Goal: Task Accomplishment & Management: Manage account settings

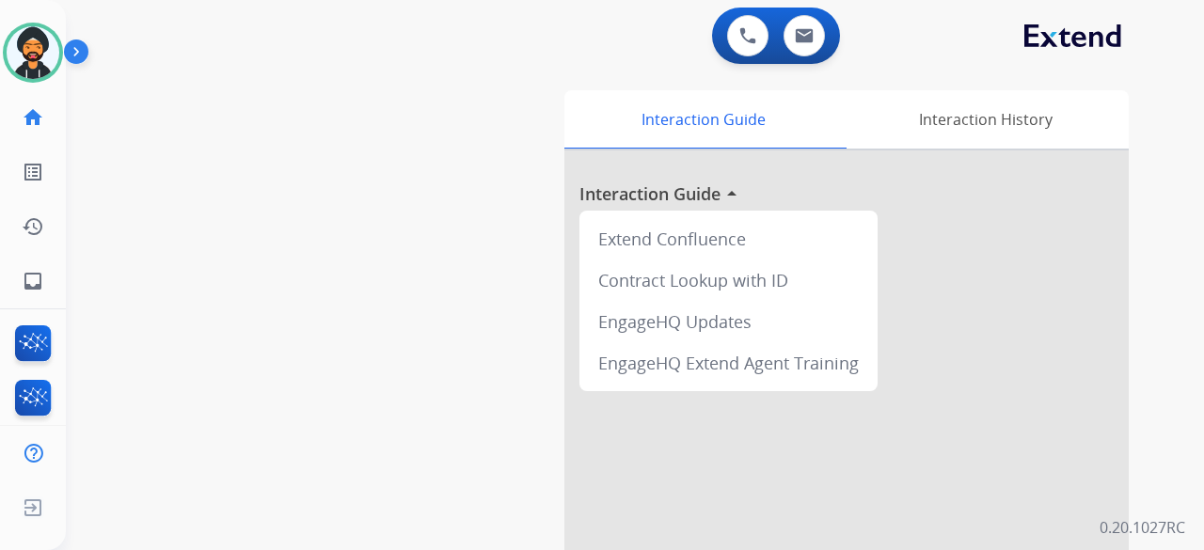
scroll to position [0, 5]
click at [28, 68] on img at bounding box center [28, 52] width 53 height 53
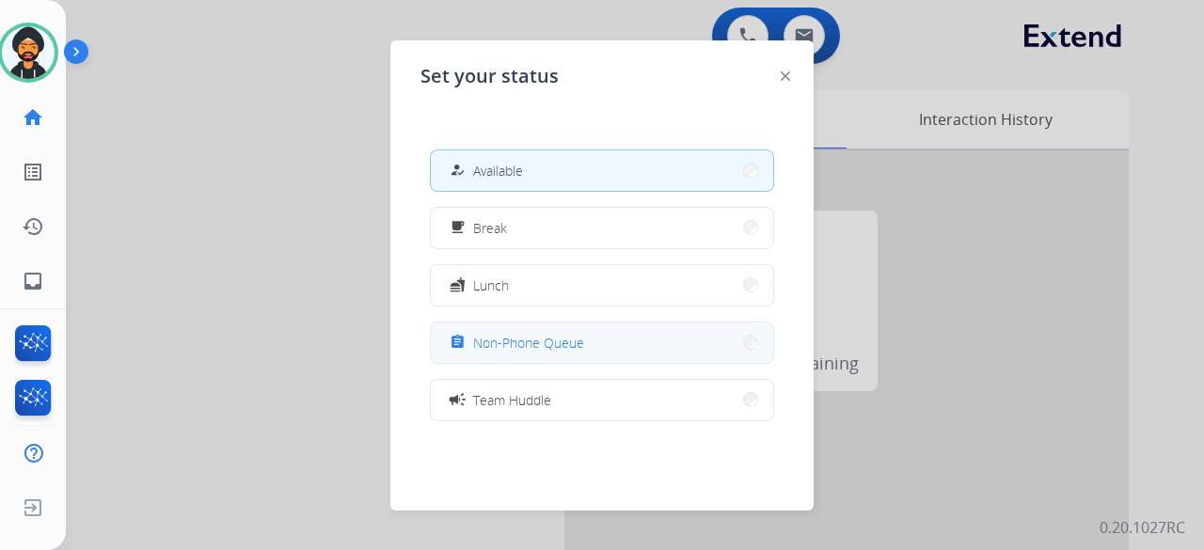
click at [480, 341] on span "Non-Phone Queue" at bounding box center [528, 343] width 111 height 20
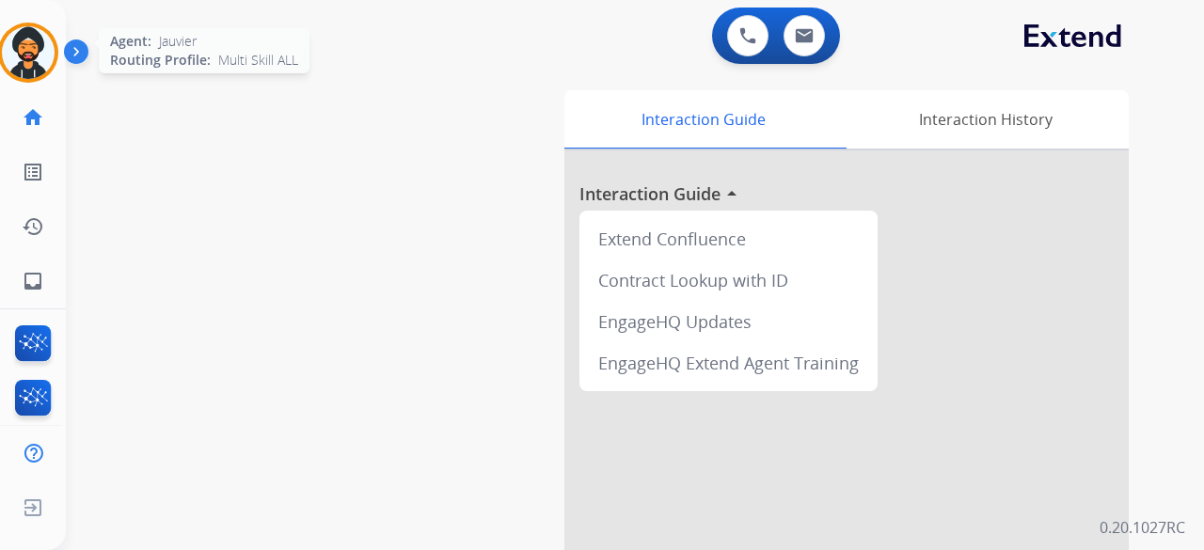
click at [19, 59] on img at bounding box center [28, 52] width 53 height 53
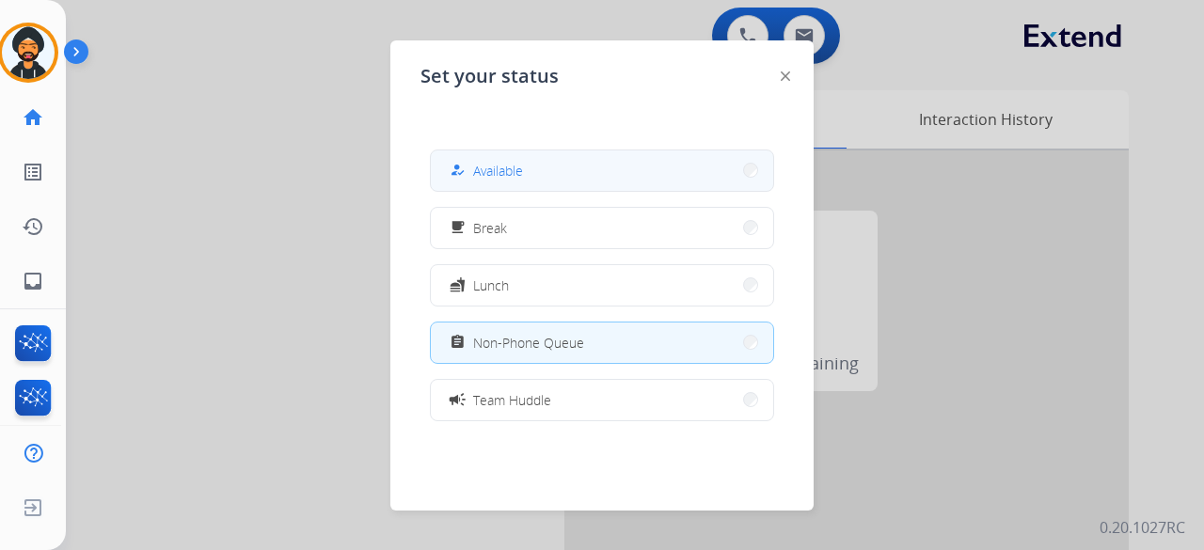
click at [523, 170] on span "Available" at bounding box center [498, 171] width 50 height 20
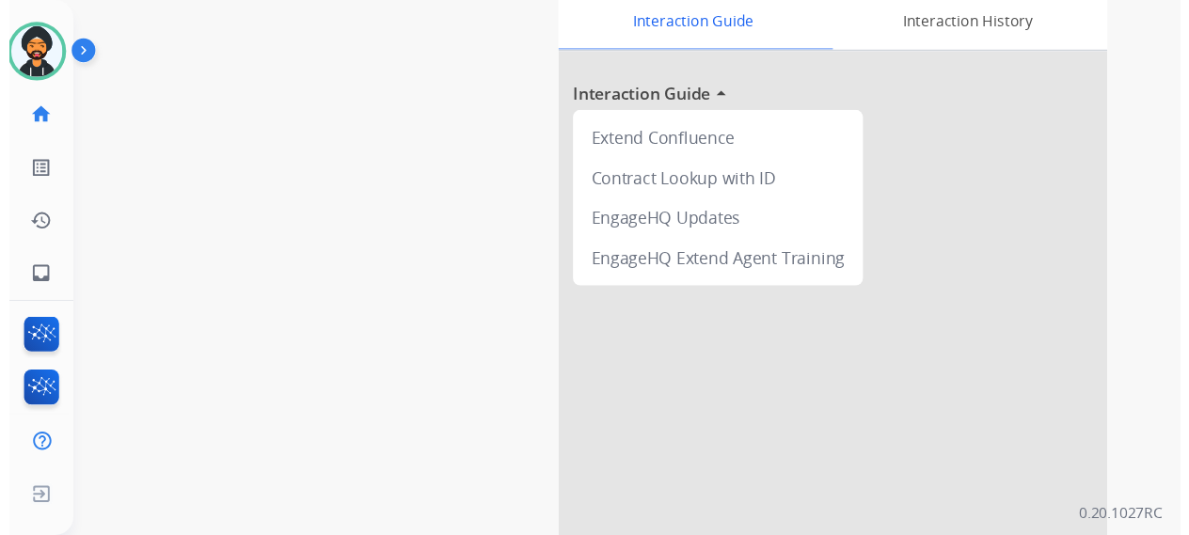
scroll to position [0, 0]
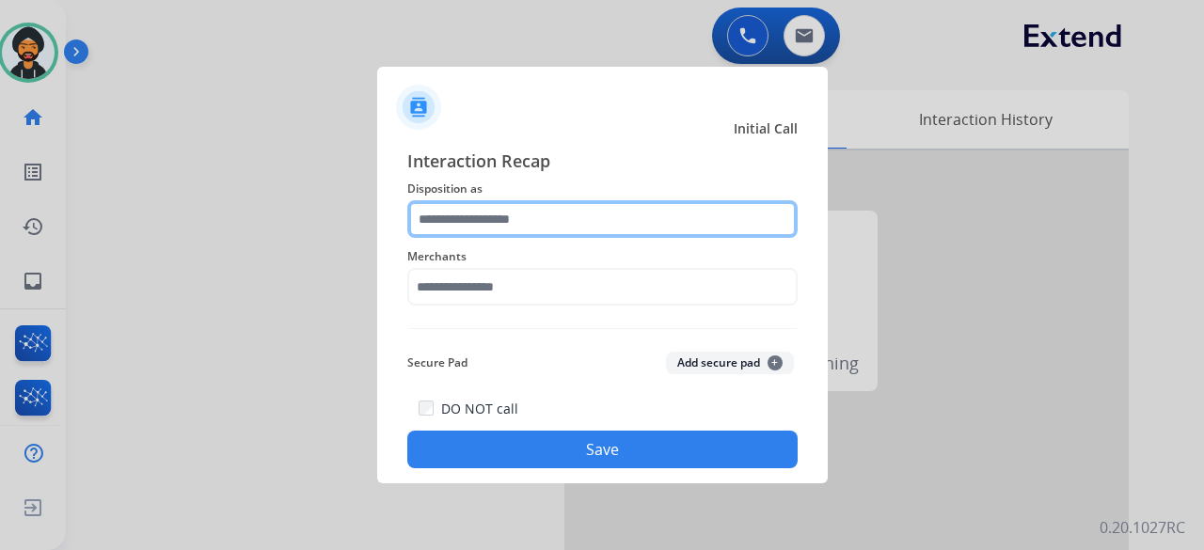
click at [533, 204] on input "text" at bounding box center [602, 219] width 390 height 38
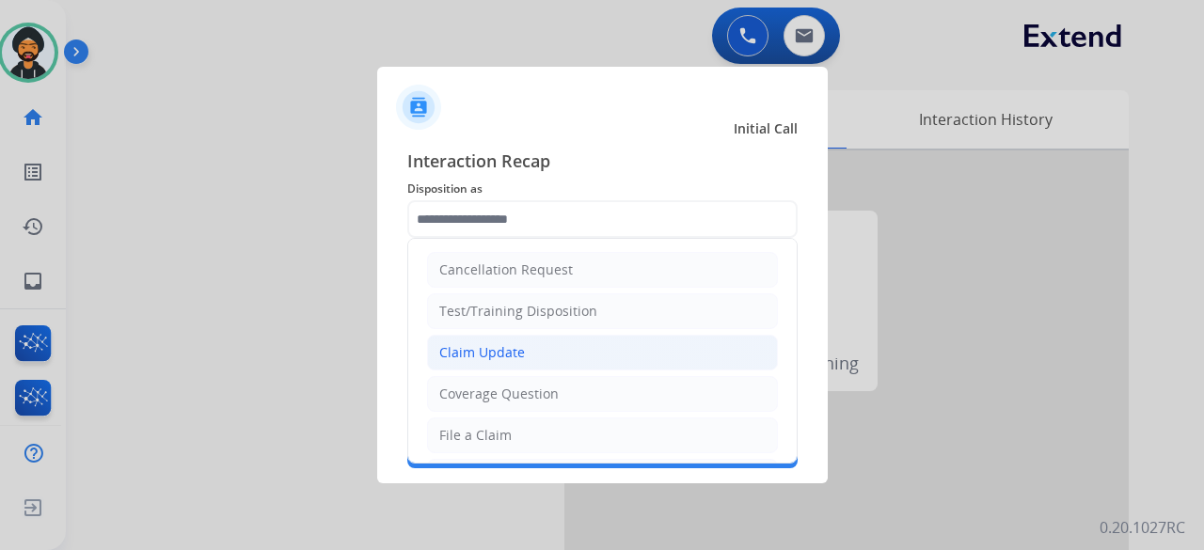
click at [496, 360] on li "Claim Update" at bounding box center [602, 353] width 351 height 36
type input "**********"
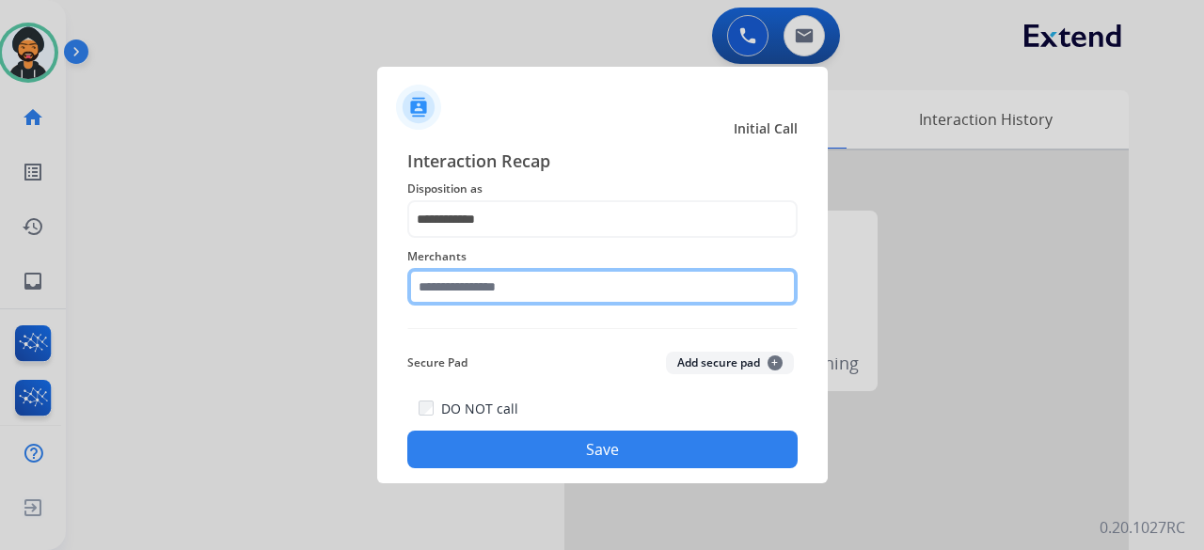
click at [506, 278] on input "text" at bounding box center [602, 287] width 390 height 38
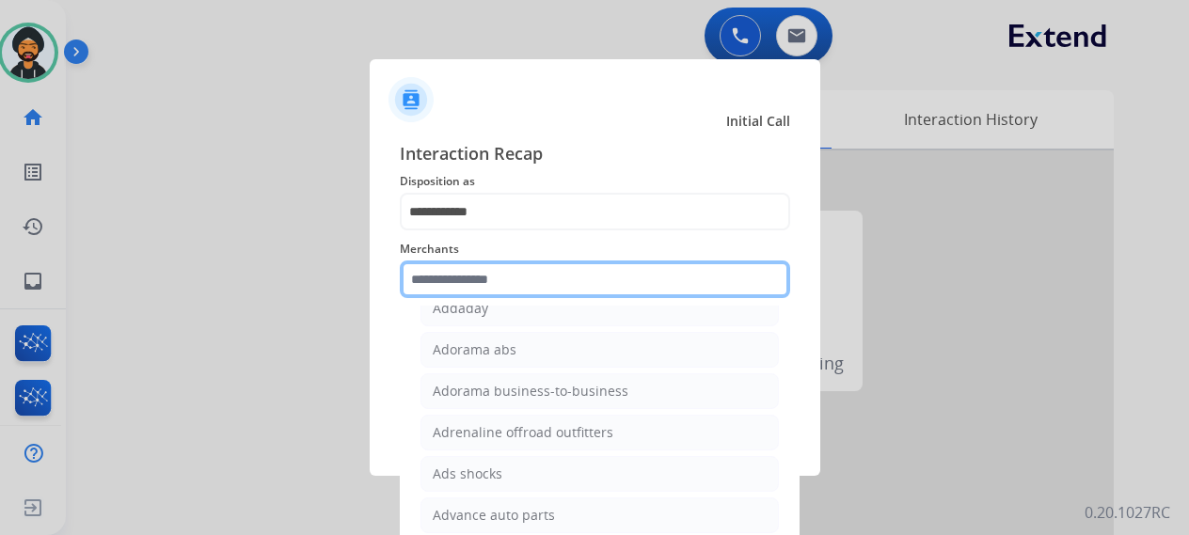
scroll to position [565, 0]
click at [446, 289] on input "text" at bounding box center [595, 280] width 390 height 38
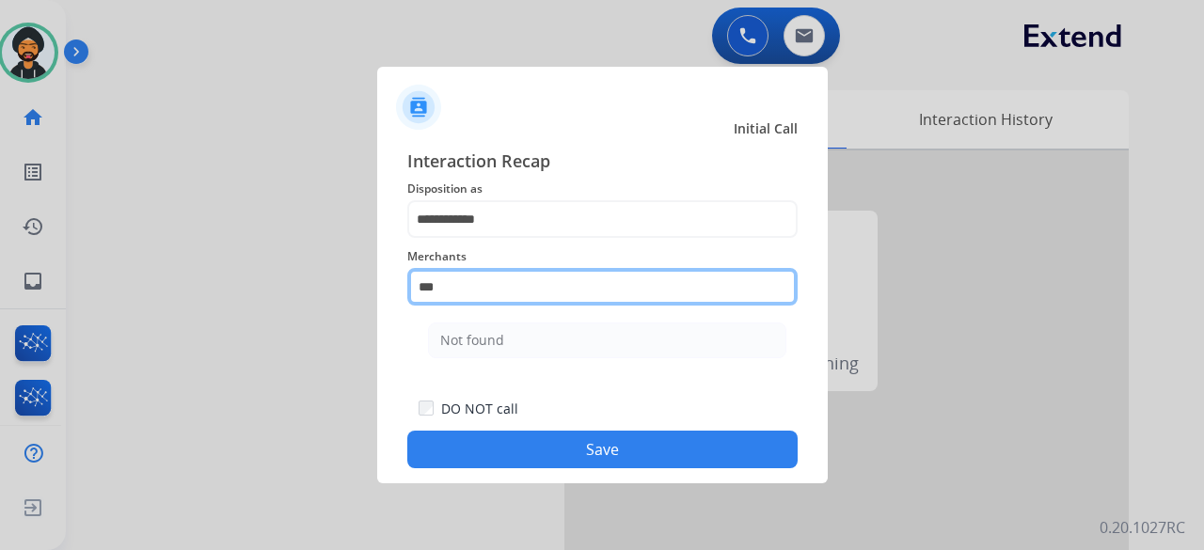
scroll to position [0, 0]
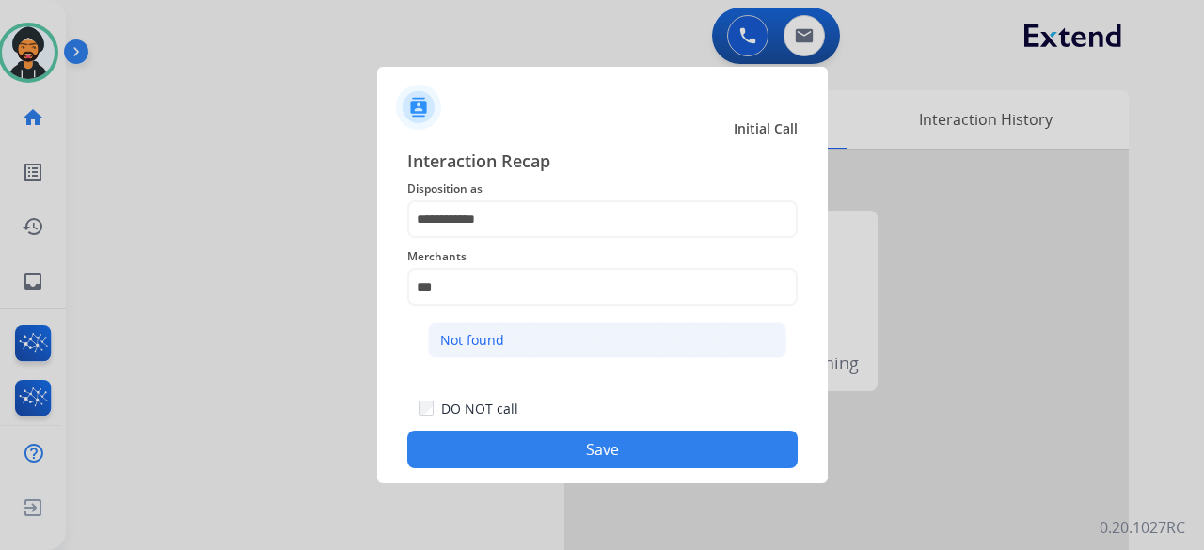
click at [462, 336] on div "Not found" at bounding box center [472, 340] width 64 height 19
type input "*********"
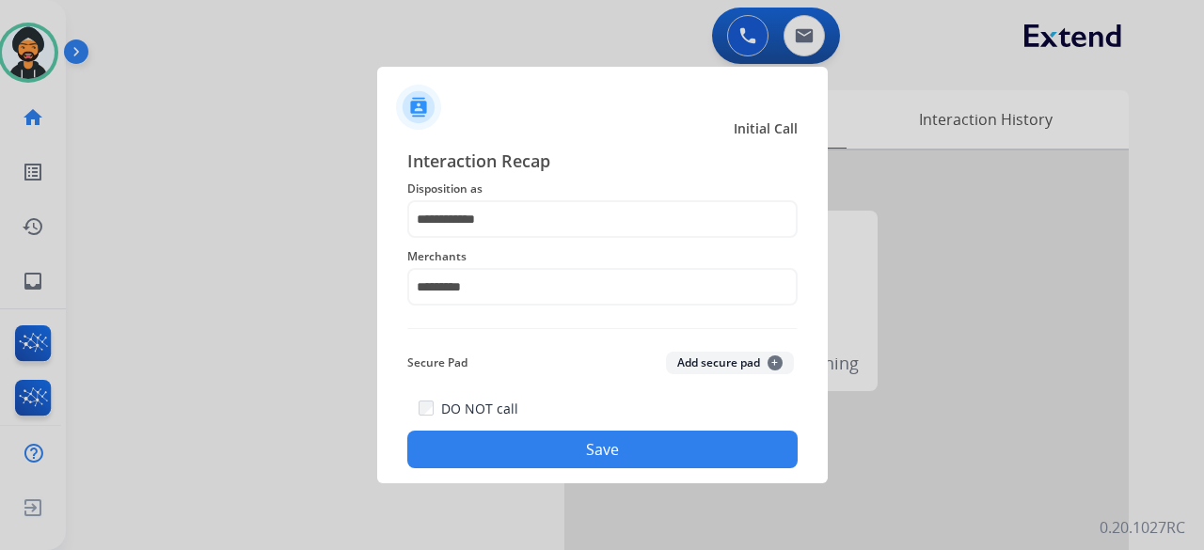
click at [564, 439] on button "Save" at bounding box center [602, 450] width 390 height 38
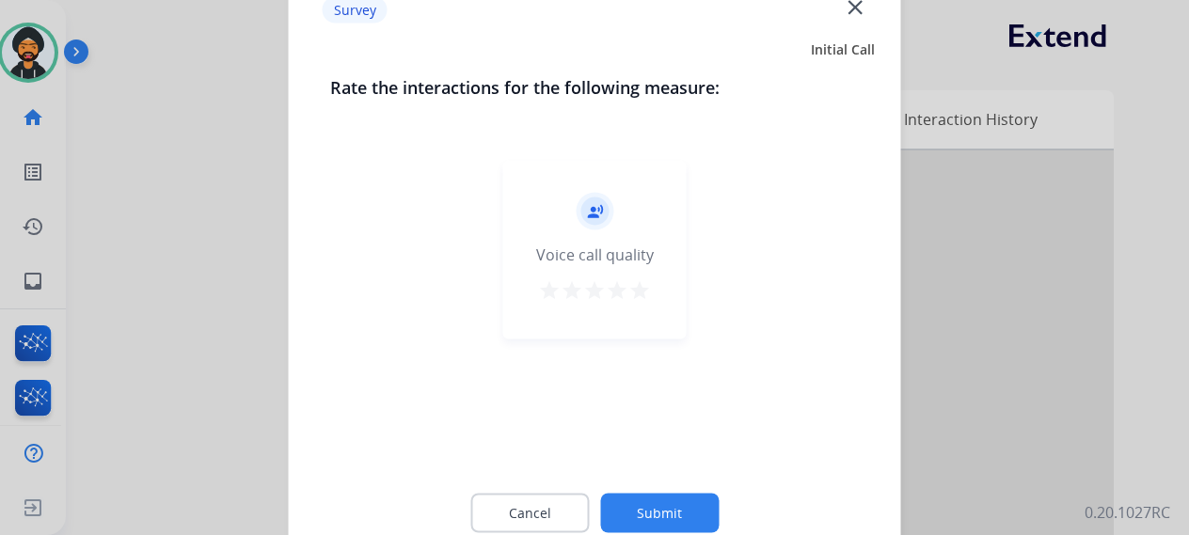
click at [665, 504] on button "Submit" at bounding box center [659, 513] width 119 height 40
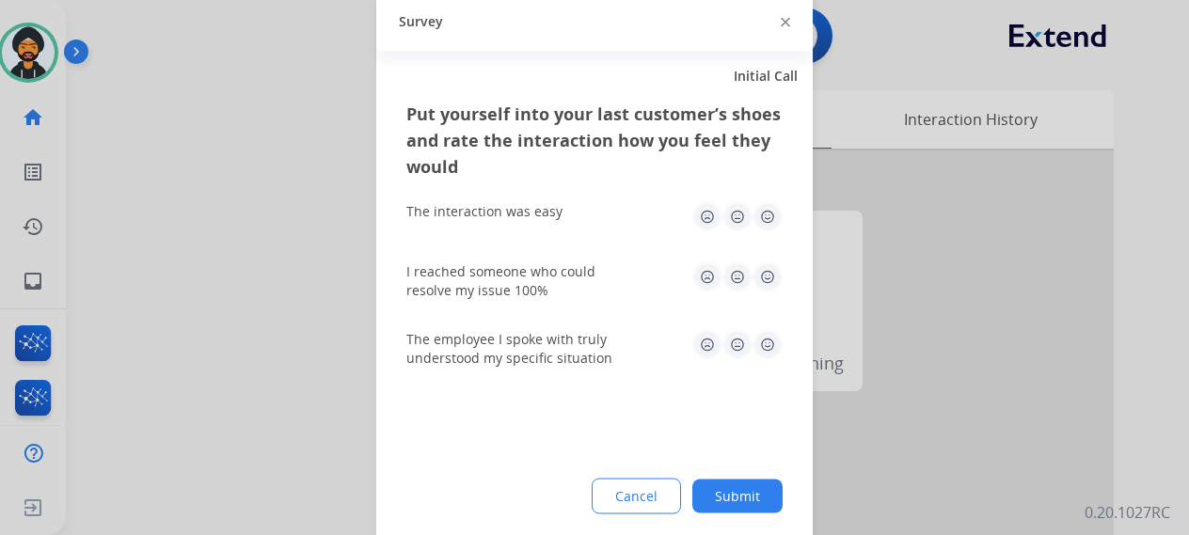
click at [736, 495] on button "Submit" at bounding box center [737, 496] width 90 height 34
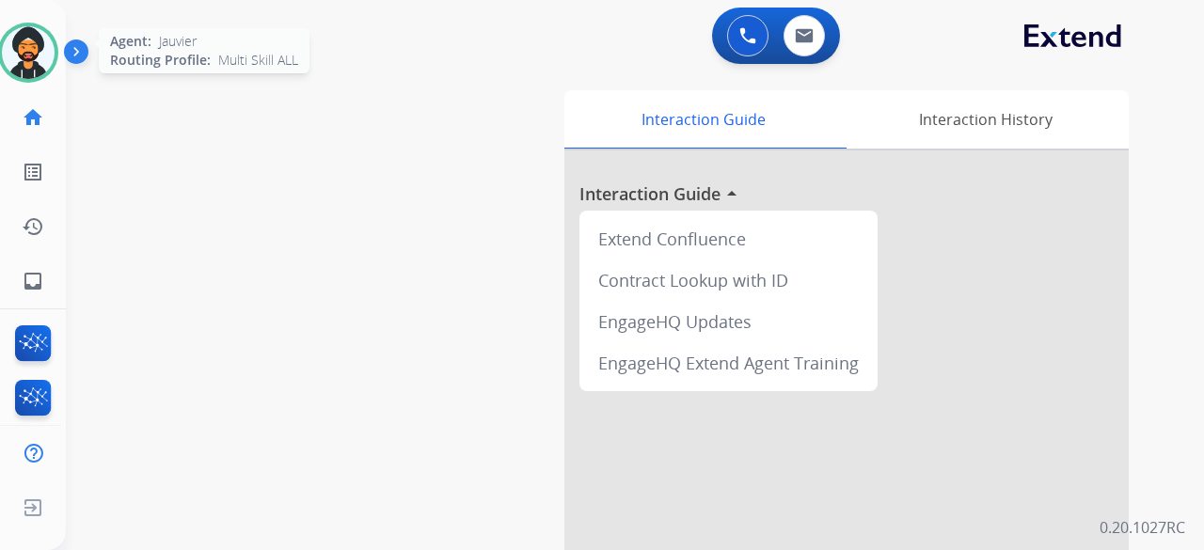
click at [32, 52] on img at bounding box center [28, 52] width 53 height 53
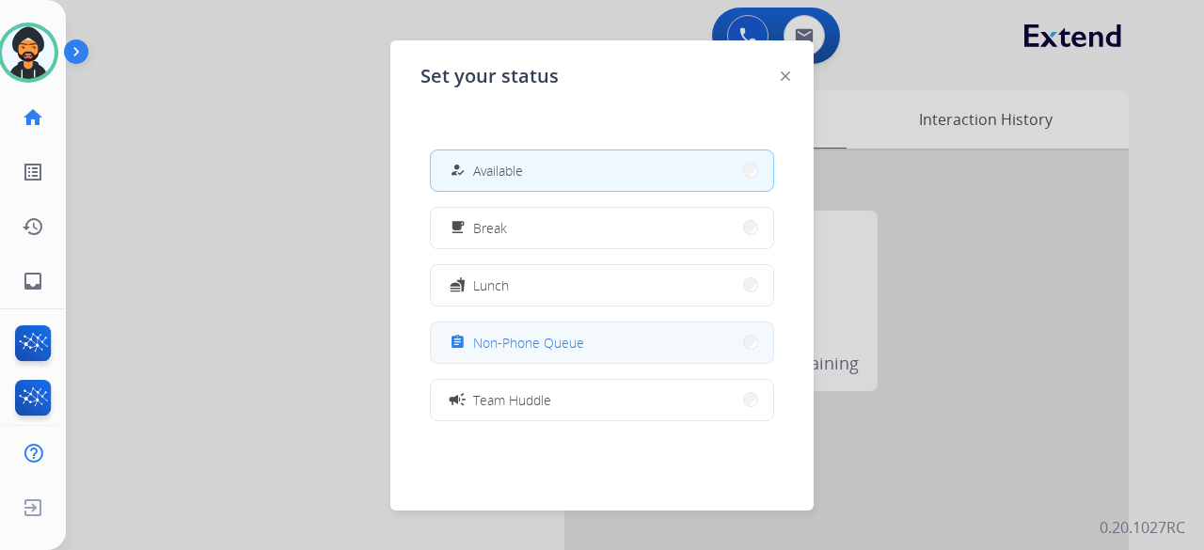
click at [629, 350] on button "assignment Non-Phone Queue" at bounding box center [602, 343] width 342 height 40
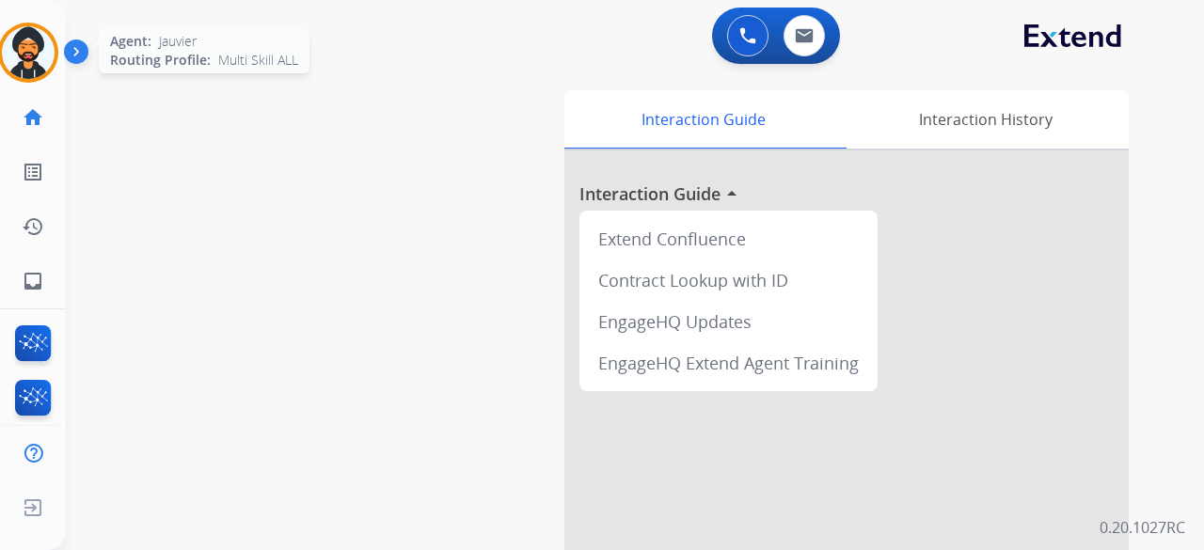
click at [32, 42] on img at bounding box center [28, 52] width 53 height 53
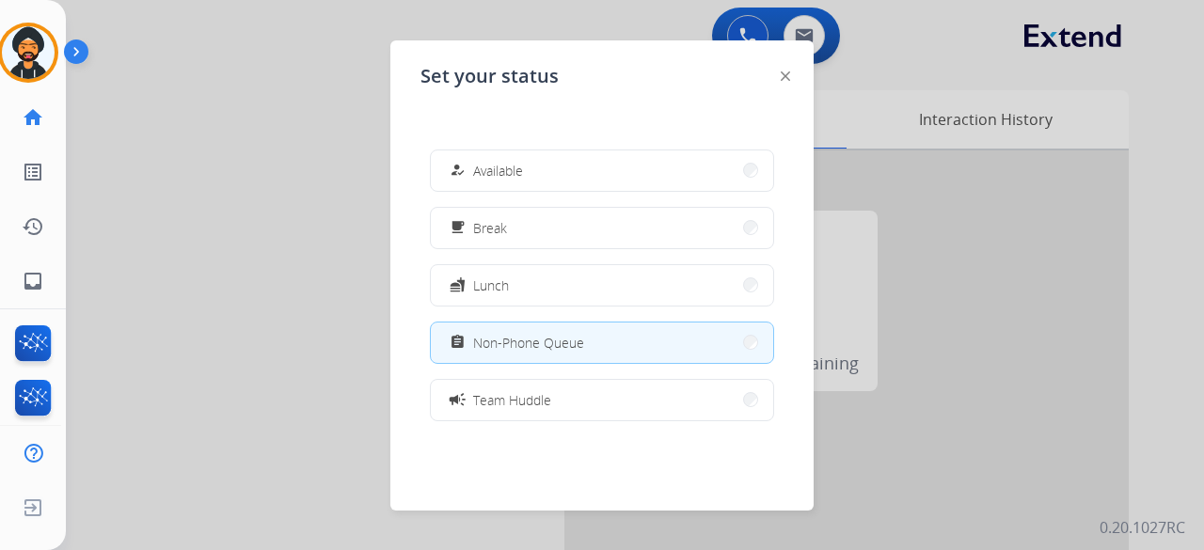
click at [261, 302] on div at bounding box center [602, 275] width 1204 height 550
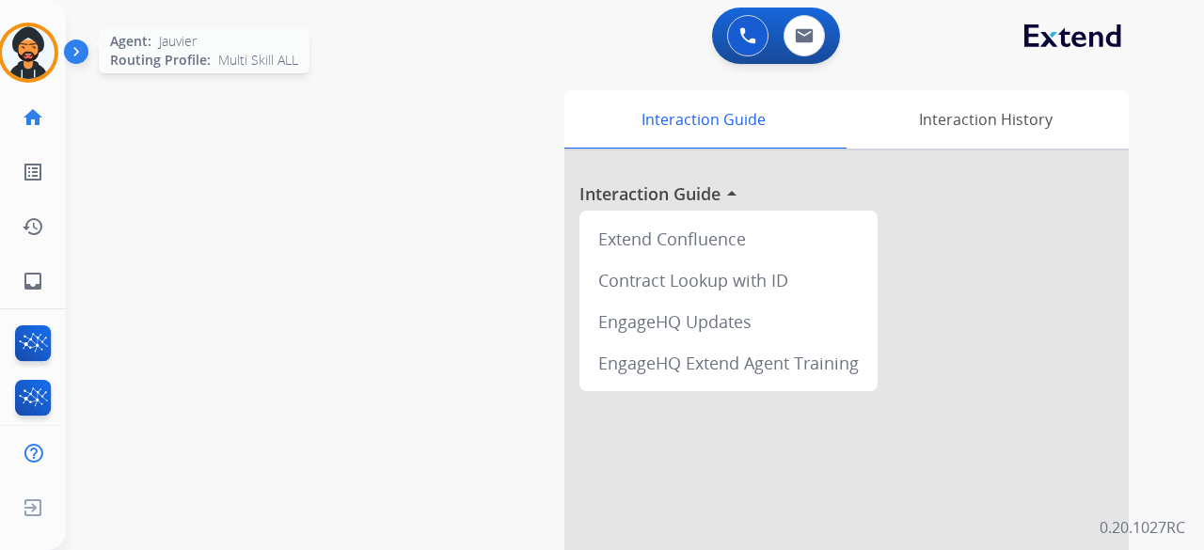
click at [39, 51] on img at bounding box center [28, 52] width 53 height 53
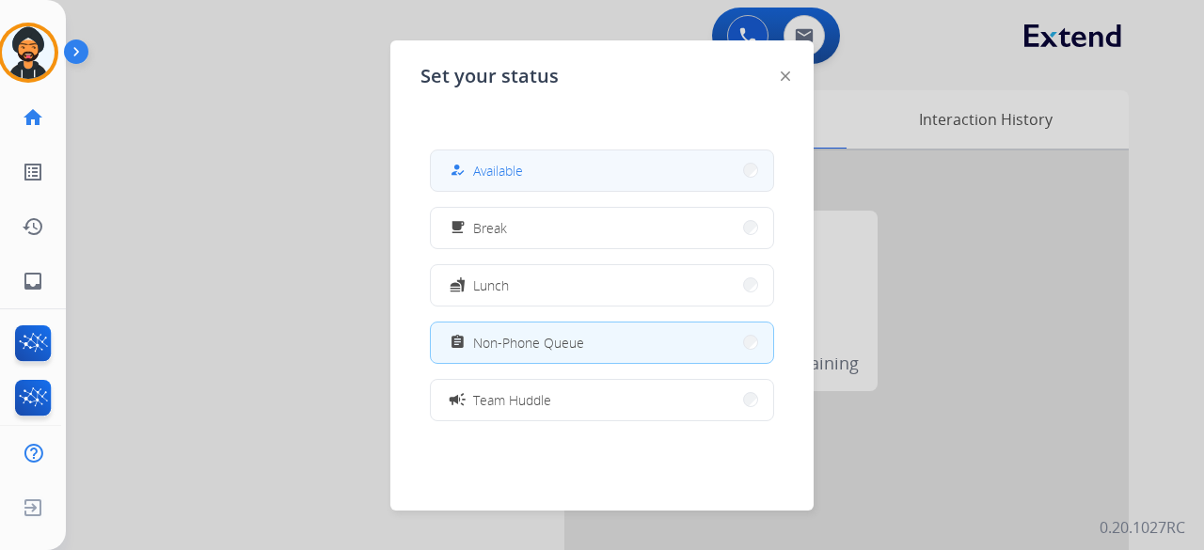
click at [461, 170] on mat-icon "how_to_reg" at bounding box center [458, 171] width 16 height 16
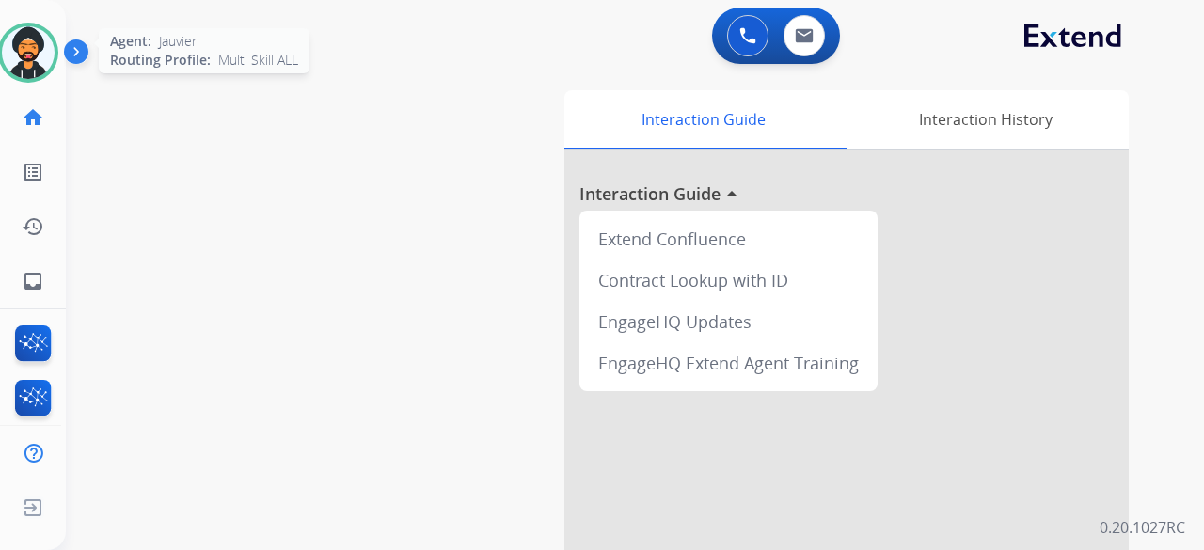
click at [15, 57] on img at bounding box center [28, 52] width 53 height 53
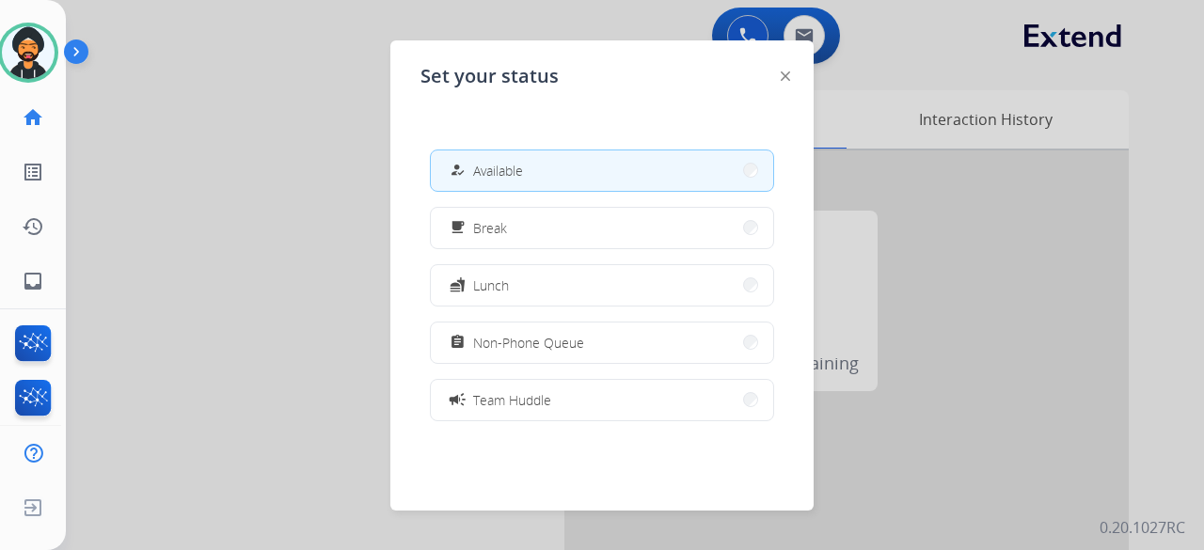
click at [187, 165] on div at bounding box center [602, 275] width 1204 height 550
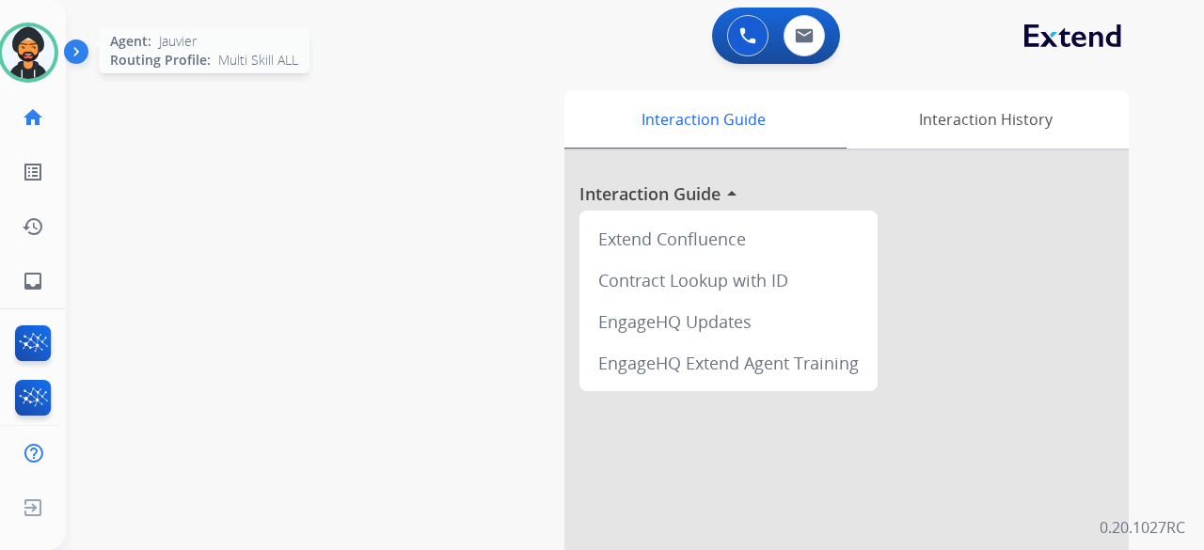
click at [36, 50] on img at bounding box center [28, 52] width 53 height 53
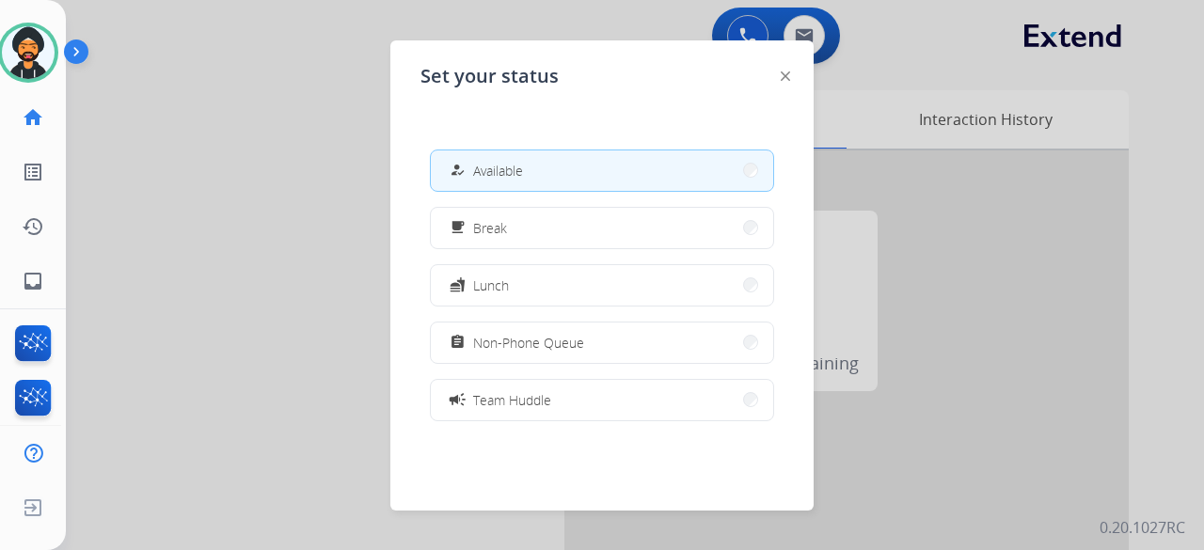
click at [215, 183] on div at bounding box center [602, 275] width 1204 height 550
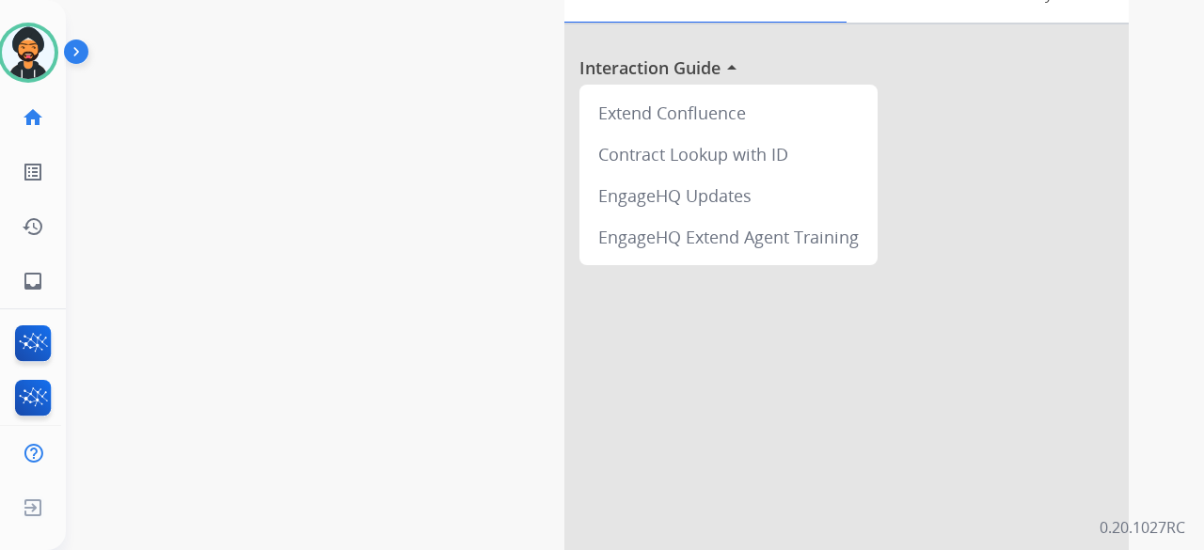
scroll to position [282, 0]
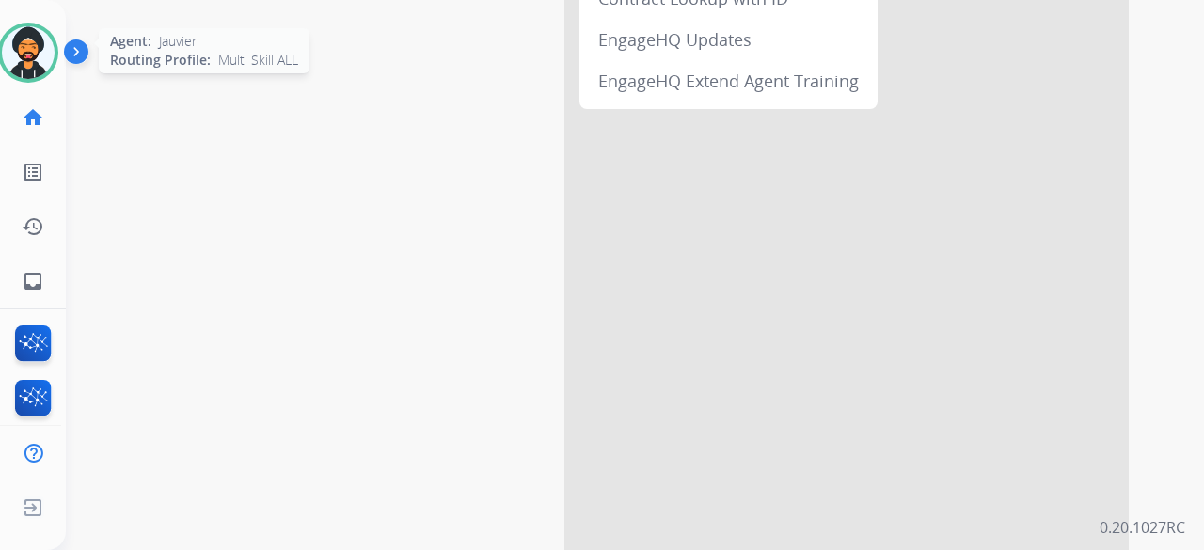
click at [19, 33] on img at bounding box center [28, 52] width 53 height 53
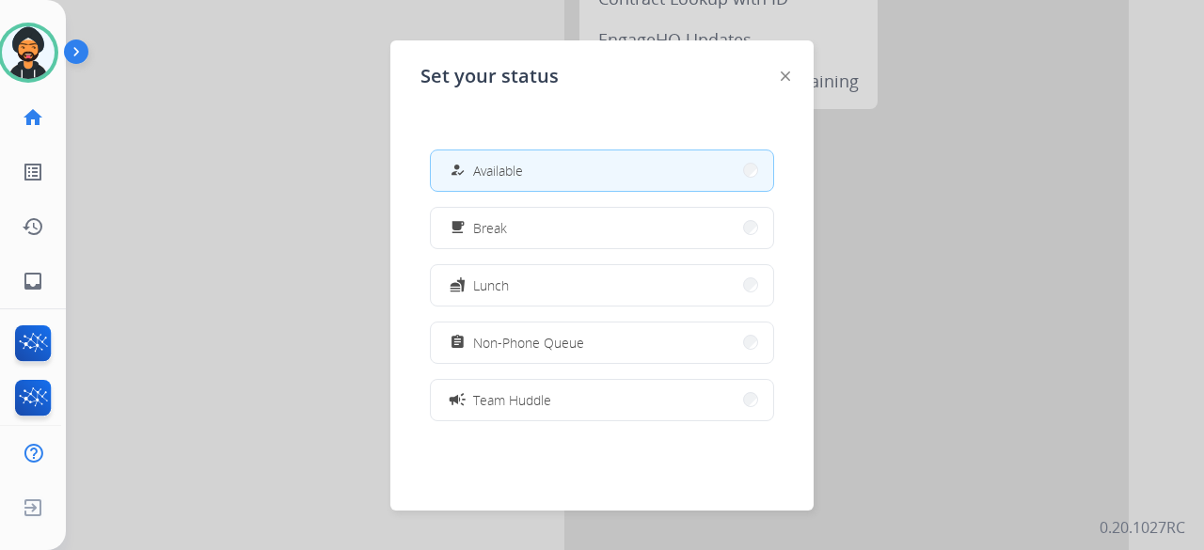
click at [540, 338] on span "Non-Phone Queue" at bounding box center [528, 343] width 111 height 20
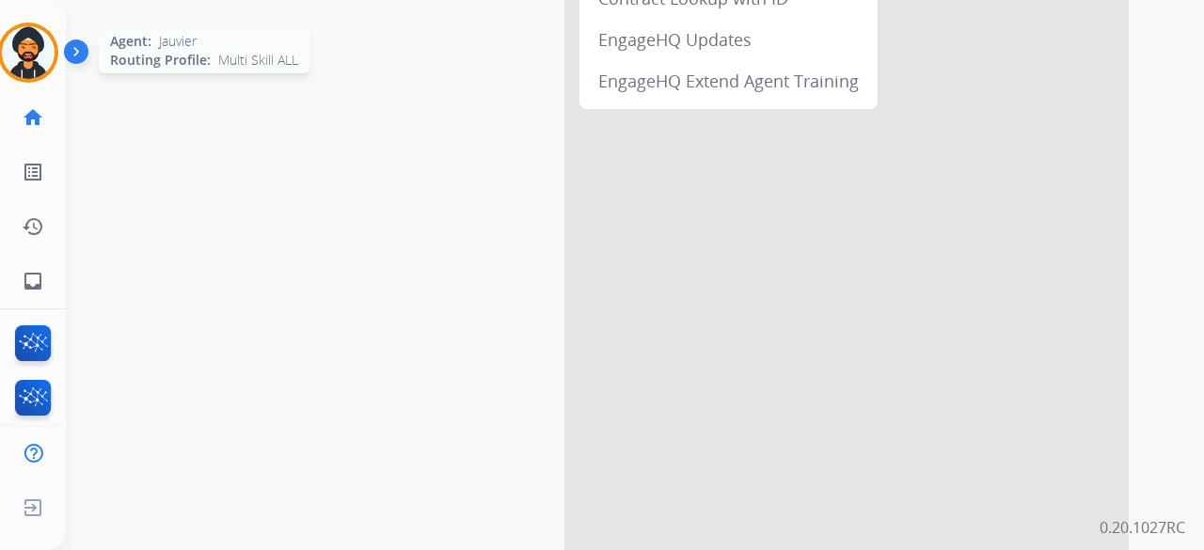
click at [21, 24] on div at bounding box center [28, 53] width 60 height 60
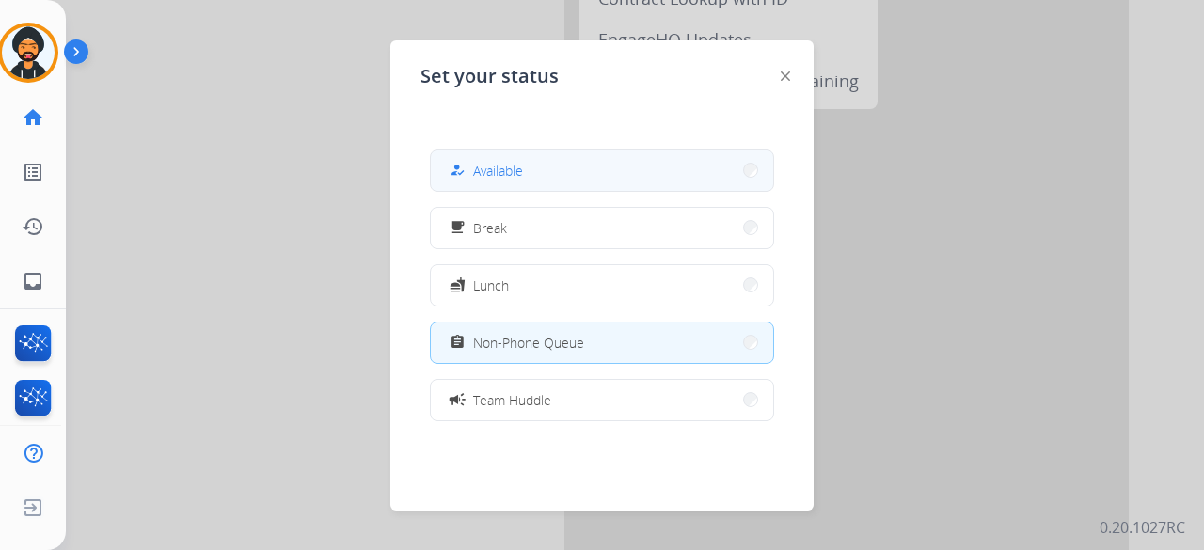
click at [538, 154] on button "how_to_reg Available" at bounding box center [602, 171] width 342 height 40
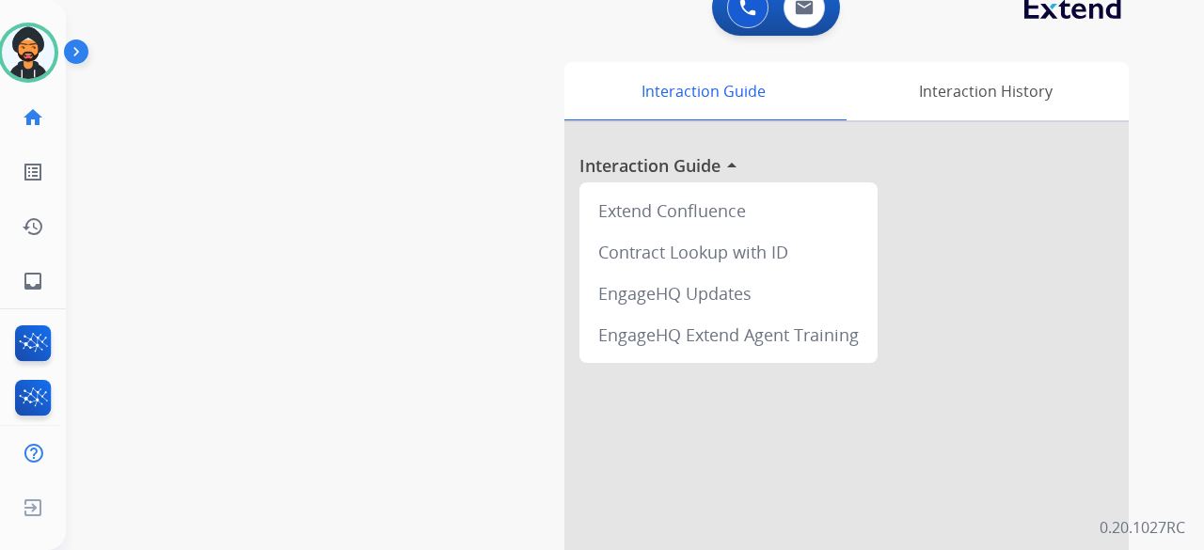
scroll to position [0, 0]
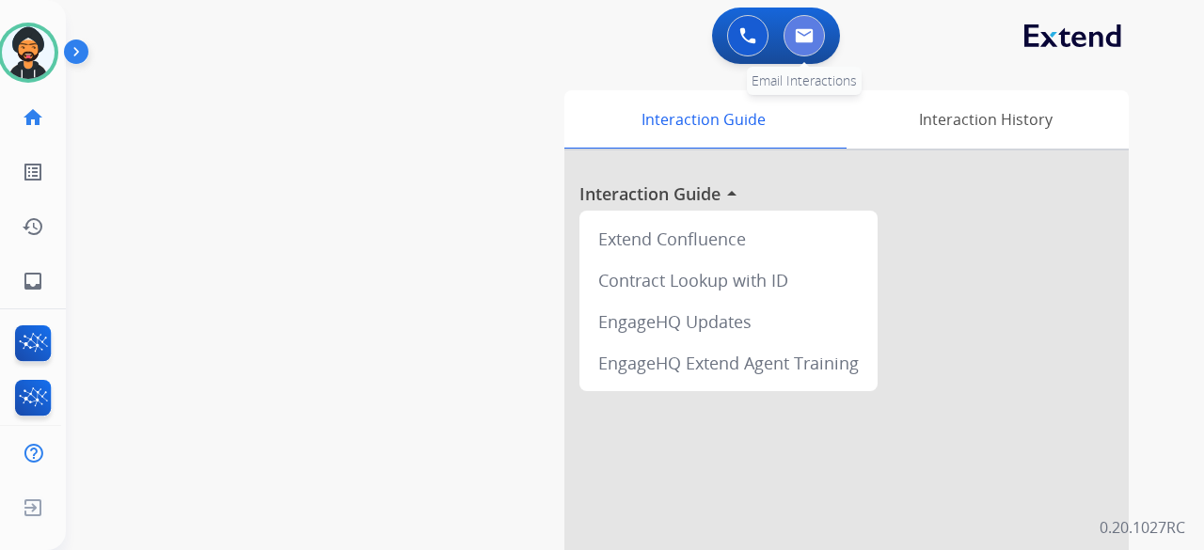
click at [795, 33] on img at bounding box center [804, 35] width 19 height 15
select select "**********"
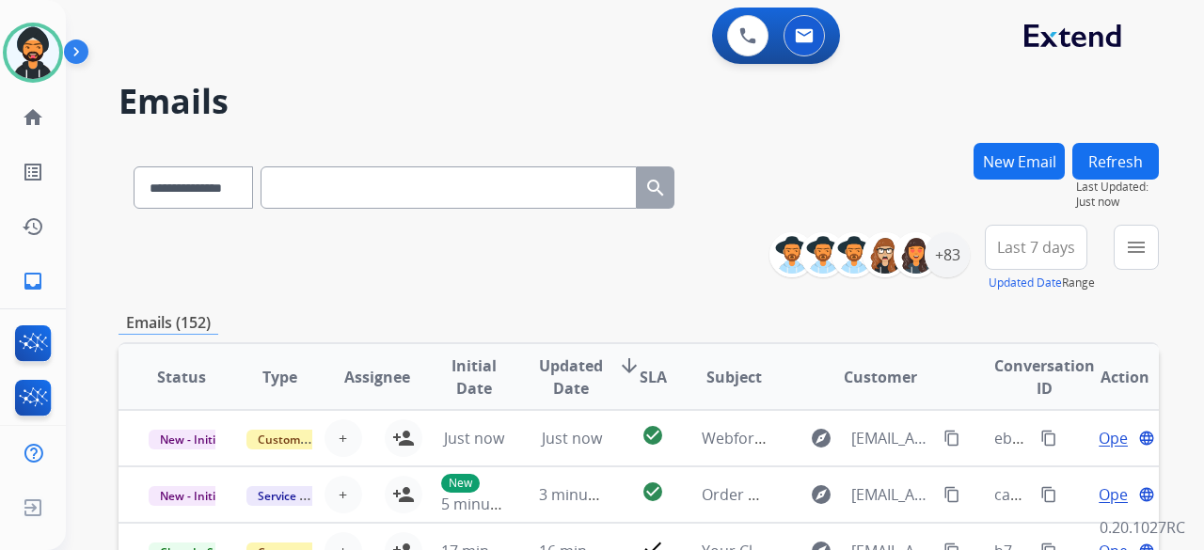
scroll to position [94, 0]
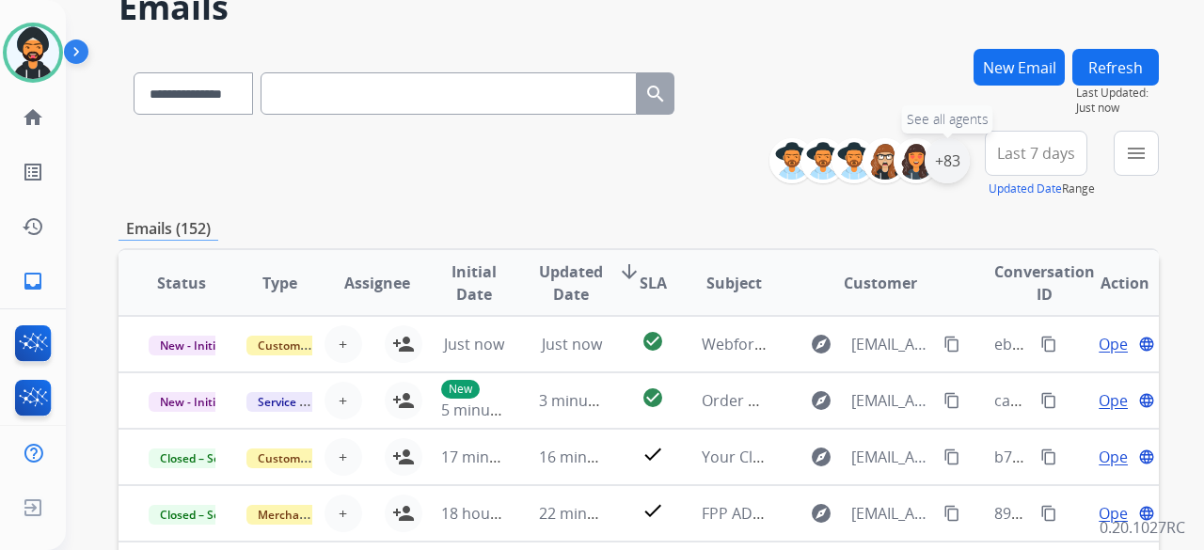
click at [938, 163] on div "+83" at bounding box center [947, 160] width 45 height 45
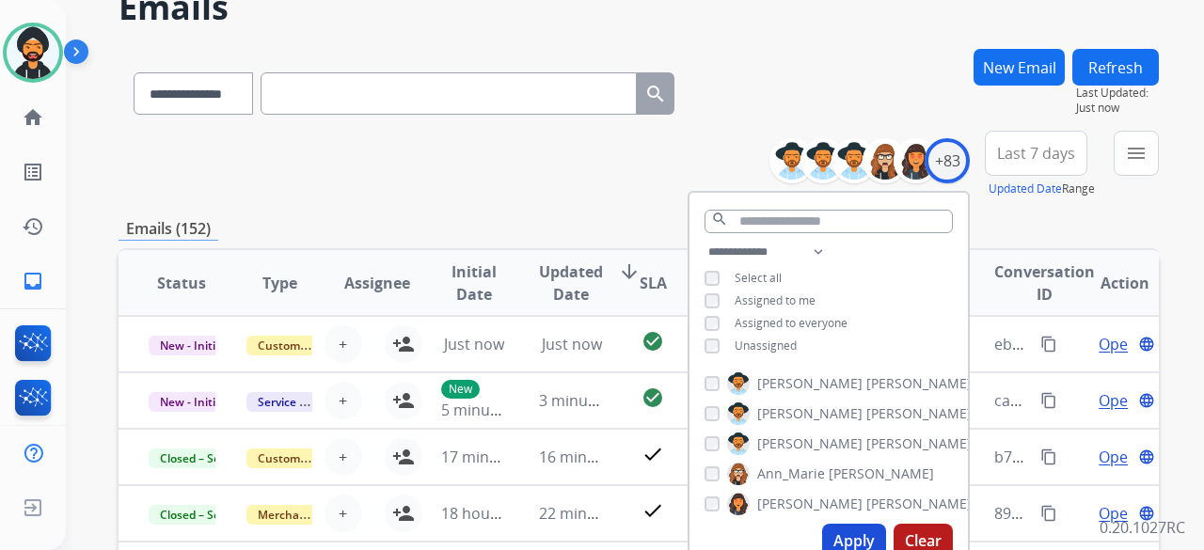
click at [835, 536] on button "Apply" at bounding box center [854, 541] width 64 height 34
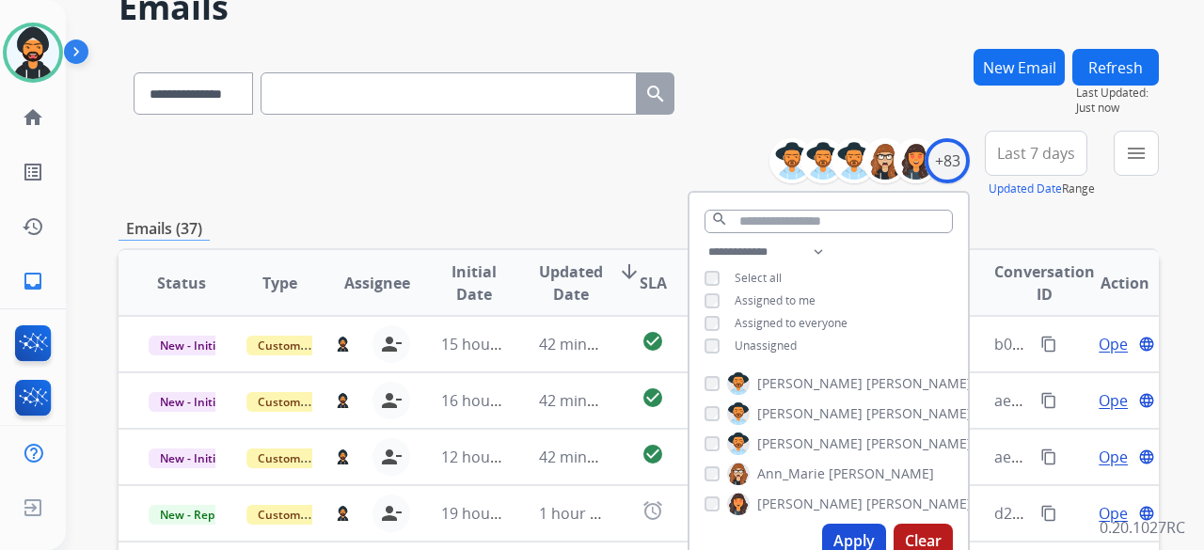
click at [407, 168] on div "**********" at bounding box center [639, 165] width 1041 height 68
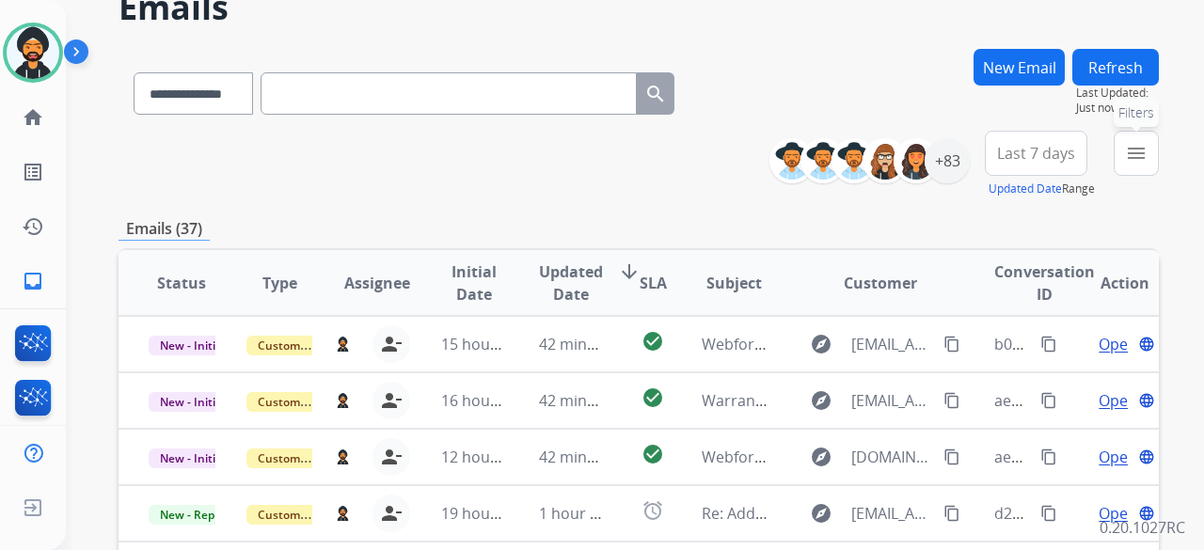
click at [1120, 158] on button "menu Filters" at bounding box center [1136, 153] width 45 height 45
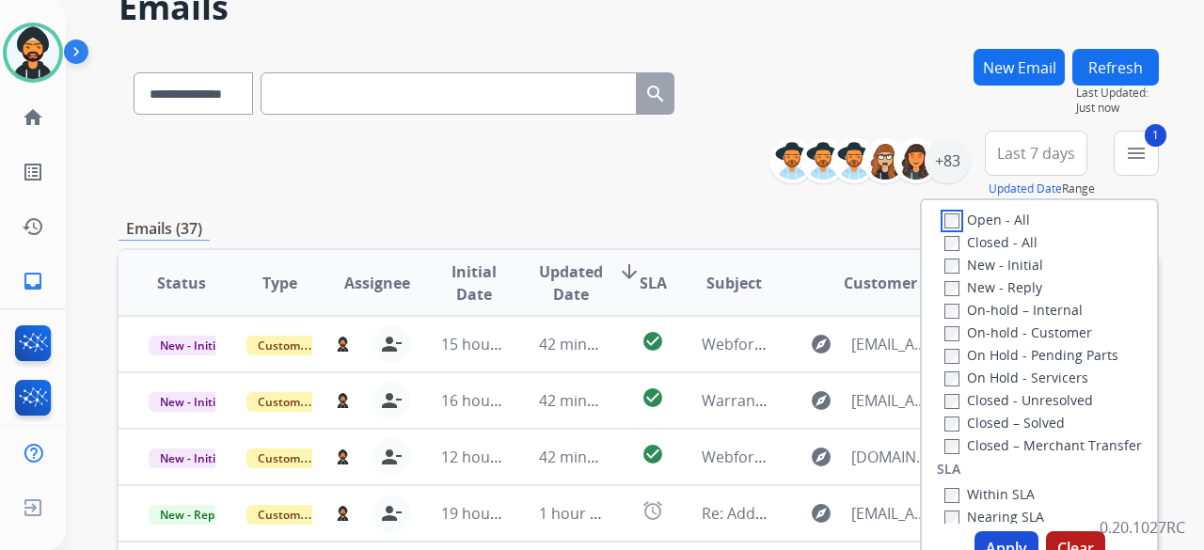
scroll to position [376, 0]
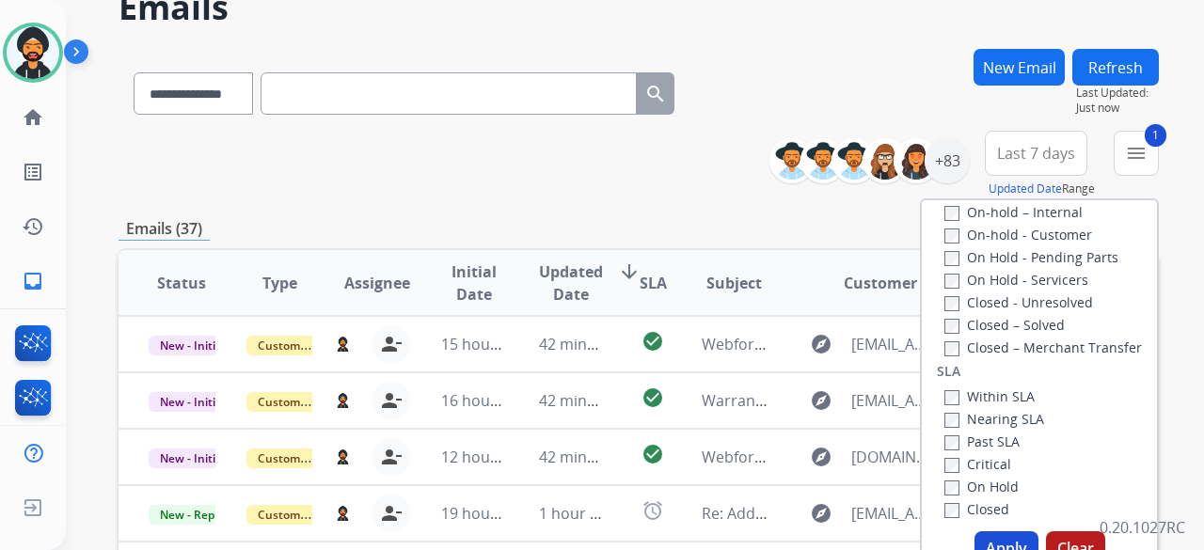
click at [1002, 539] on button "Apply" at bounding box center [1007, 549] width 64 height 34
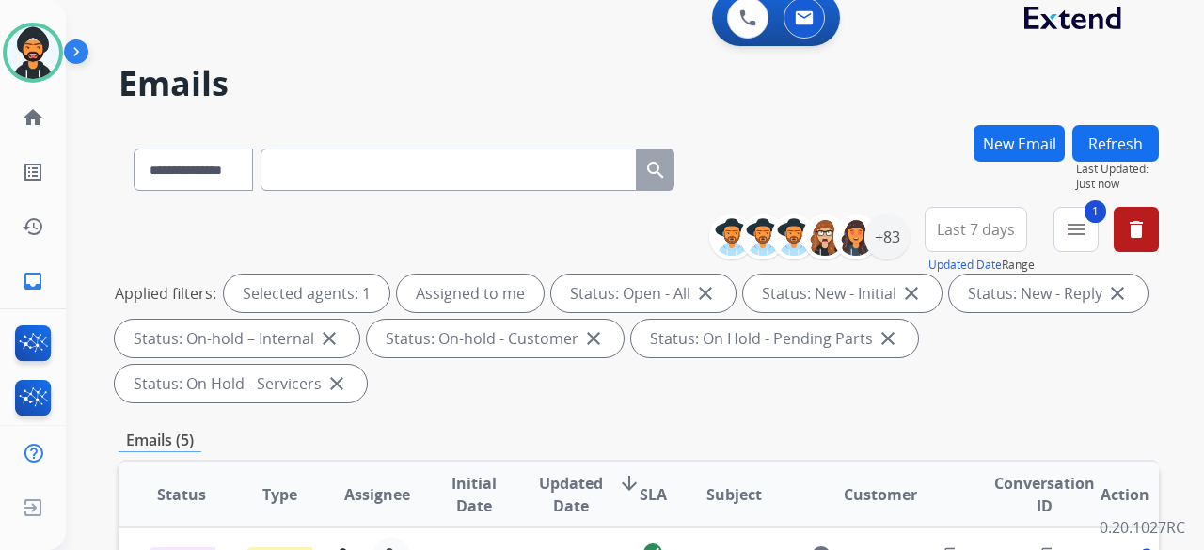
scroll to position [0, 0]
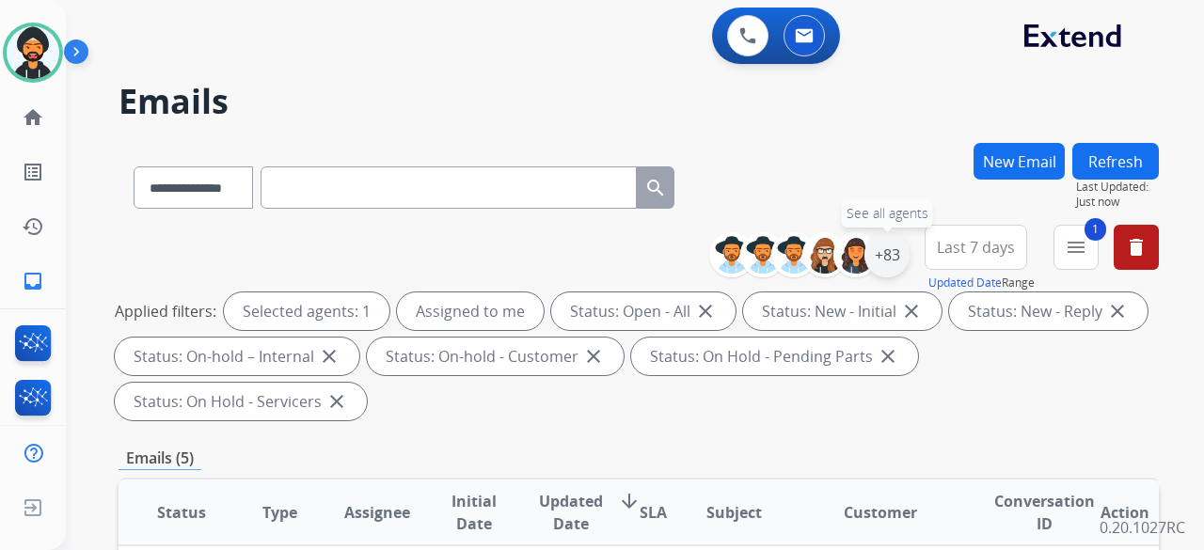
click at [886, 258] on div "+83" at bounding box center [887, 254] width 45 height 45
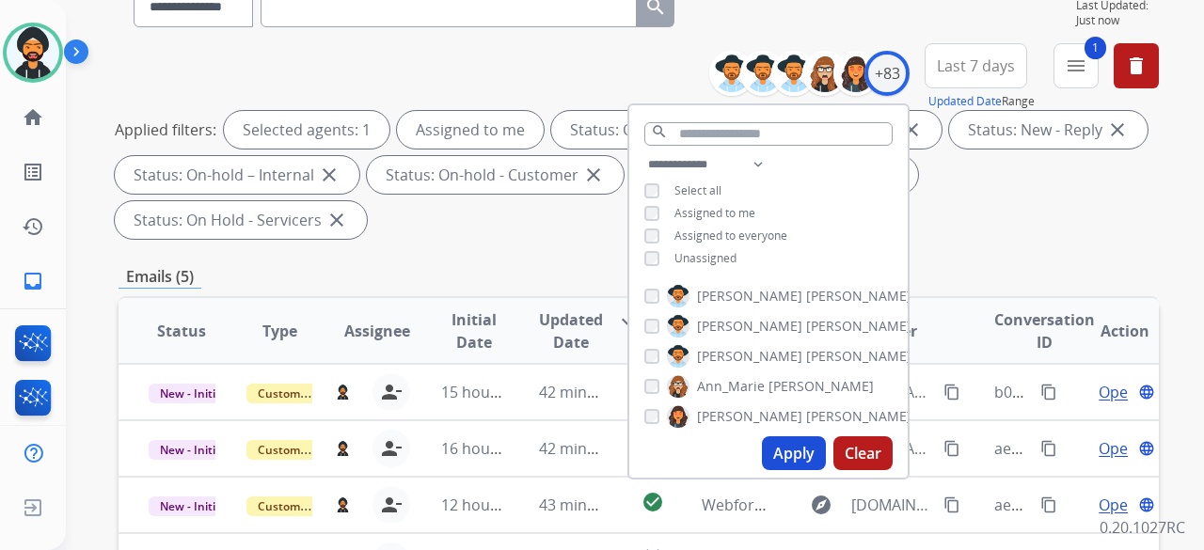
scroll to position [188, 0]
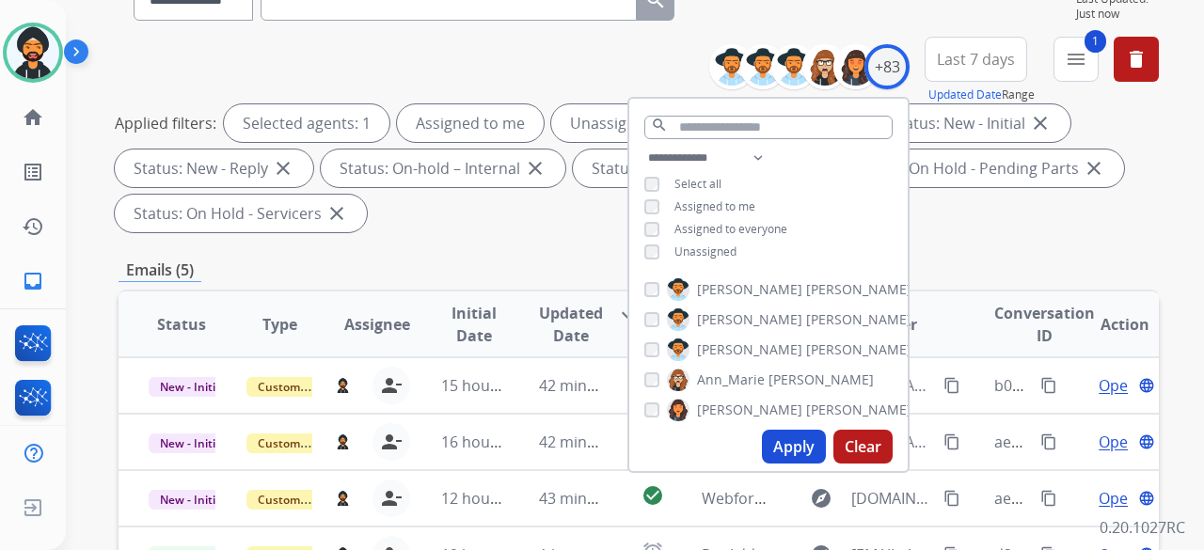
drag, startPoint x: 794, startPoint y: 454, endPoint x: 802, endPoint y: 445, distance: 12.0
click at [795, 454] on button "Apply" at bounding box center [794, 447] width 64 height 34
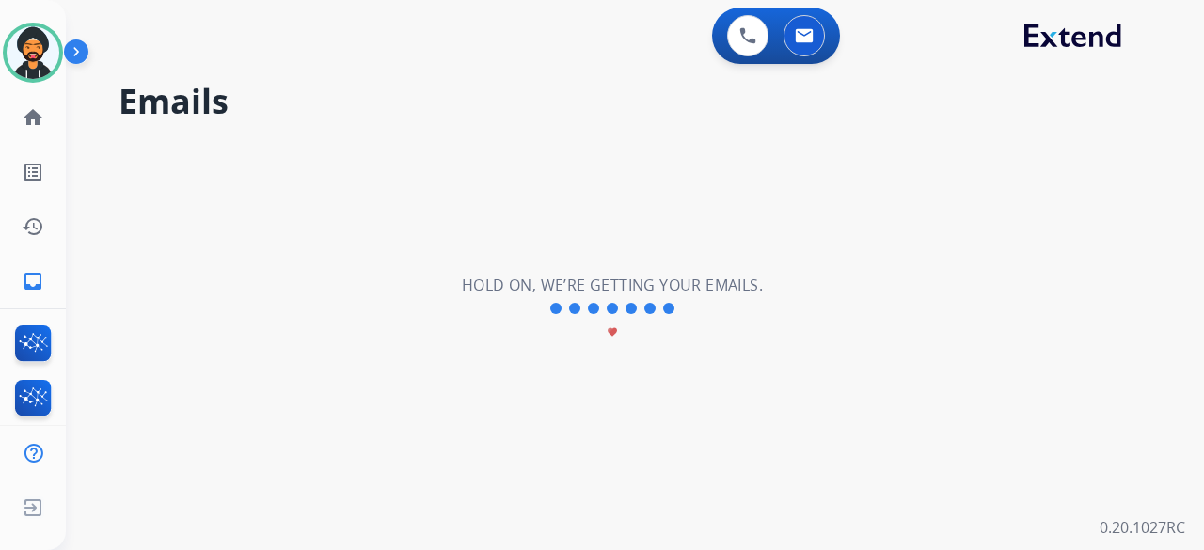
scroll to position [0, 0]
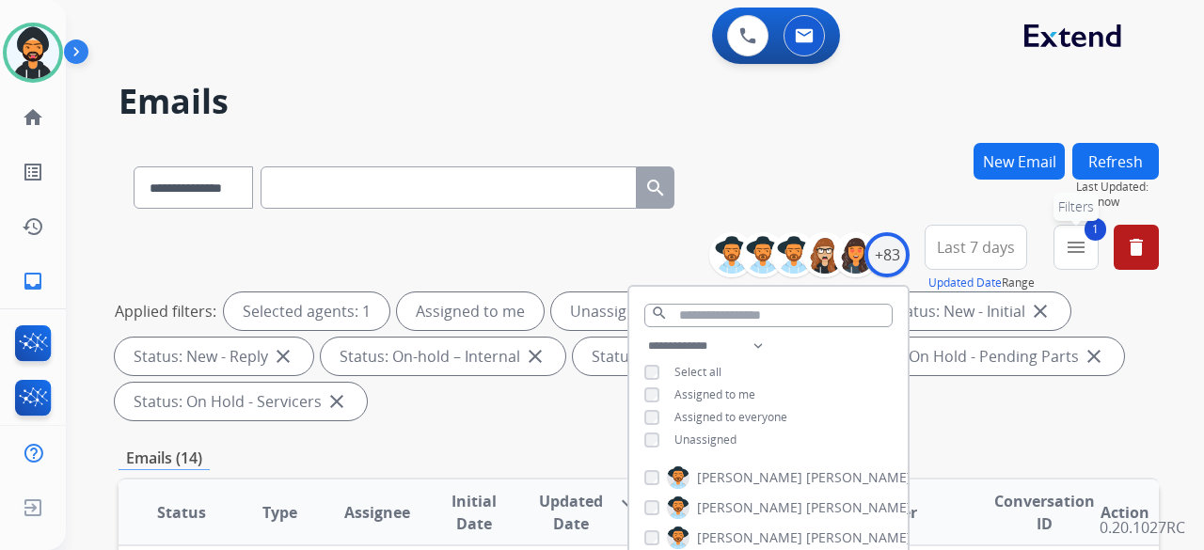
click at [1071, 242] on mat-icon "menu" at bounding box center [1076, 247] width 23 height 23
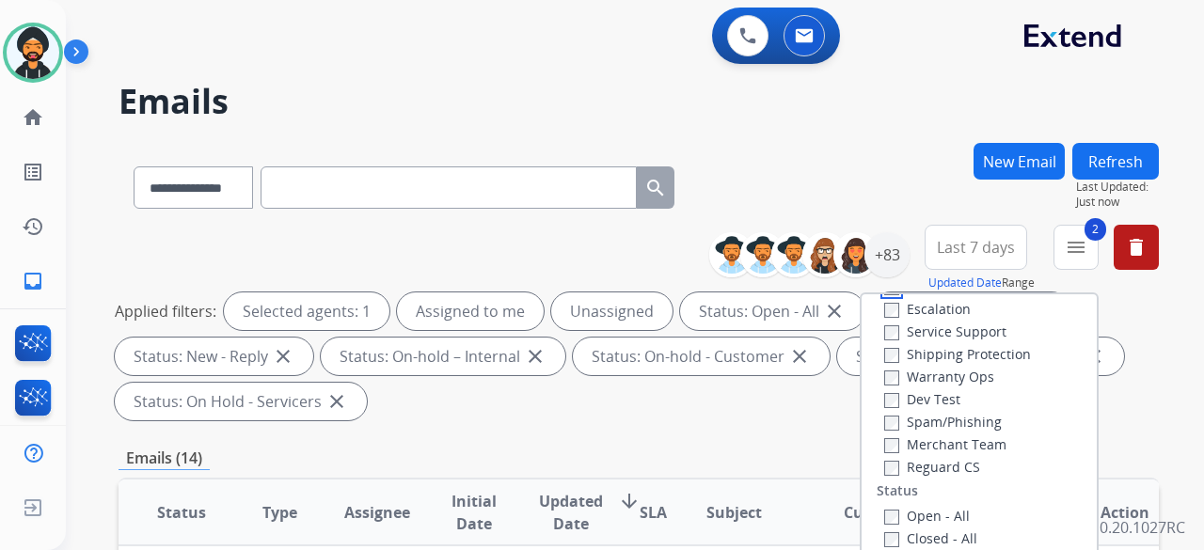
scroll to position [94, 0]
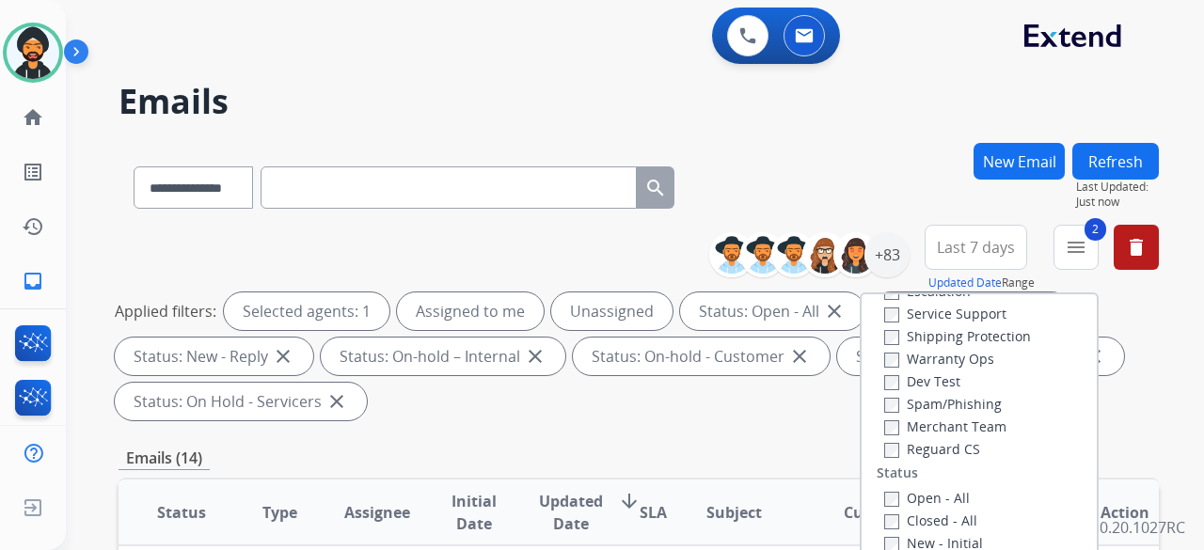
click at [888, 453] on label "Reguard CS" at bounding box center [932, 449] width 96 height 18
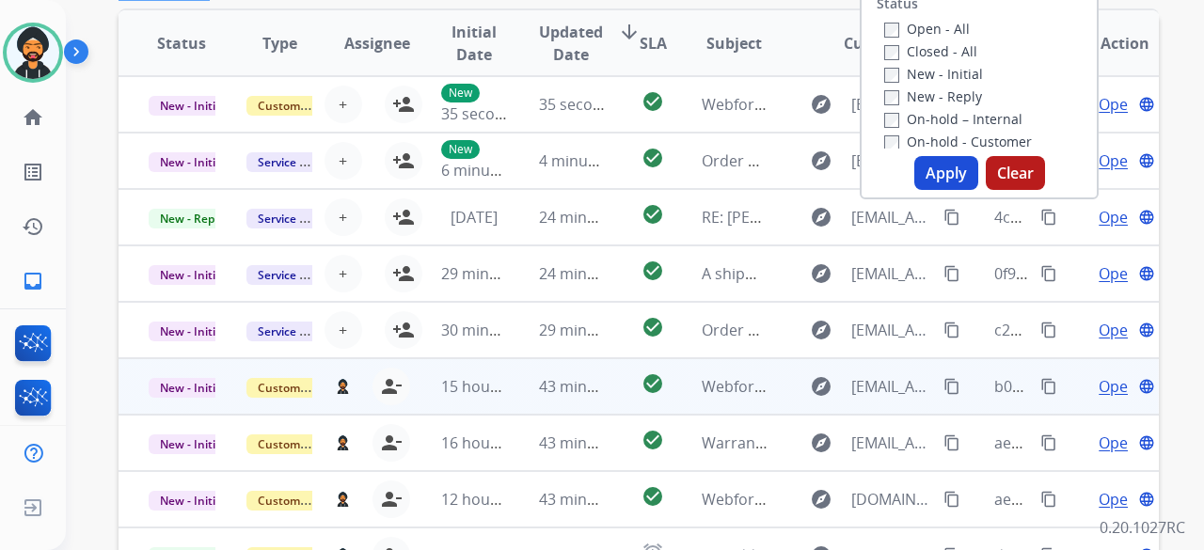
scroll to position [470, 0]
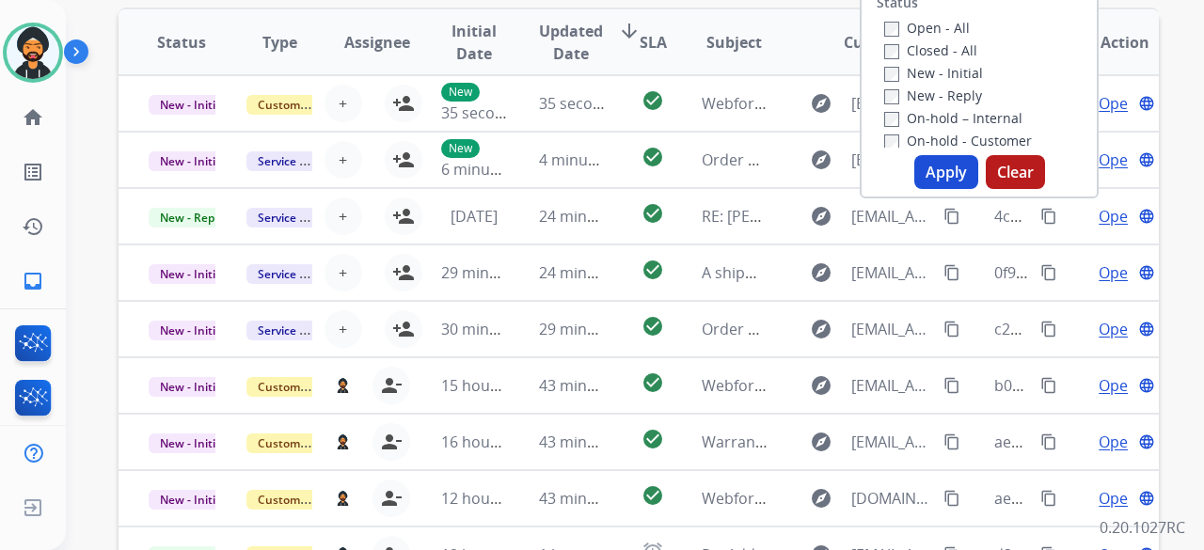
click at [928, 170] on button "Apply" at bounding box center [947, 172] width 64 height 34
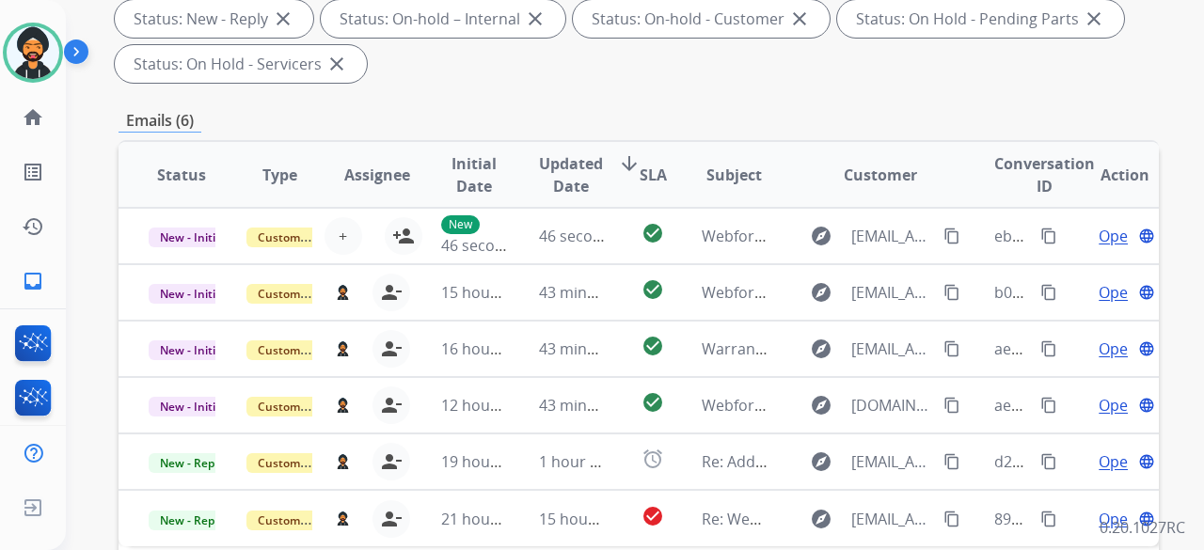
scroll to position [282, 0]
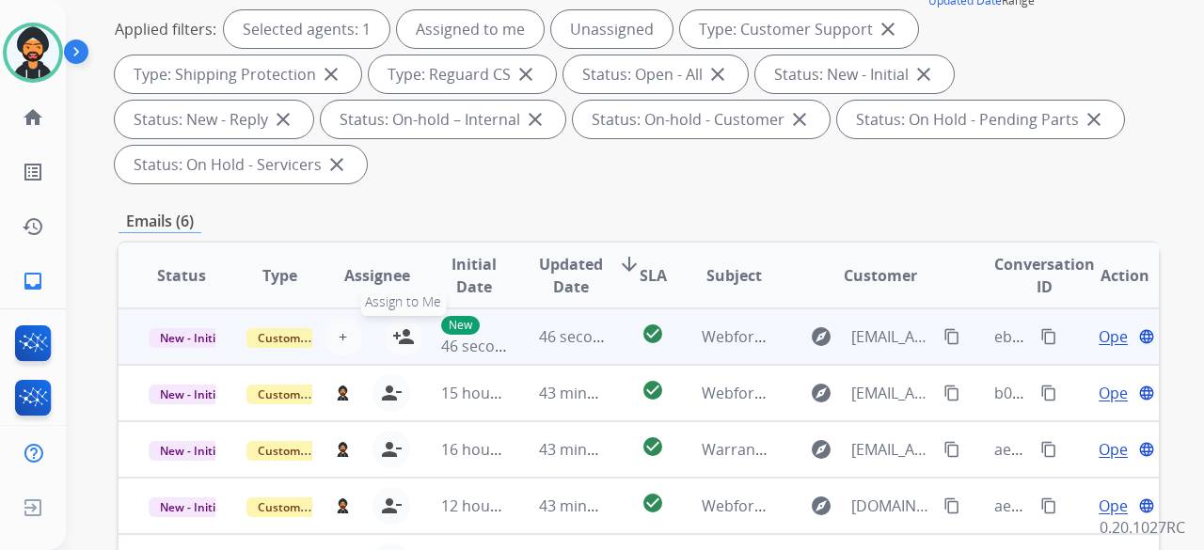
click at [404, 339] on mat-icon "person_add" at bounding box center [403, 337] width 23 height 23
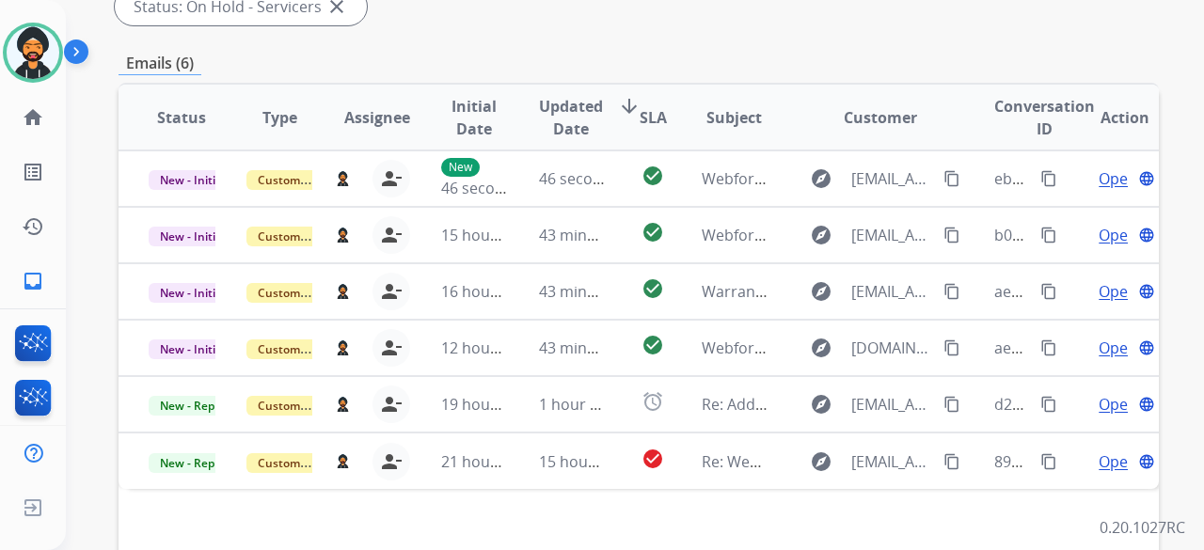
scroll to position [135, 0]
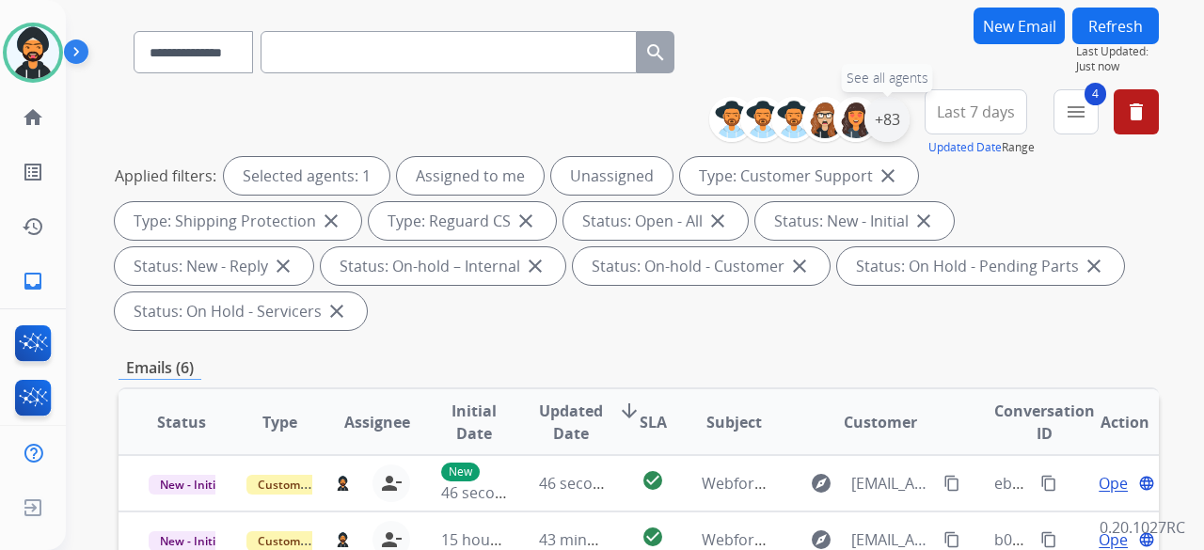
click at [877, 117] on div "+83" at bounding box center [887, 119] width 45 height 45
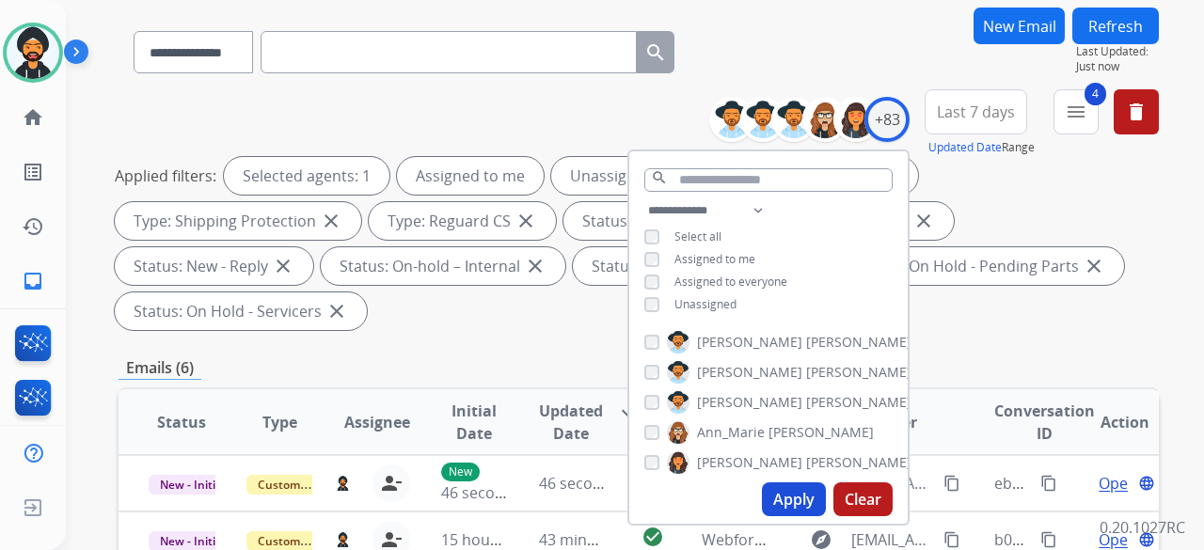
click at [785, 496] on button "Apply" at bounding box center [794, 500] width 64 height 34
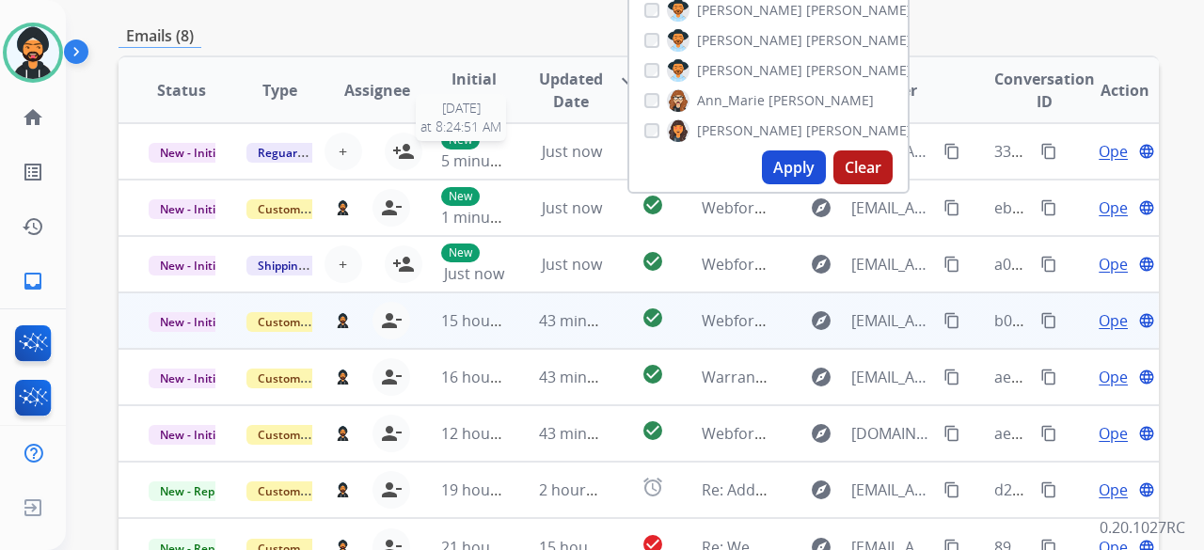
scroll to position [470, 0]
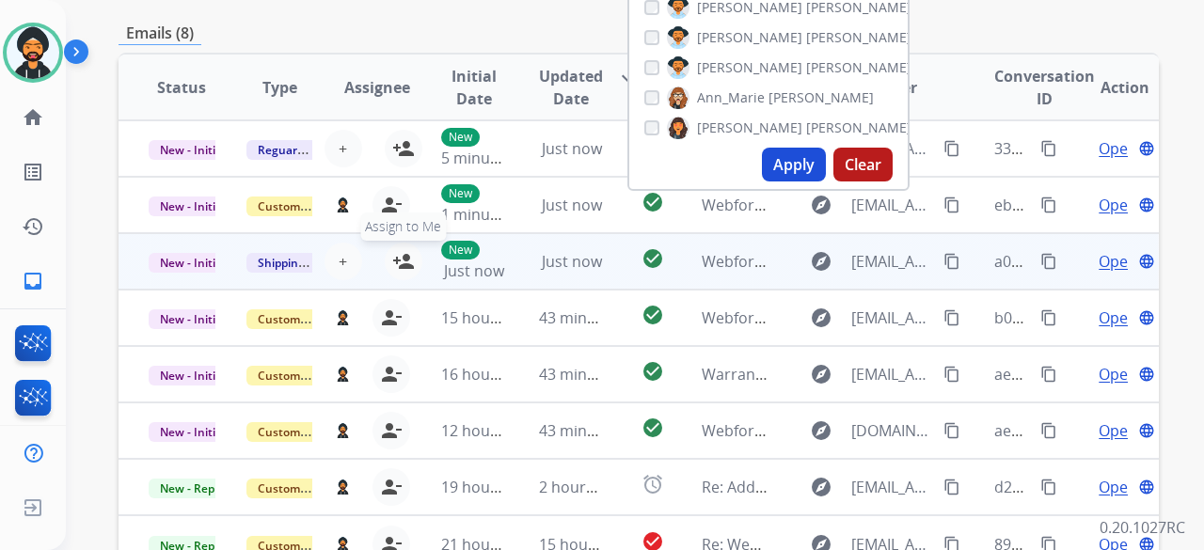
click at [396, 255] on mat-icon "person_add" at bounding box center [403, 261] width 23 height 23
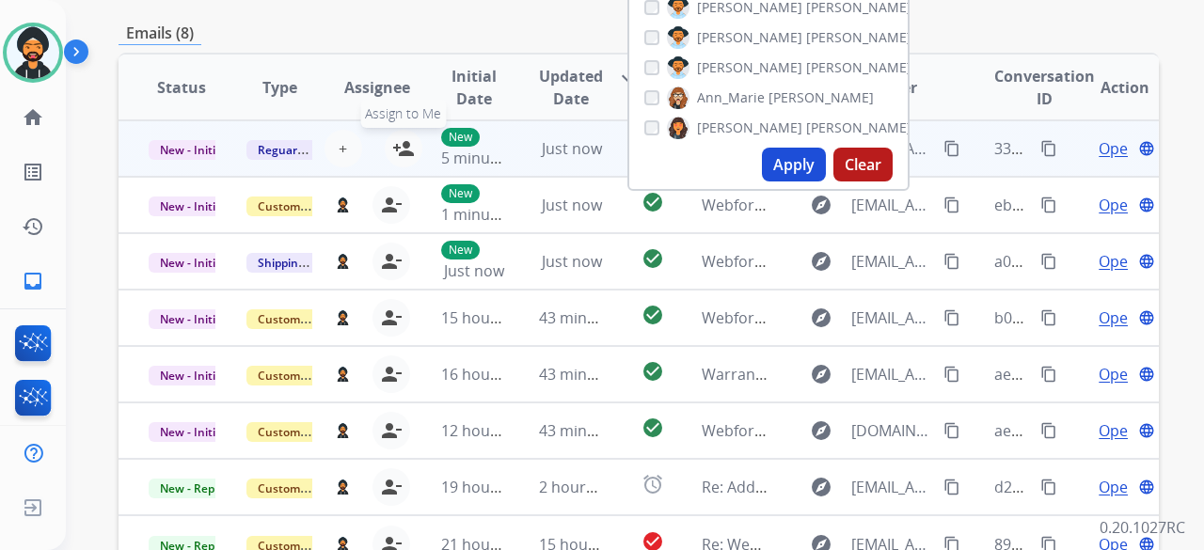
click at [402, 146] on mat-icon "person_add" at bounding box center [403, 148] width 23 height 23
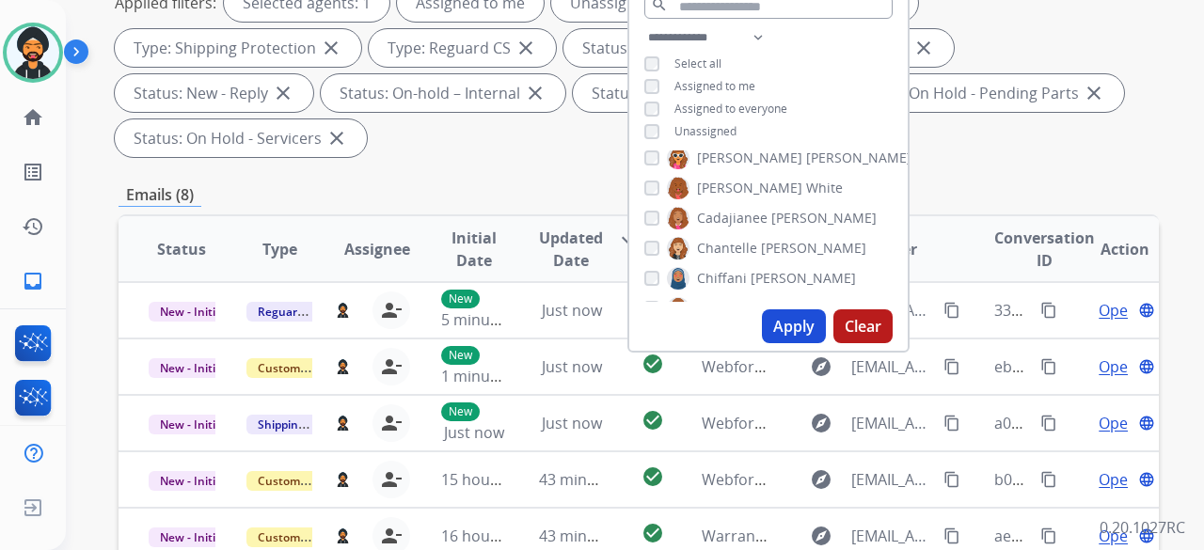
scroll to position [324, 0]
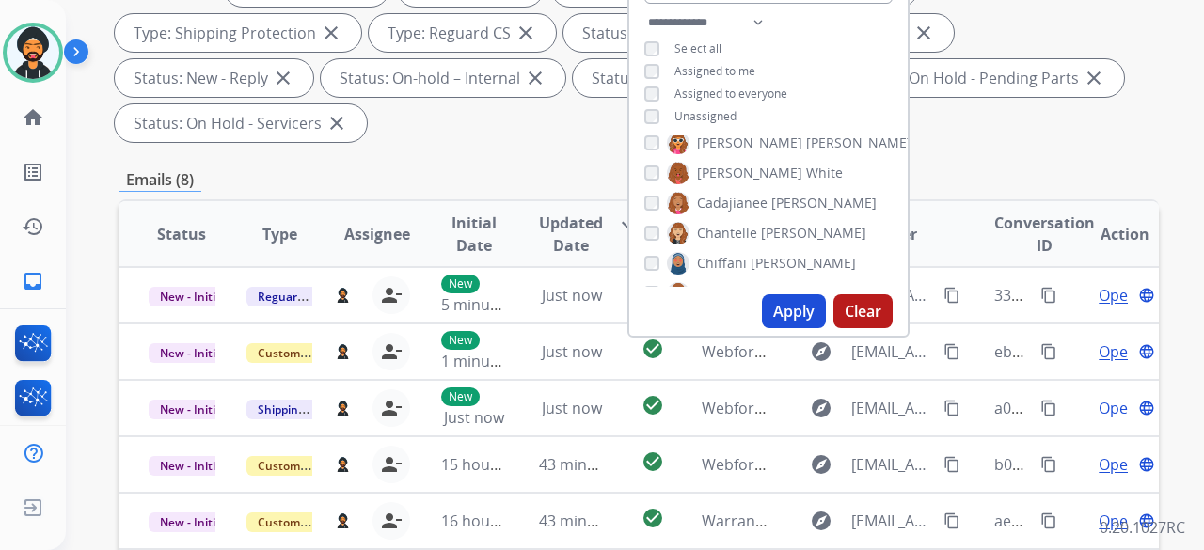
click at [784, 315] on button "Apply" at bounding box center [794, 311] width 64 height 34
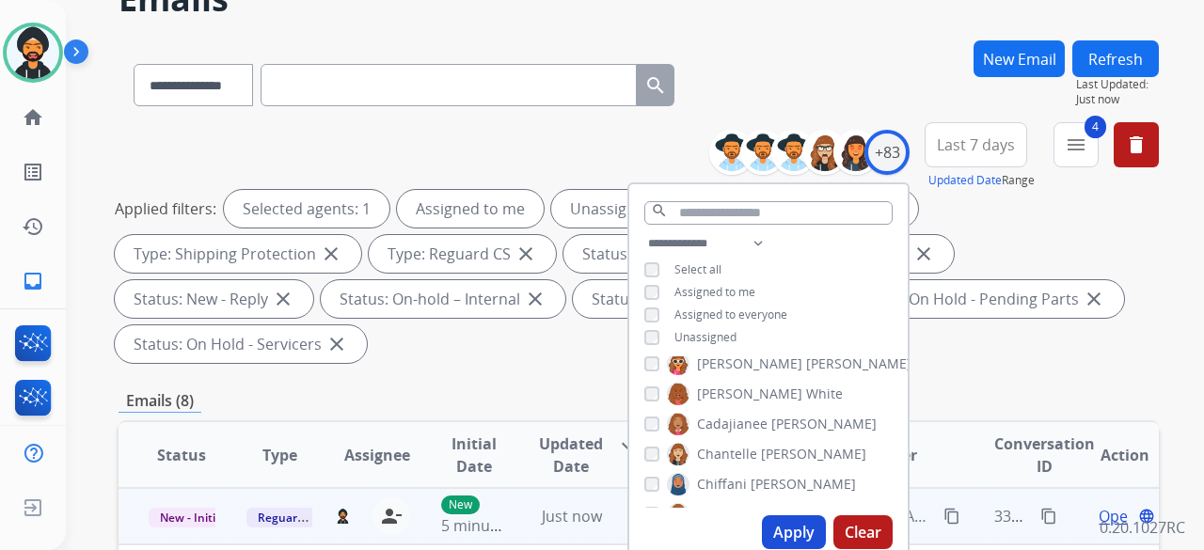
scroll to position [0, 0]
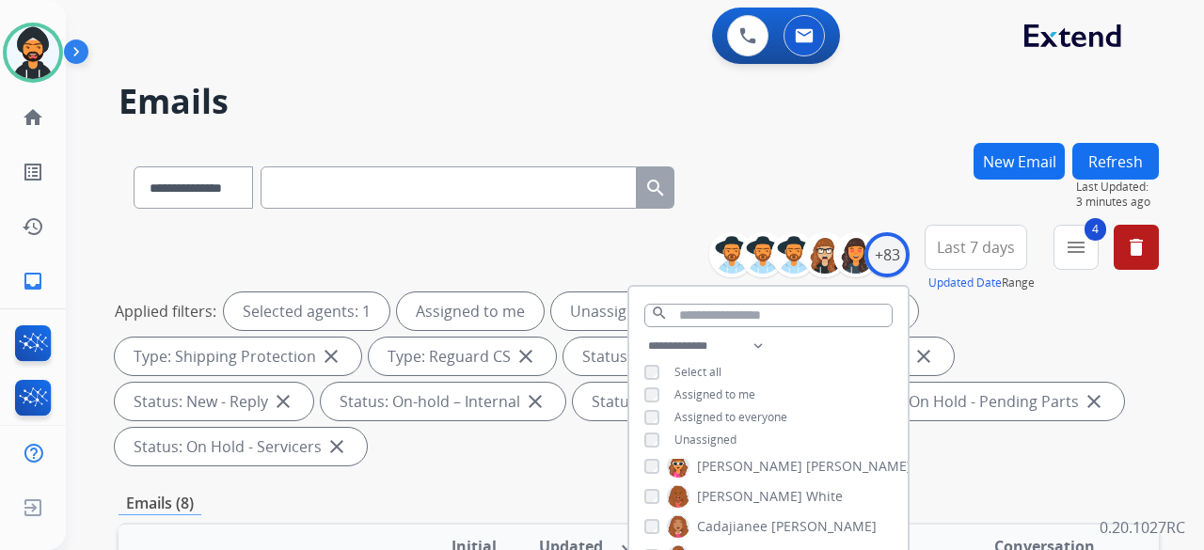
click at [420, 63] on div "0 Voice Interactions 0 Email Interactions" at bounding box center [623, 38] width 1071 height 60
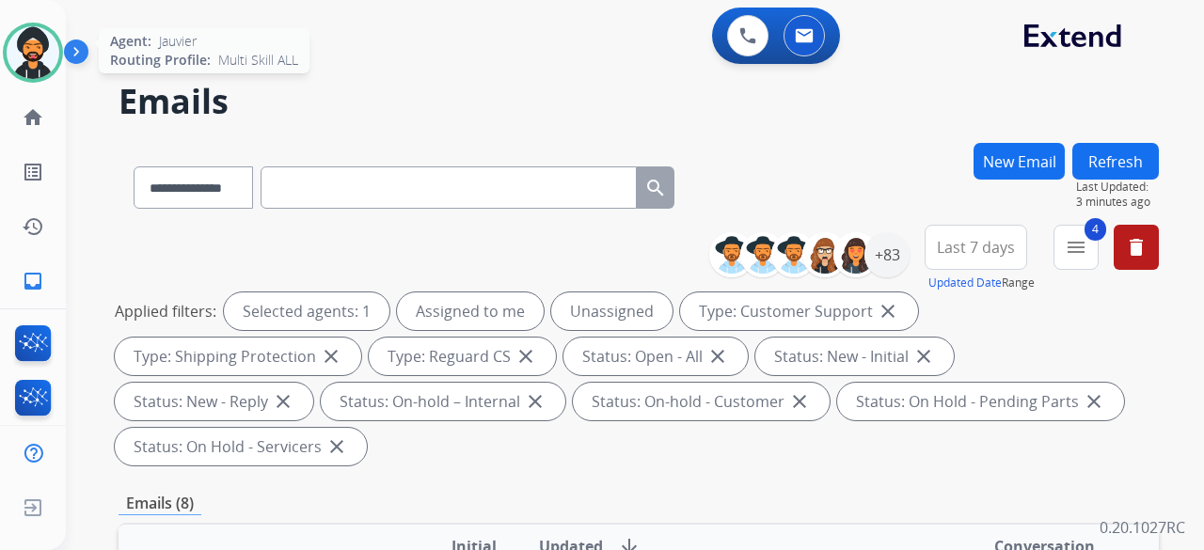
click at [61, 66] on div "Agent: [PERSON_NAME] Profile: Multi Skill ALL" at bounding box center [33, 53] width 60 height 60
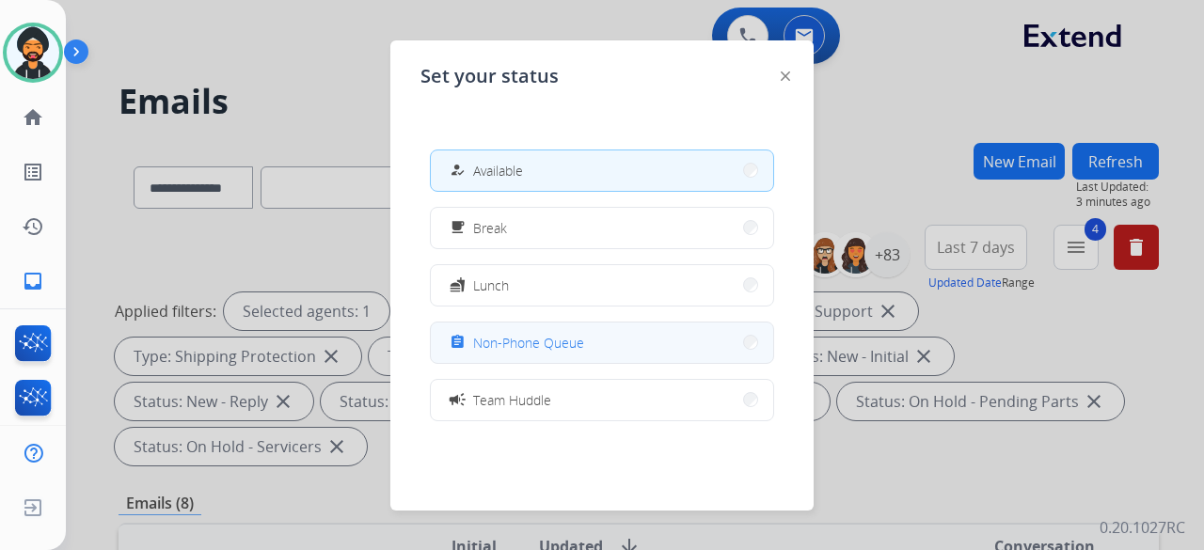
click at [599, 352] on button "assignment Non-Phone Queue" at bounding box center [602, 343] width 342 height 40
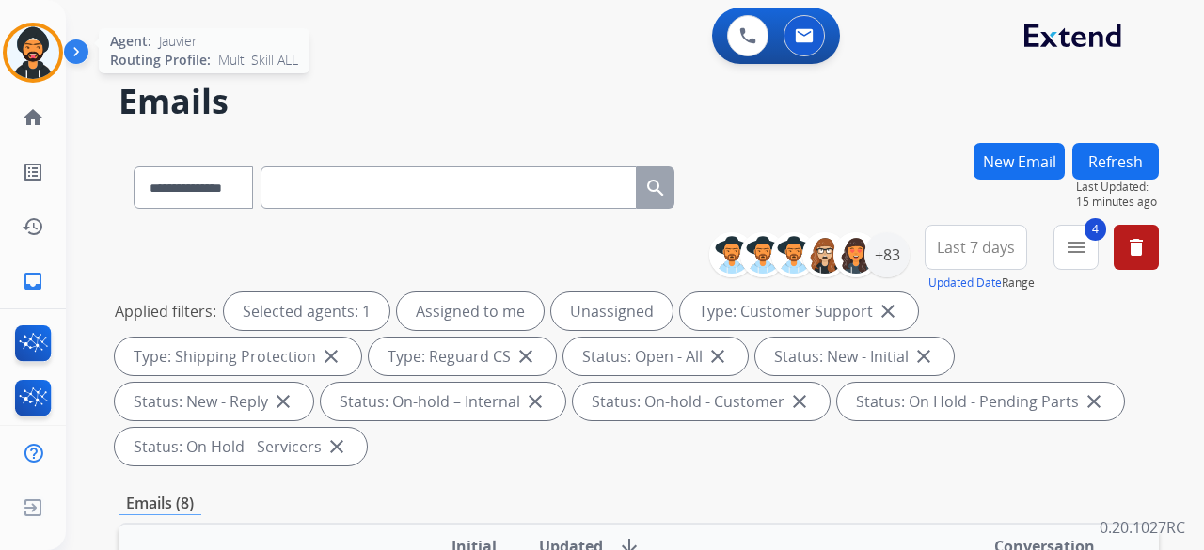
click at [41, 66] on img at bounding box center [33, 52] width 53 height 53
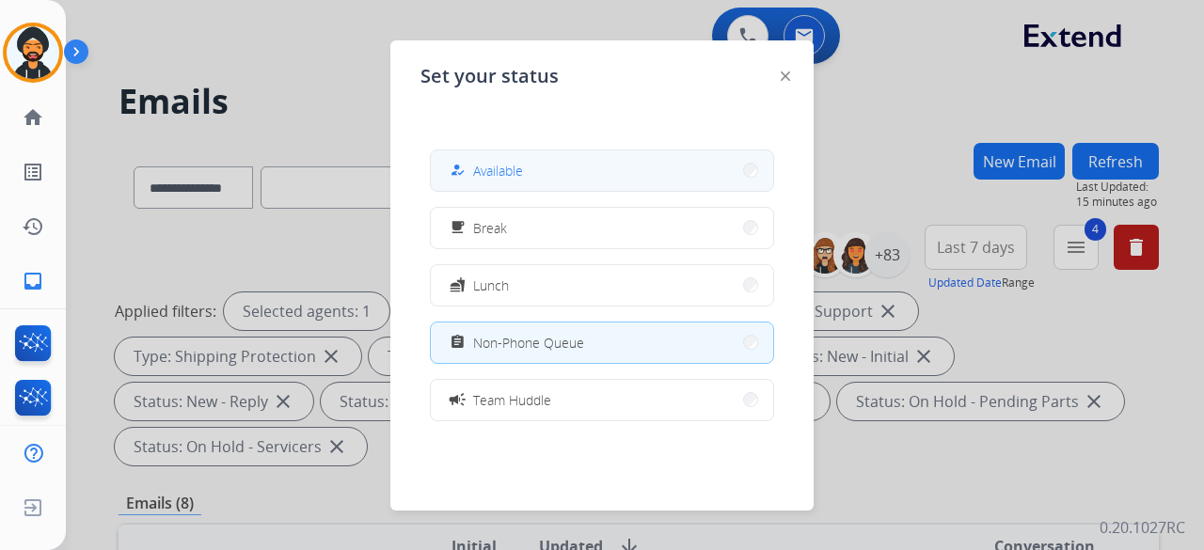
click at [586, 167] on button "how_to_reg Available" at bounding box center [602, 171] width 342 height 40
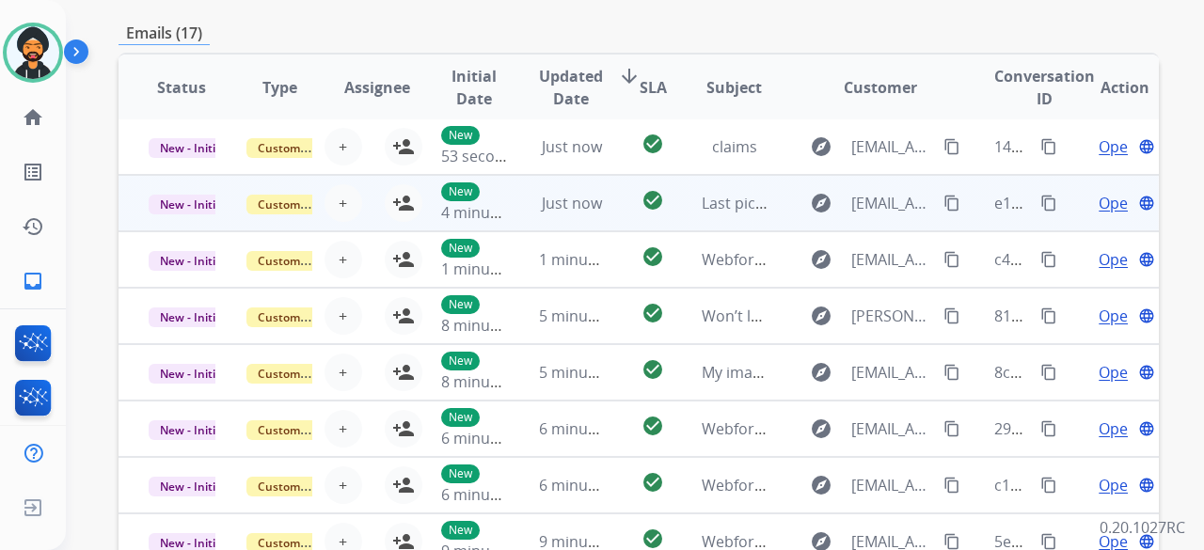
scroll to position [700, 0]
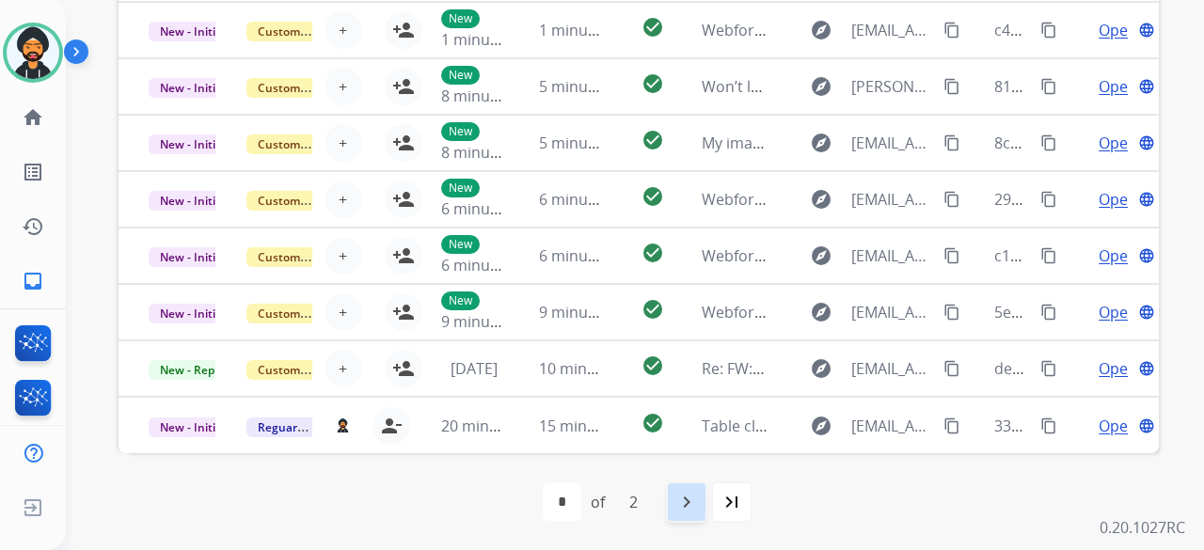
click at [683, 500] on mat-icon "navigate_next" at bounding box center [687, 502] width 23 height 23
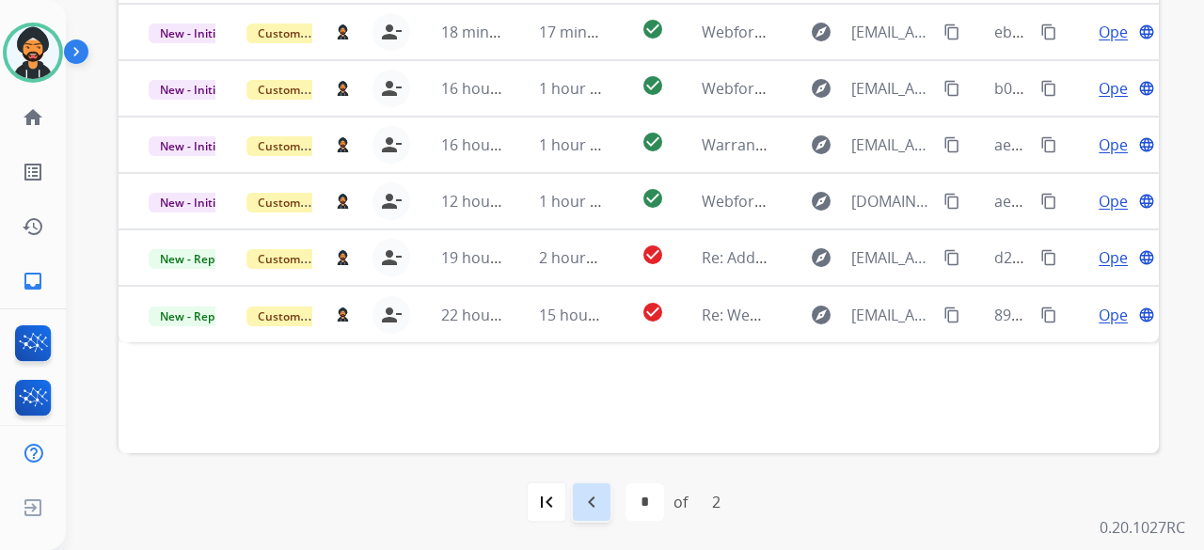
click at [595, 498] on mat-icon "navigate_before" at bounding box center [592, 502] width 23 height 23
select select "*"
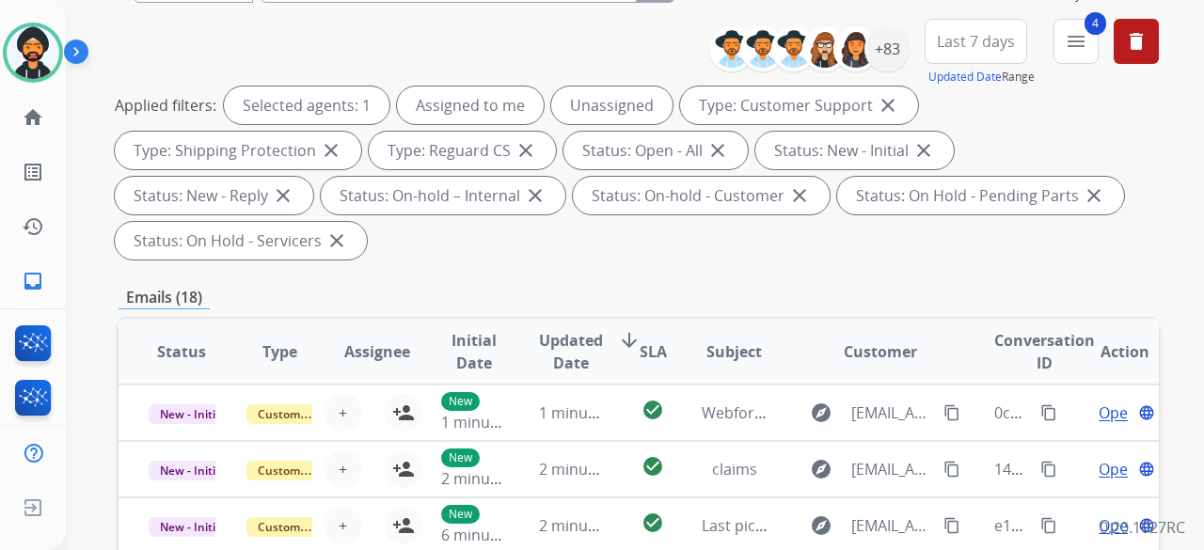
scroll to position [0, 0]
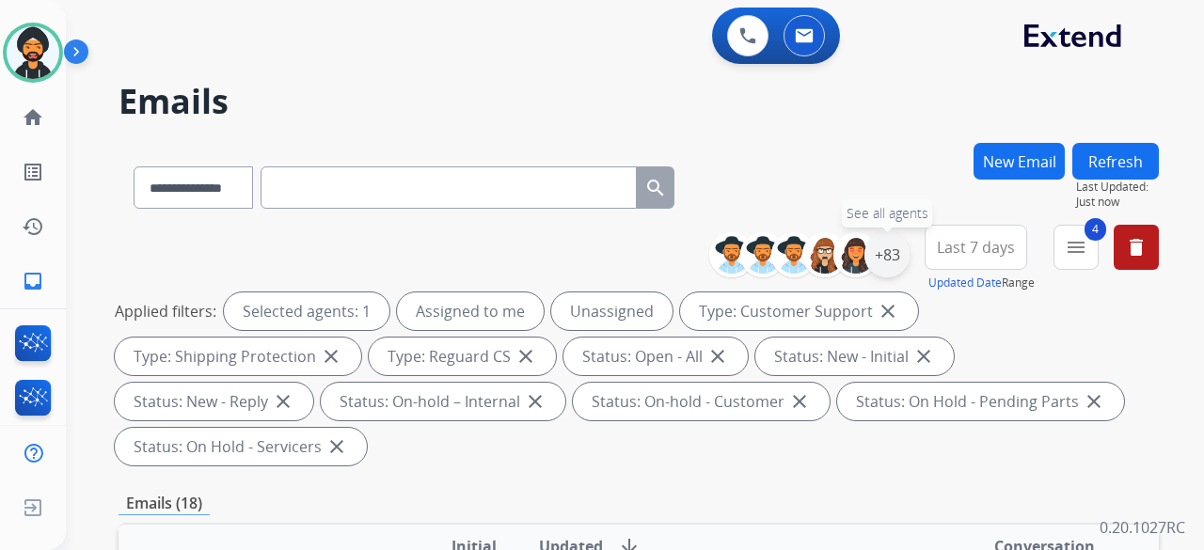
click at [895, 249] on div "+83" at bounding box center [887, 254] width 45 height 45
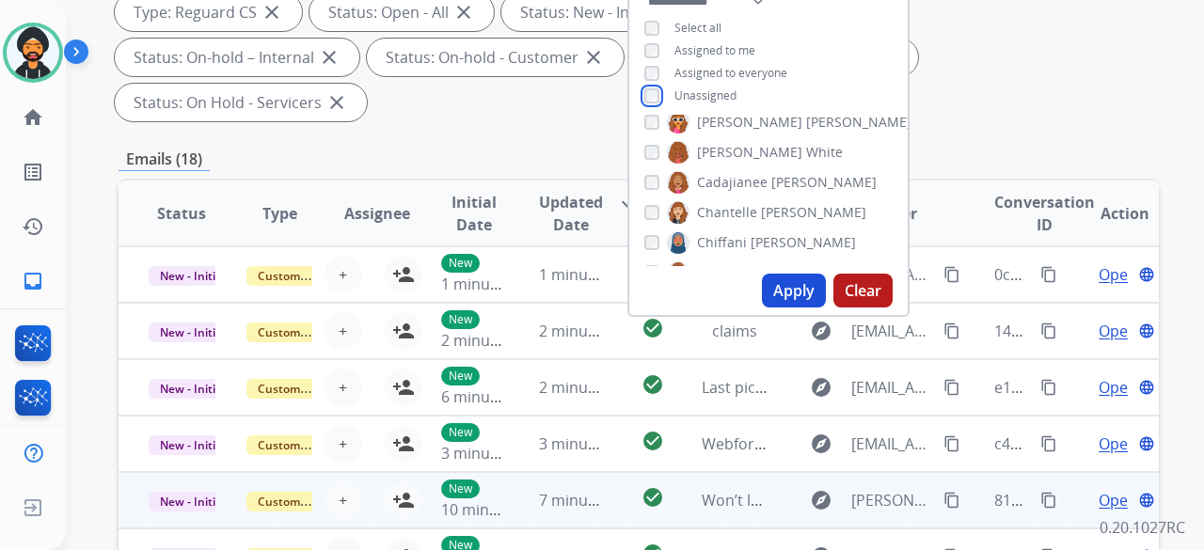
scroll to position [376, 0]
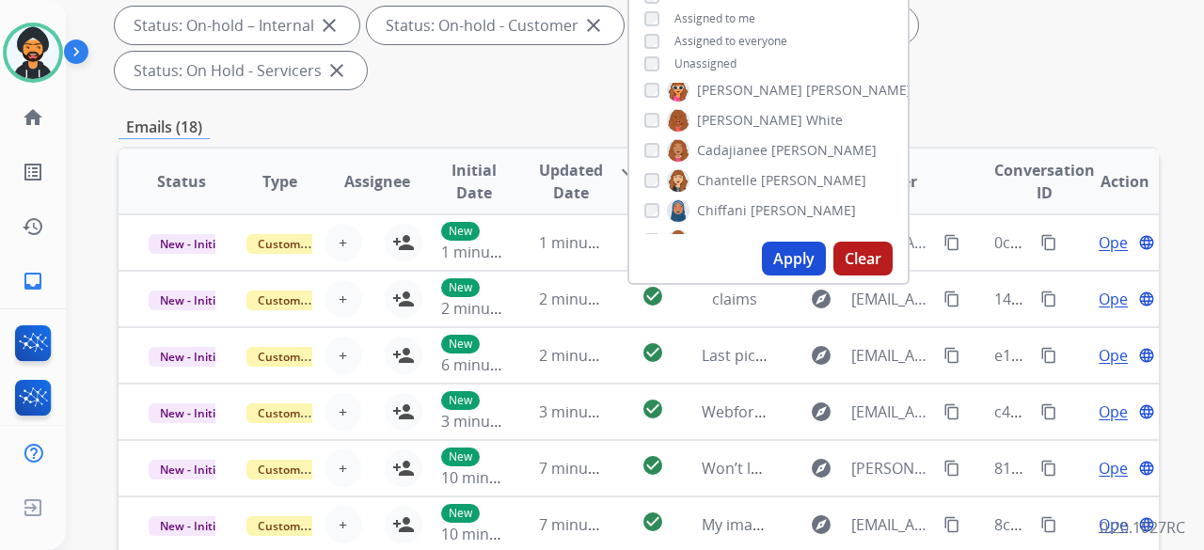
click at [787, 262] on button "Apply" at bounding box center [794, 259] width 64 height 34
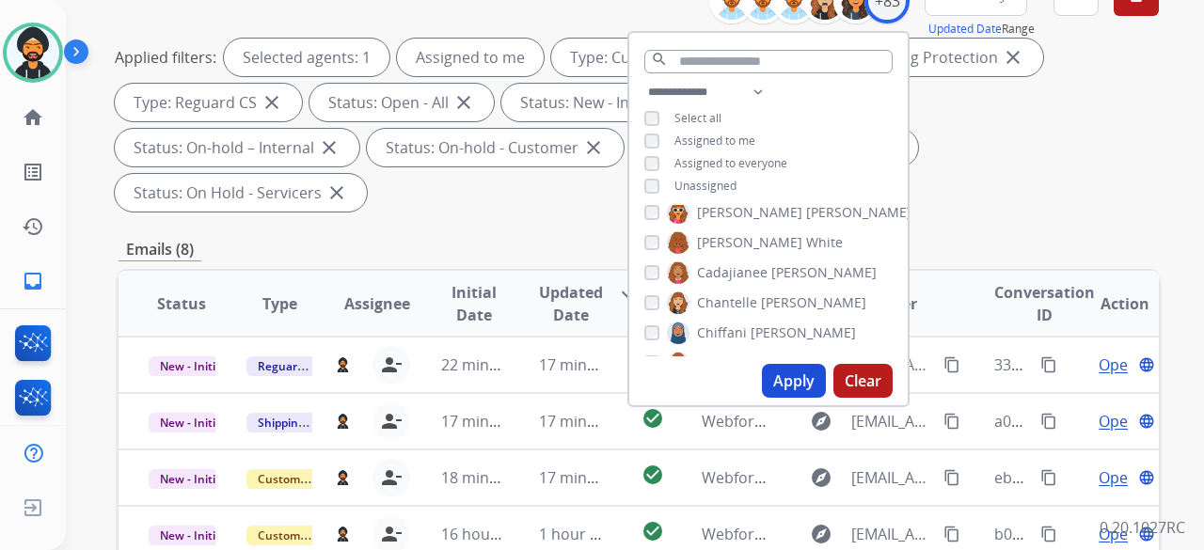
scroll to position [0, 0]
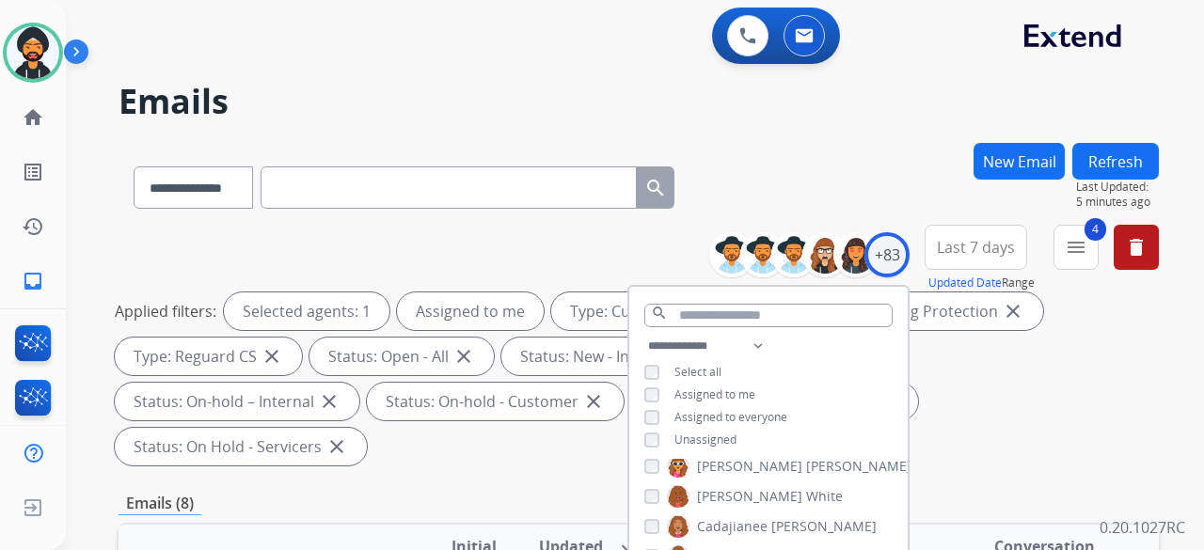
click at [361, 69] on div "**********" at bounding box center [612, 343] width 1093 height 550
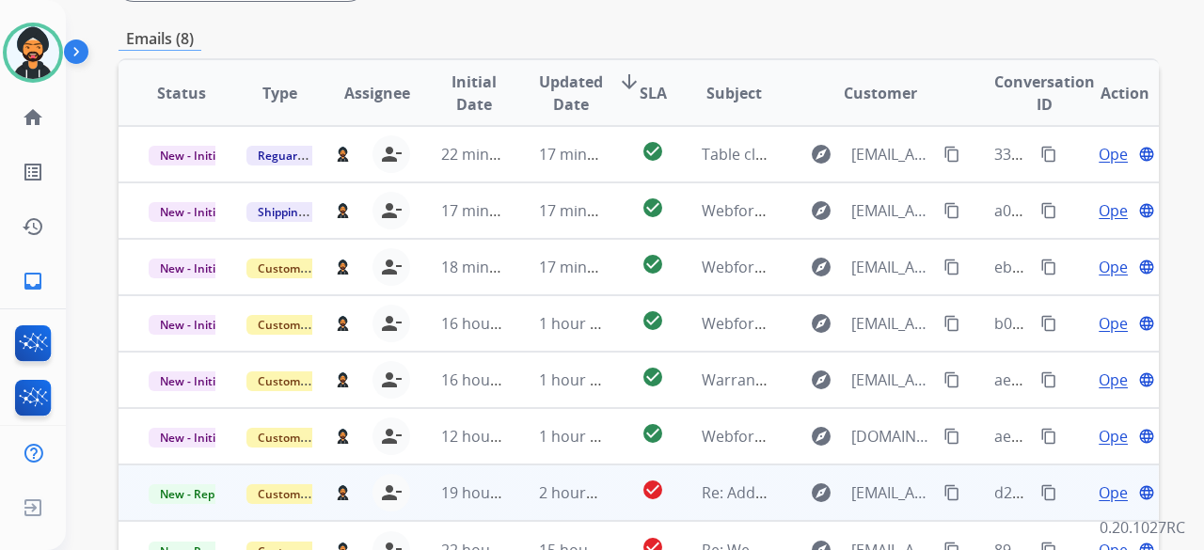
scroll to position [184, 0]
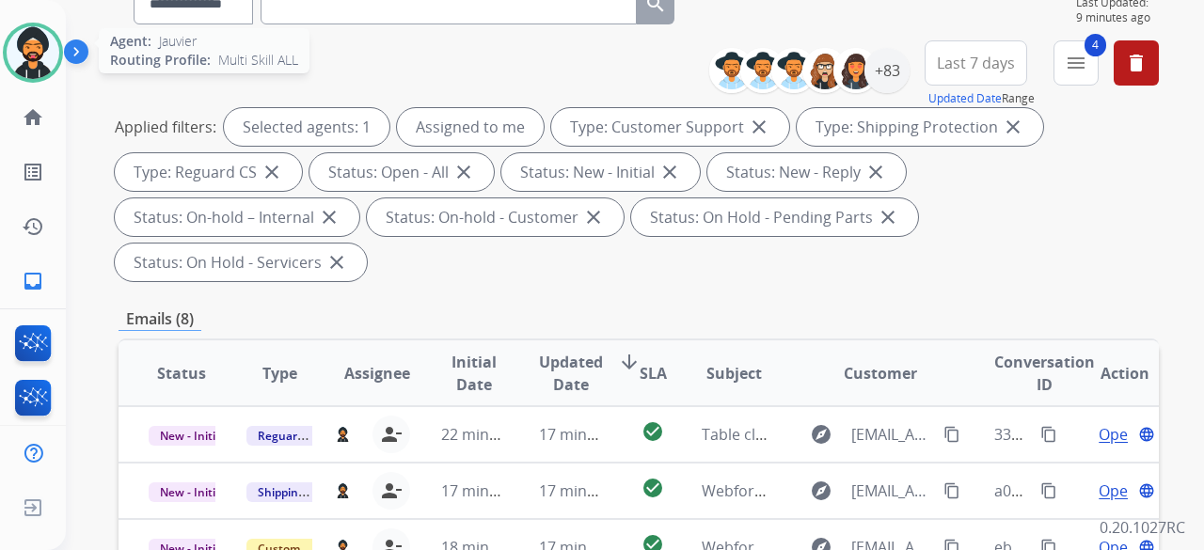
click at [36, 46] on img at bounding box center [33, 52] width 53 height 53
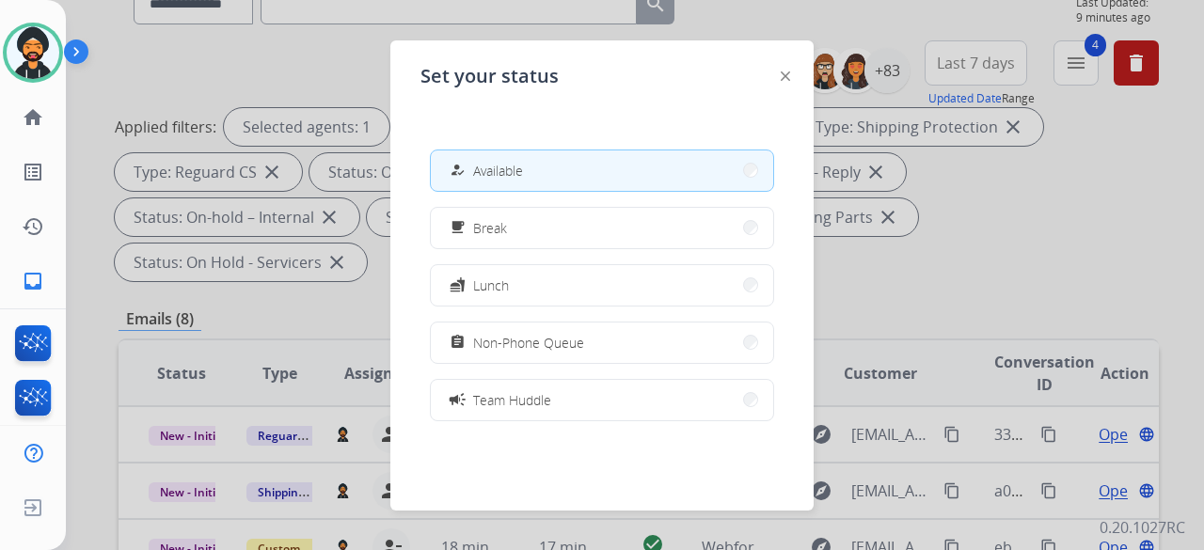
click at [139, 54] on div at bounding box center [602, 275] width 1204 height 550
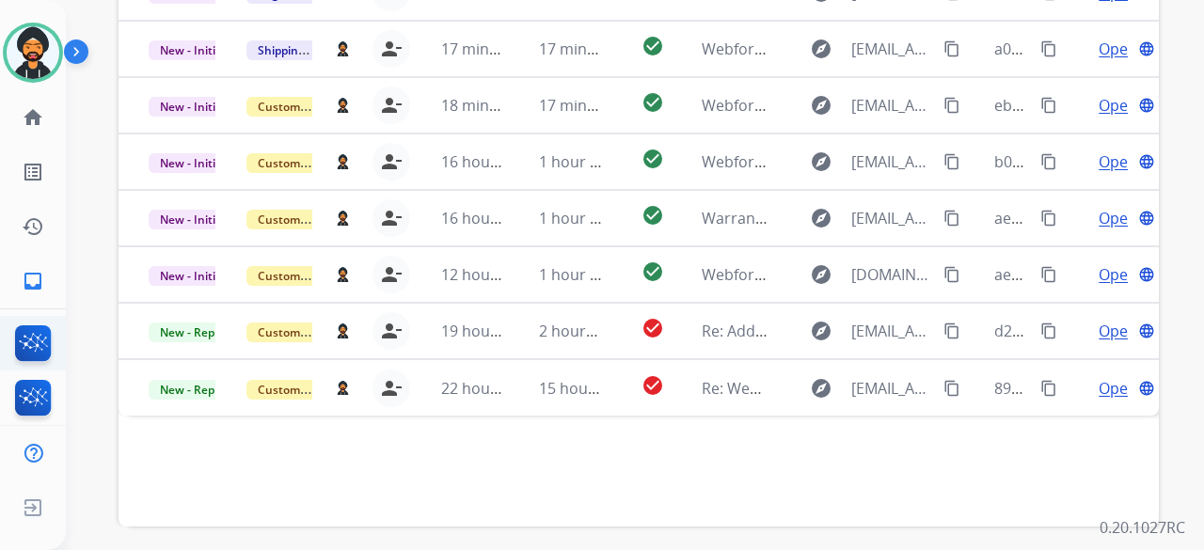
scroll to position [655, 0]
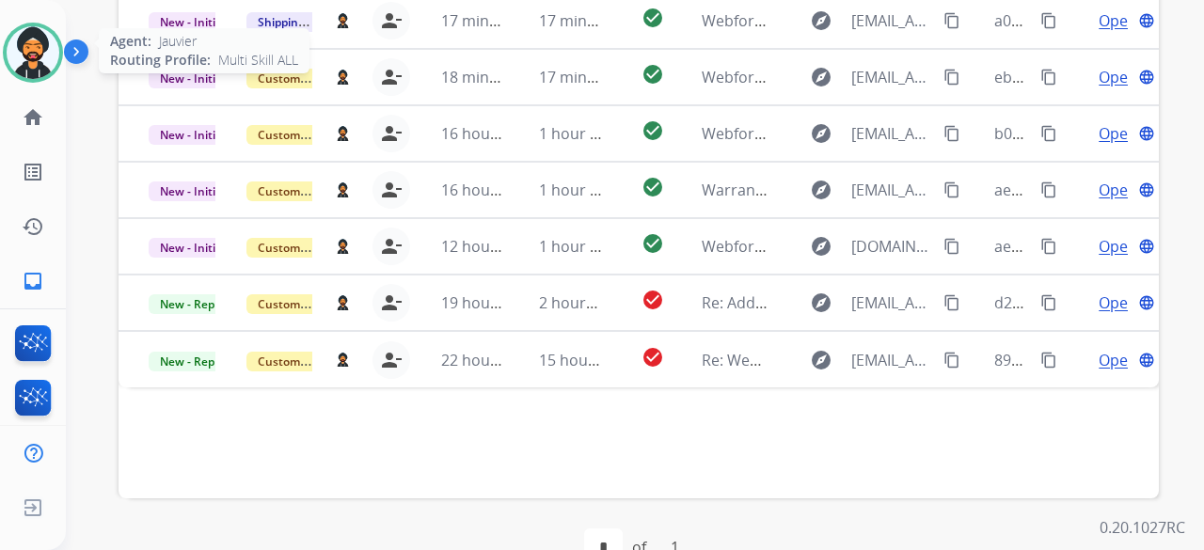
click at [34, 47] on img at bounding box center [33, 52] width 53 height 53
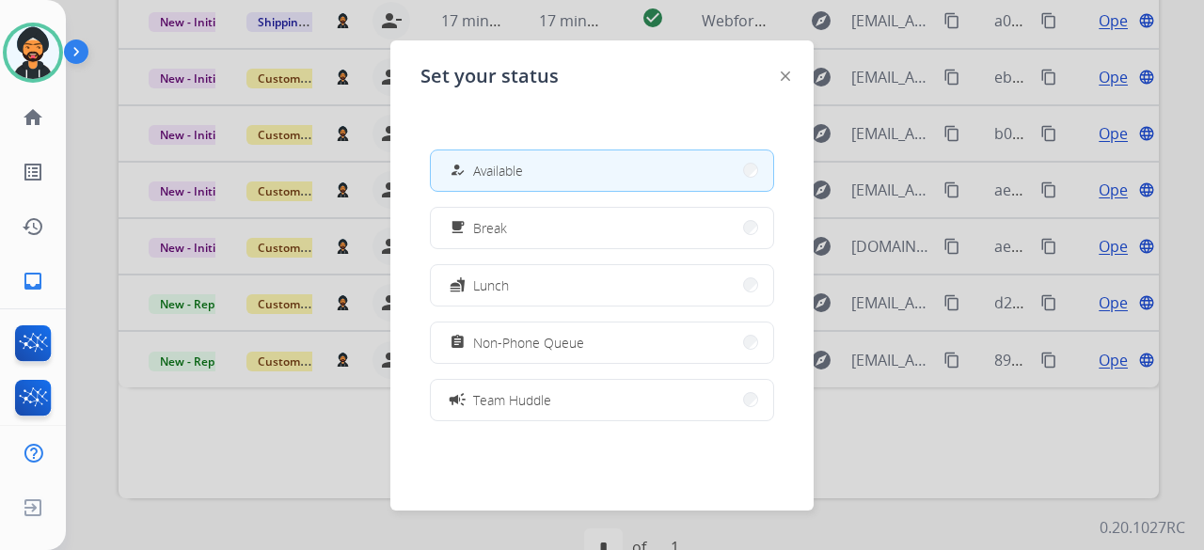
click at [130, 486] on div at bounding box center [602, 275] width 1204 height 550
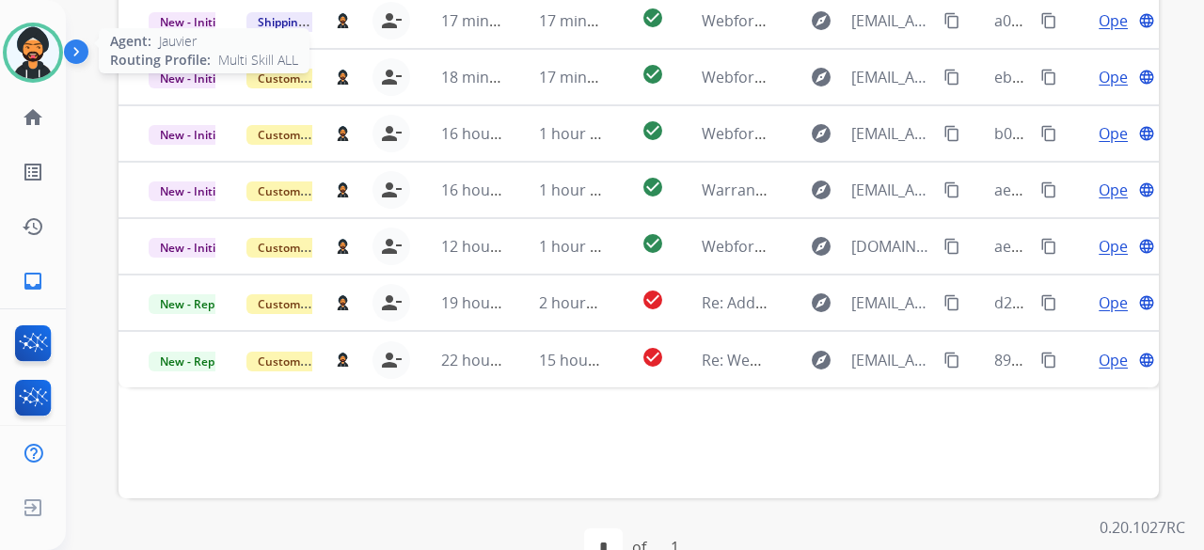
click at [13, 41] on img at bounding box center [33, 52] width 53 height 53
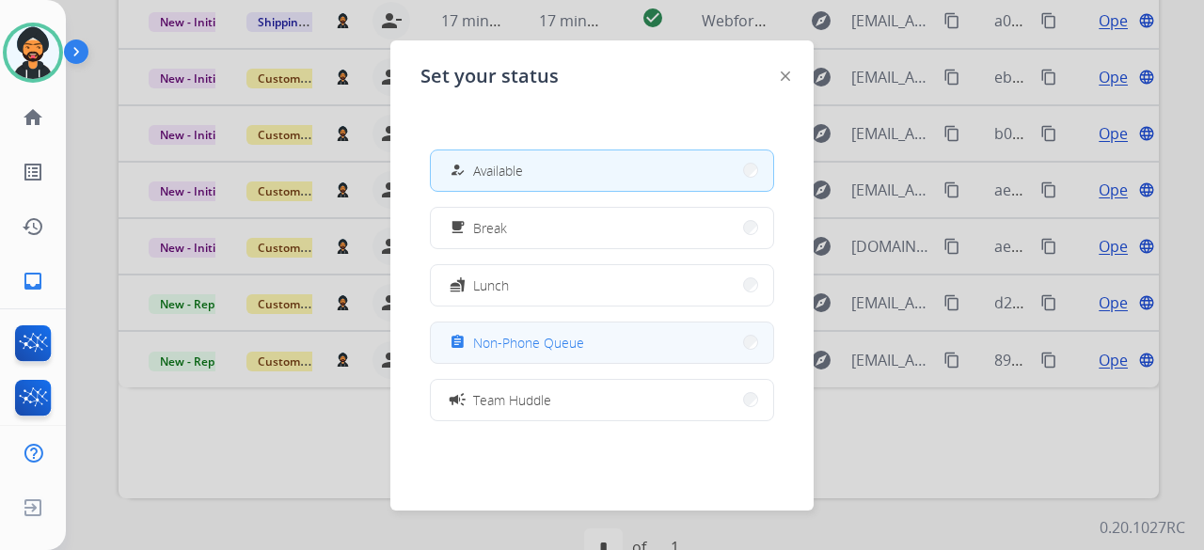
click at [583, 343] on button "assignment Non-Phone Queue" at bounding box center [602, 343] width 342 height 40
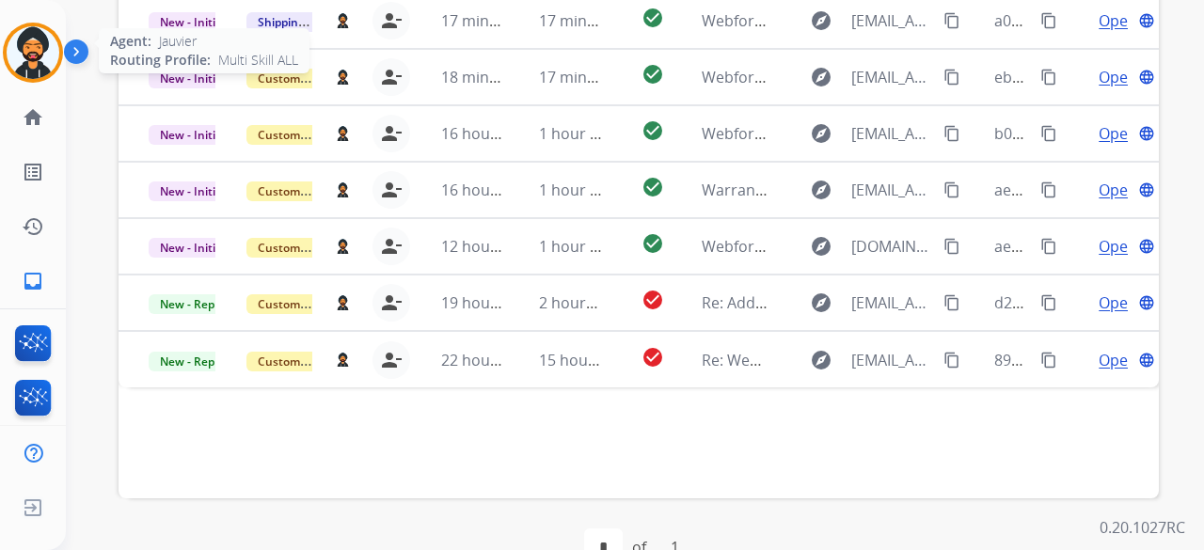
click at [32, 52] on img at bounding box center [33, 52] width 53 height 53
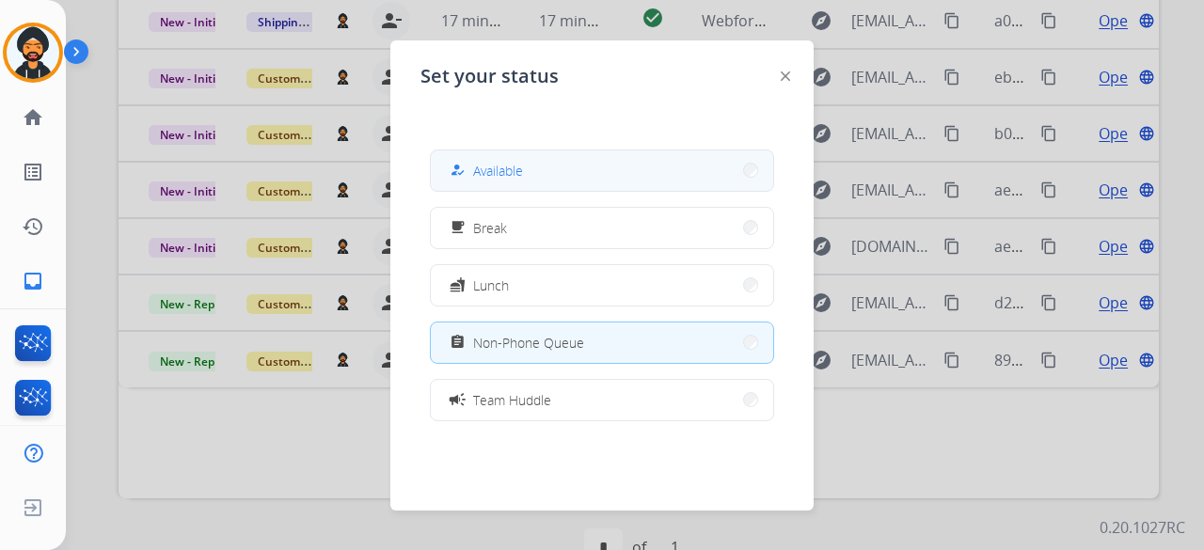
click at [603, 165] on button "how_to_reg Available" at bounding box center [602, 171] width 342 height 40
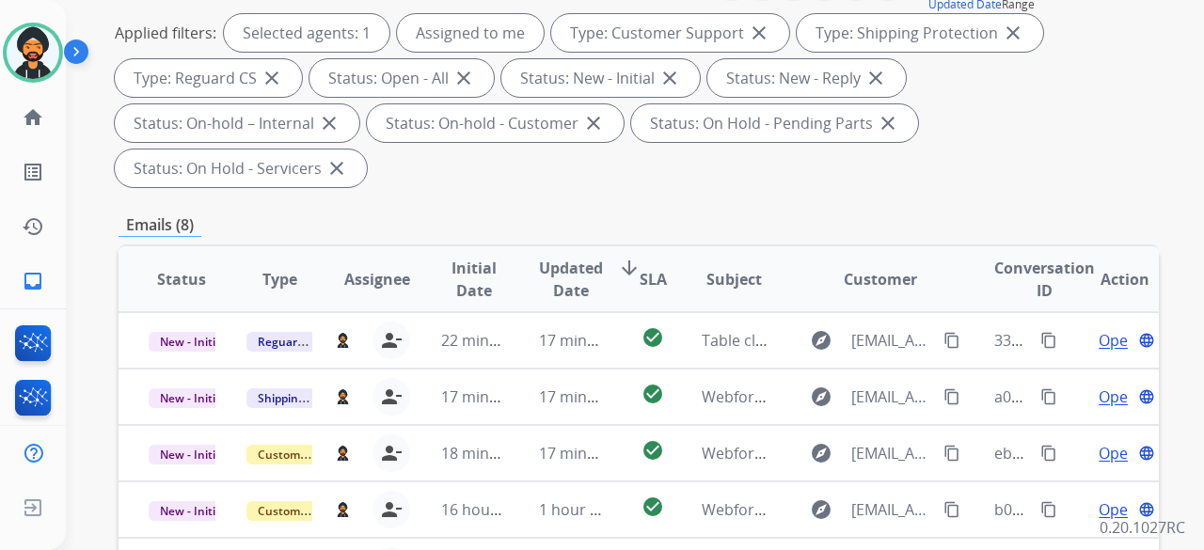
scroll to position [0, 0]
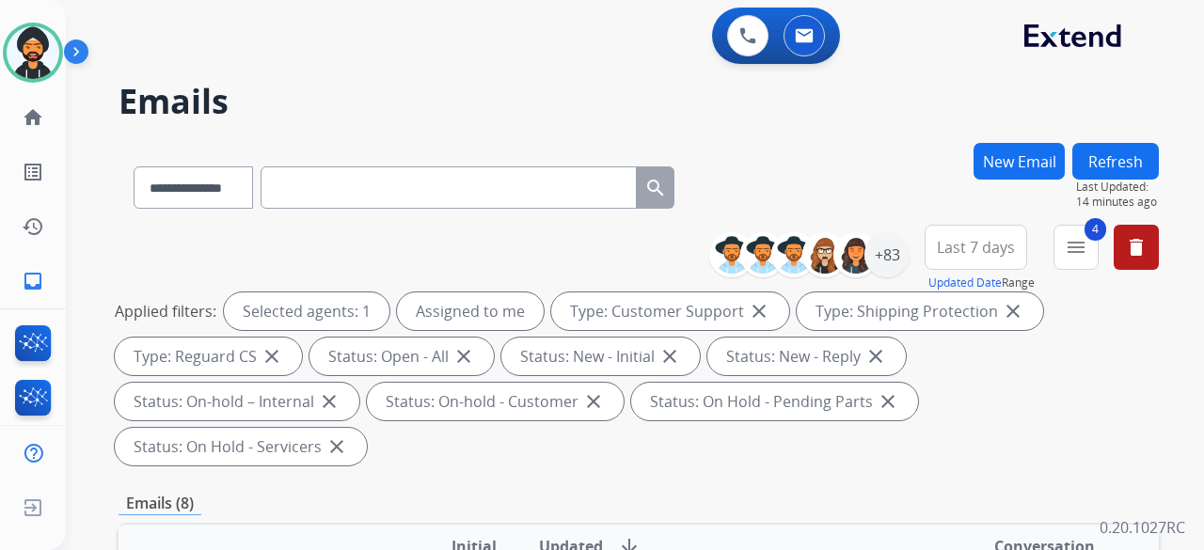
click at [29, 16] on div "Jauvier Available Edit Avatar Agent: [PERSON_NAME] Profile: Multi Skill ALL hom…" at bounding box center [33, 154] width 66 height 309
click at [60, 66] on div "Agent: [PERSON_NAME] Profile: Multi Skill ALL" at bounding box center [33, 53] width 60 height 60
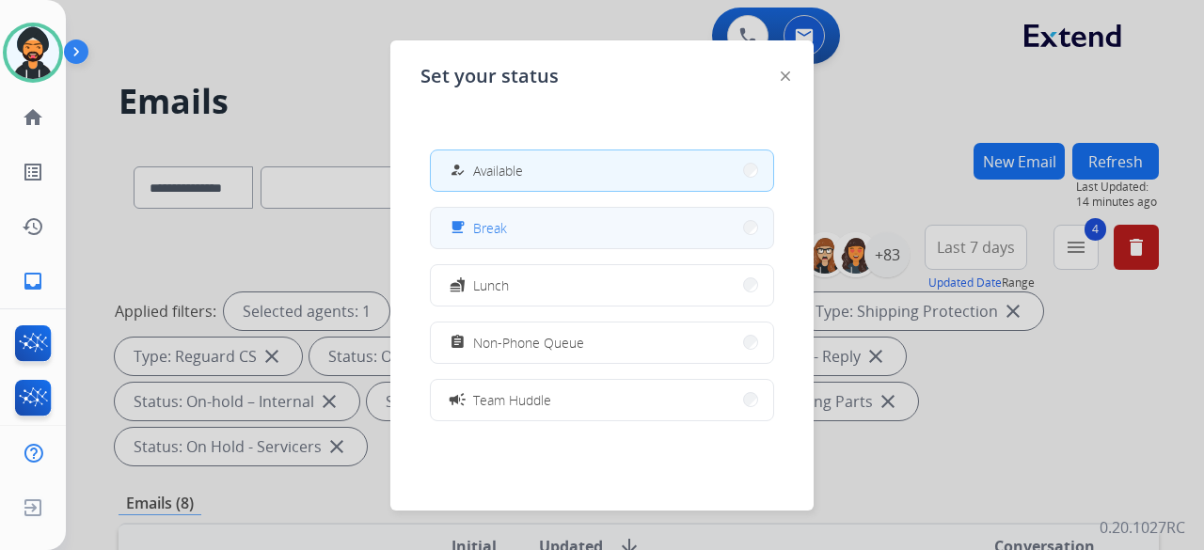
click at [495, 211] on button "free_breakfast Break" at bounding box center [602, 228] width 342 height 40
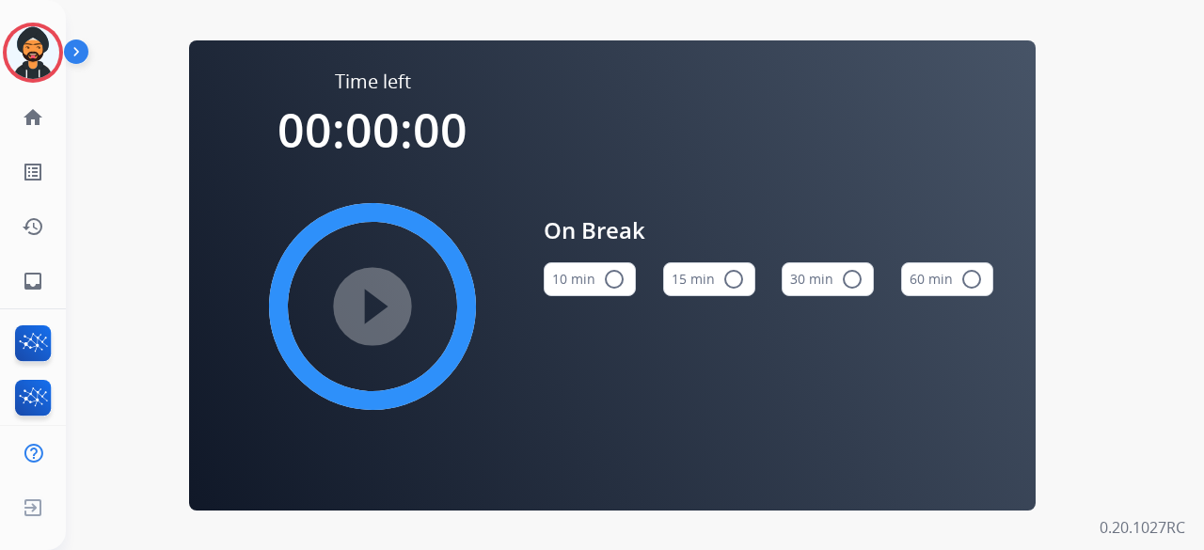
click at [753, 279] on div "15 min radio_button_unchecked" at bounding box center [709, 279] width 92 height 64
click at [746, 279] on button "15 min radio_button_unchecked" at bounding box center [709, 279] width 92 height 34
click at [384, 300] on mat-icon "play_circle_filled" at bounding box center [372, 306] width 23 height 23
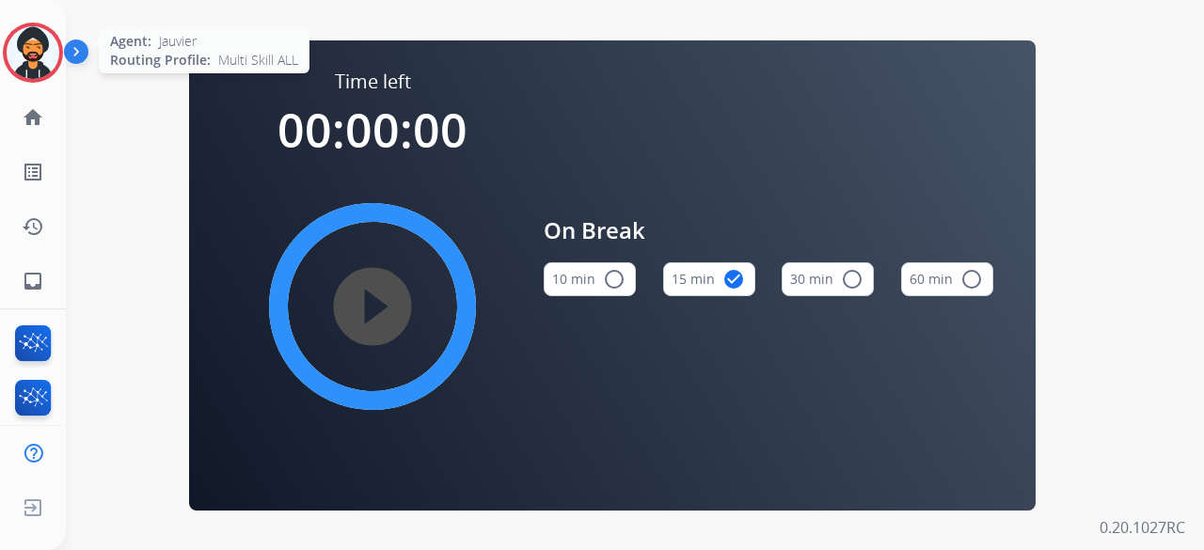
click at [13, 42] on img at bounding box center [33, 52] width 53 height 53
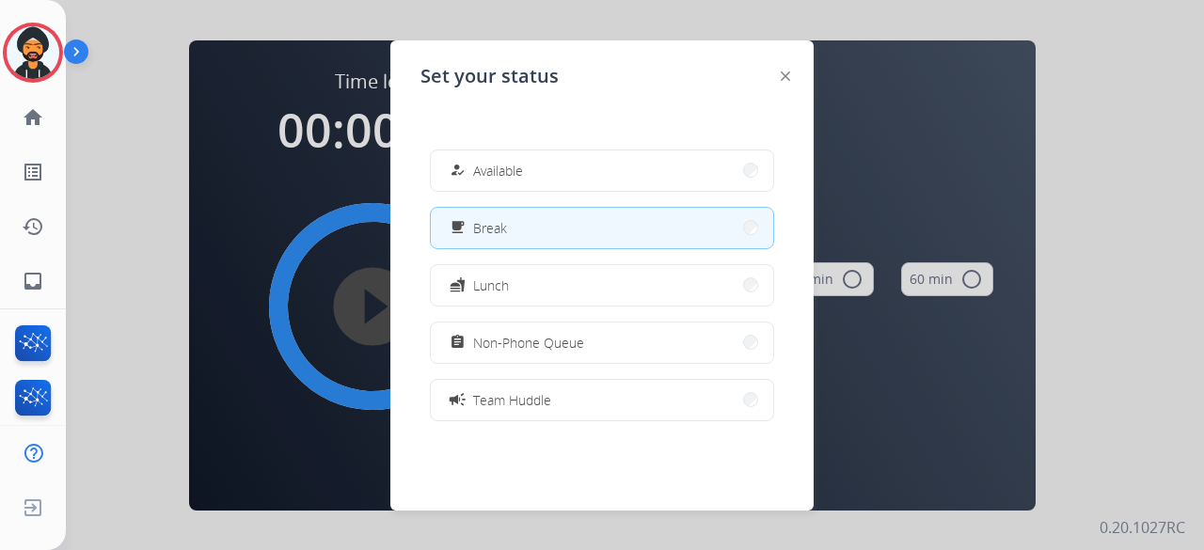
click at [521, 240] on button "free_breakfast Break" at bounding box center [602, 228] width 342 height 40
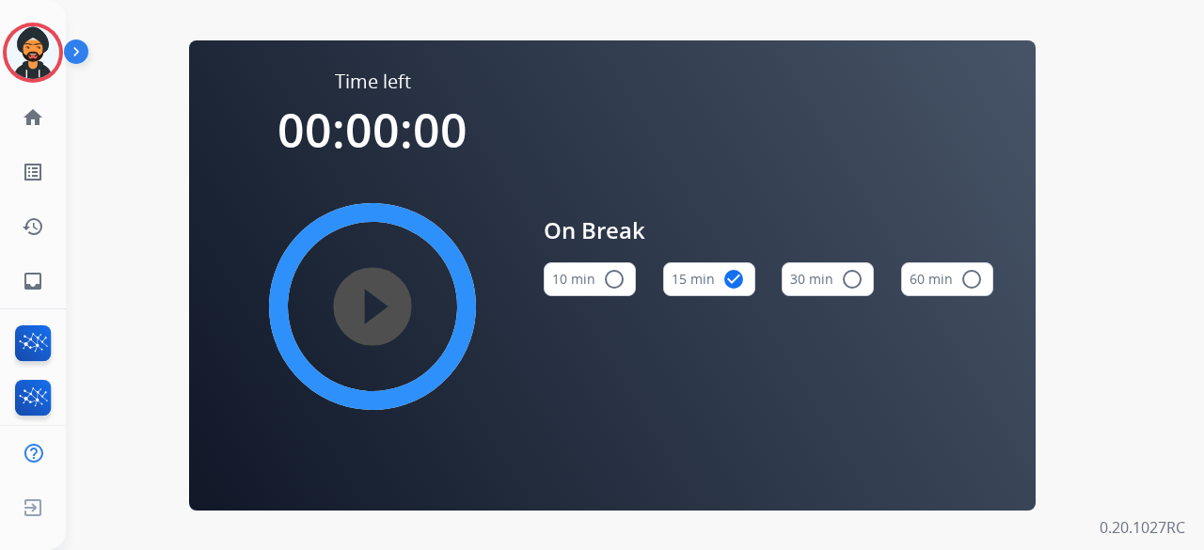
drag, startPoint x: 33, startPoint y: 54, endPoint x: 83, endPoint y: 72, distance: 53.3
click at [33, 53] on img at bounding box center [33, 52] width 53 height 53
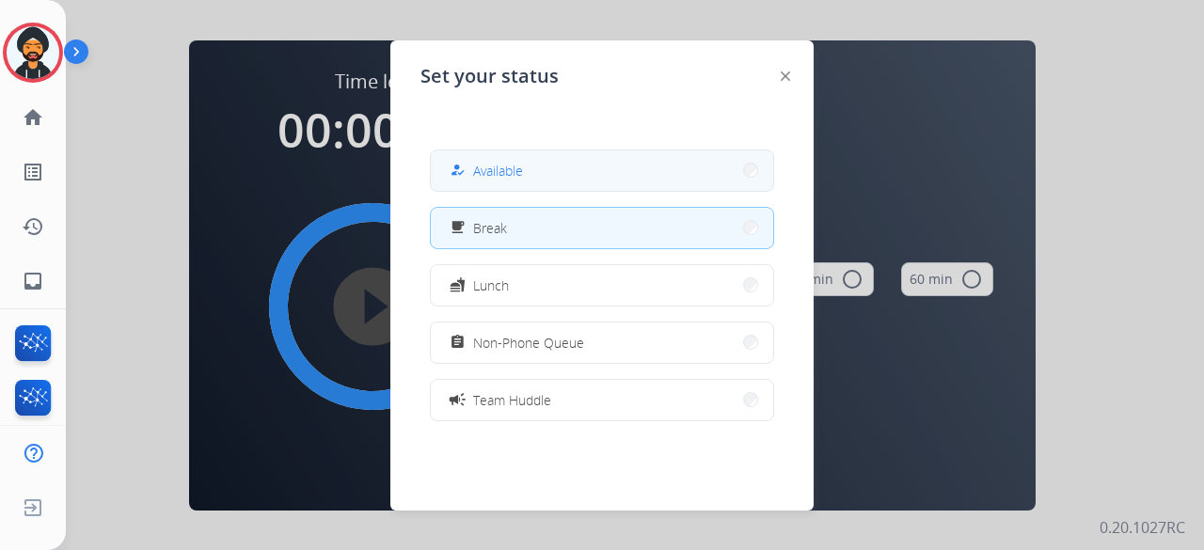
click at [526, 171] on button "how_to_reg Available" at bounding box center [602, 171] width 342 height 40
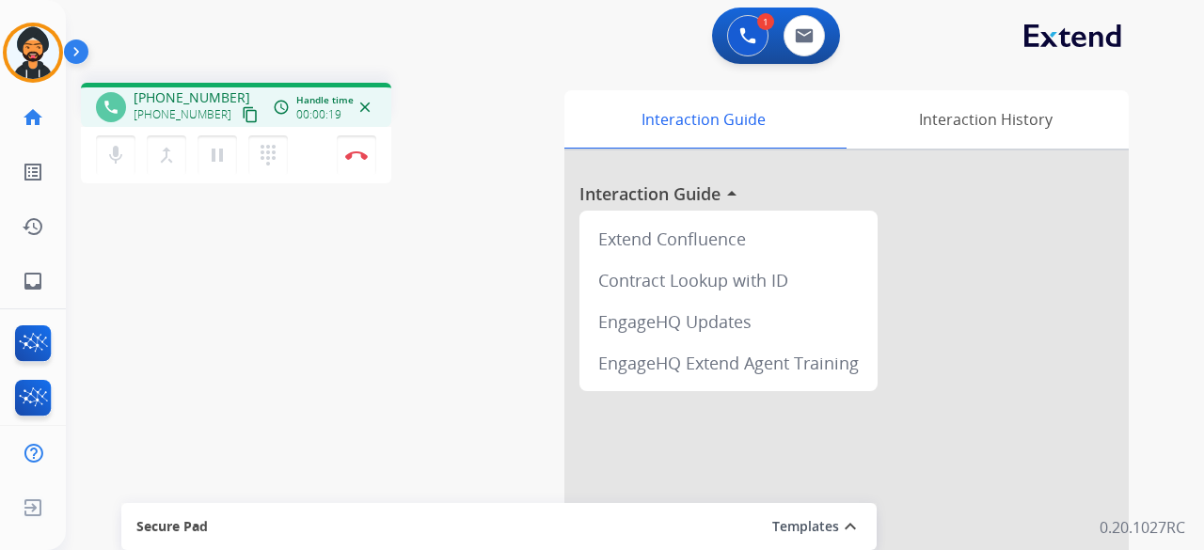
click at [239, 104] on button "content_copy" at bounding box center [250, 114] width 23 height 23
click at [354, 147] on button "Disconnect" at bounding box center [357, 155] width 40 height 40
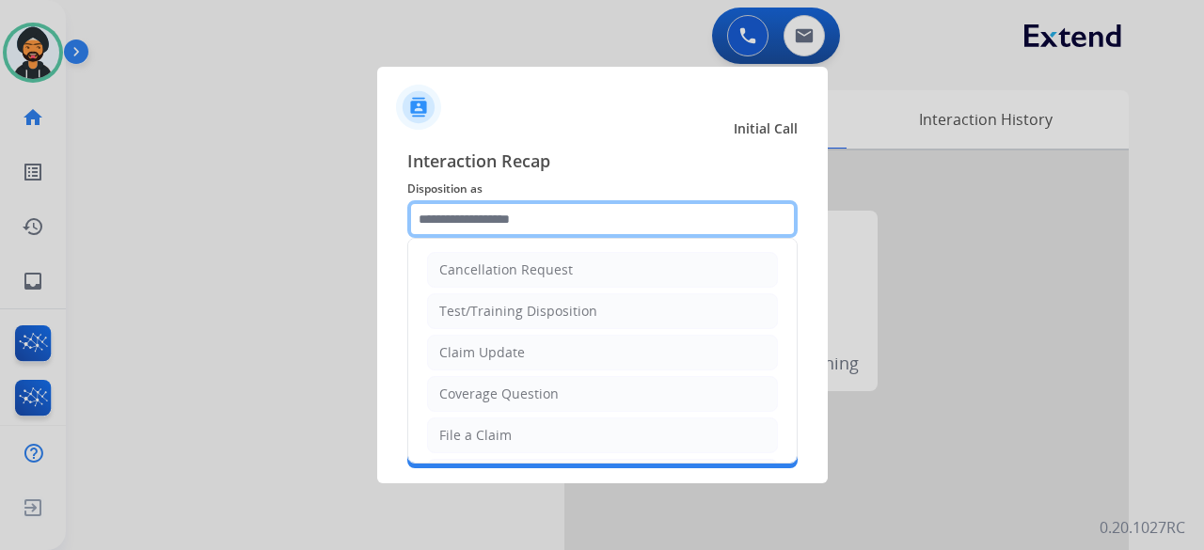
click at [617, 229] on input "text" at bounding box center [602, 219] width 390 height 38
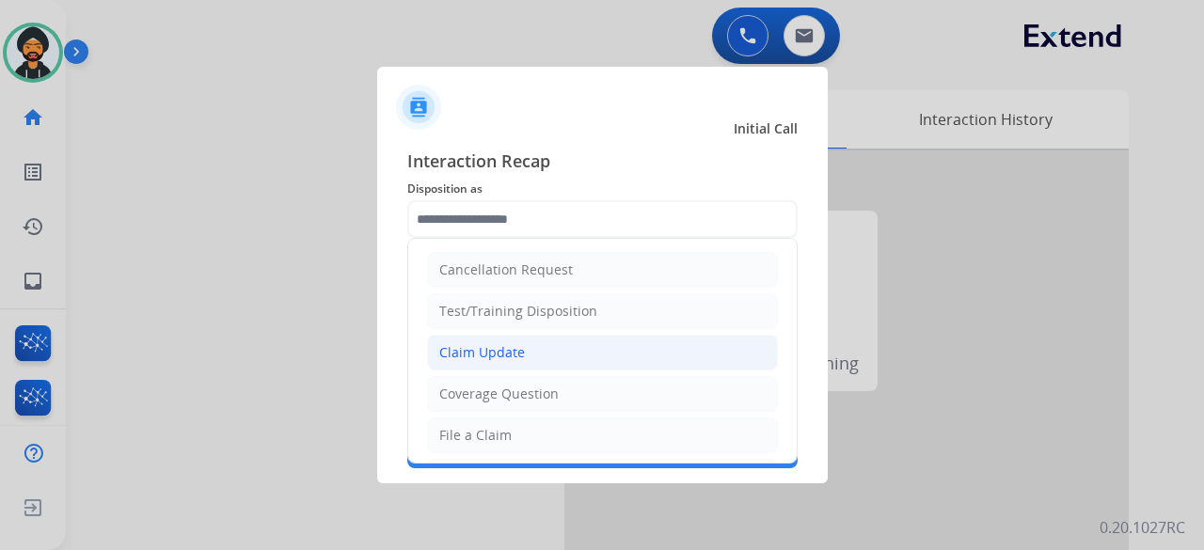
click at [487, 340] on li "Claim Update" at bounding box center [602, 353] width 351 height 36
type input "**********"
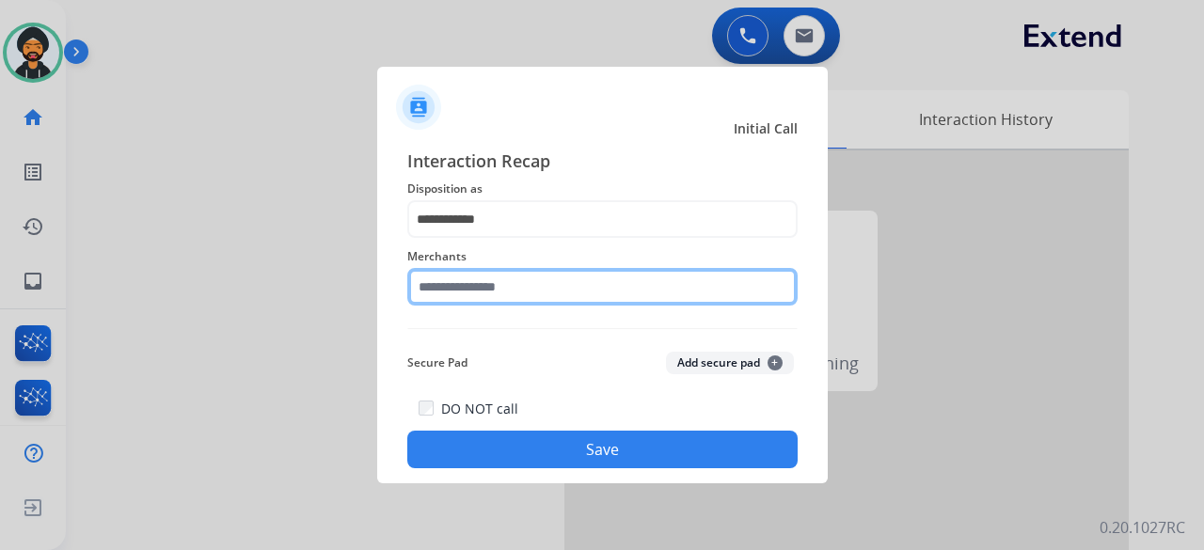
click at [477, 298] on input "text" at bounding box center [602, 287] width 390 height 38
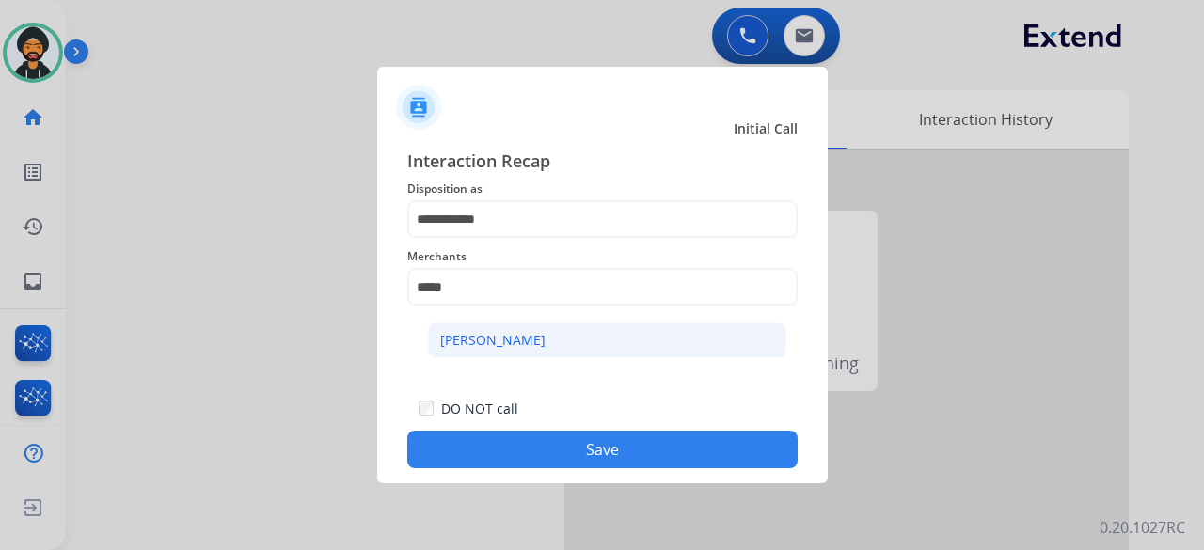
click at [489, 346] on div "[PERSON_NAME]" at bounding box center [492, 340] width 105 height 19
type input "**********"
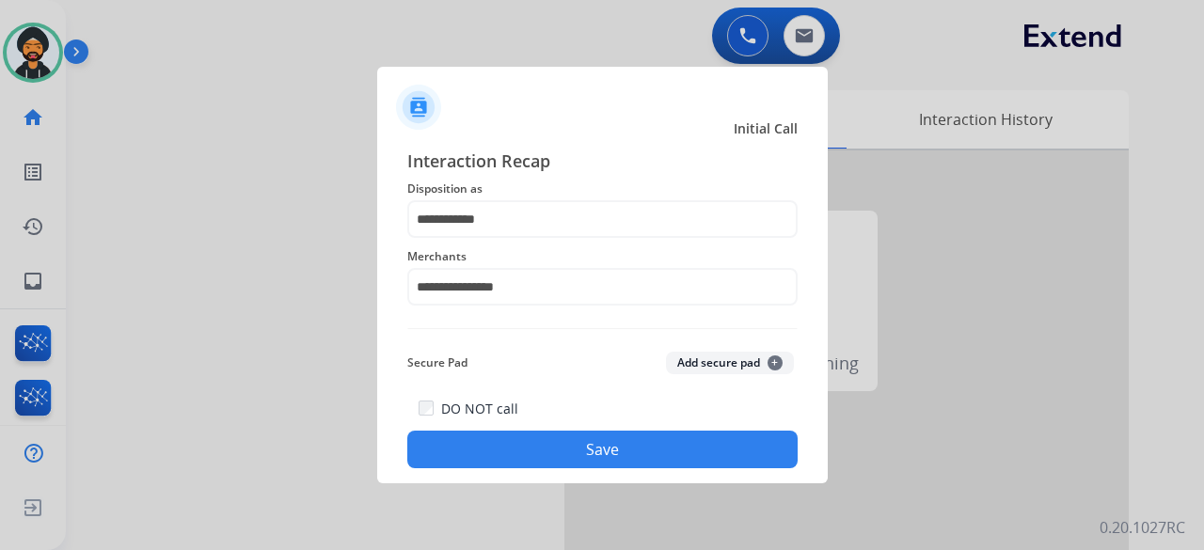
drag, startPoint x: 548, startPoint y: 427, endPoint x: 538, endPoint y: 439, distance: 15.4
click at [542, 435] on div "DO NOT call Save" at bounding box center [602, 433] width 390 height 72
click at [538, 439] on button "Save" at bounding box center [602, 450] width 390 height 38
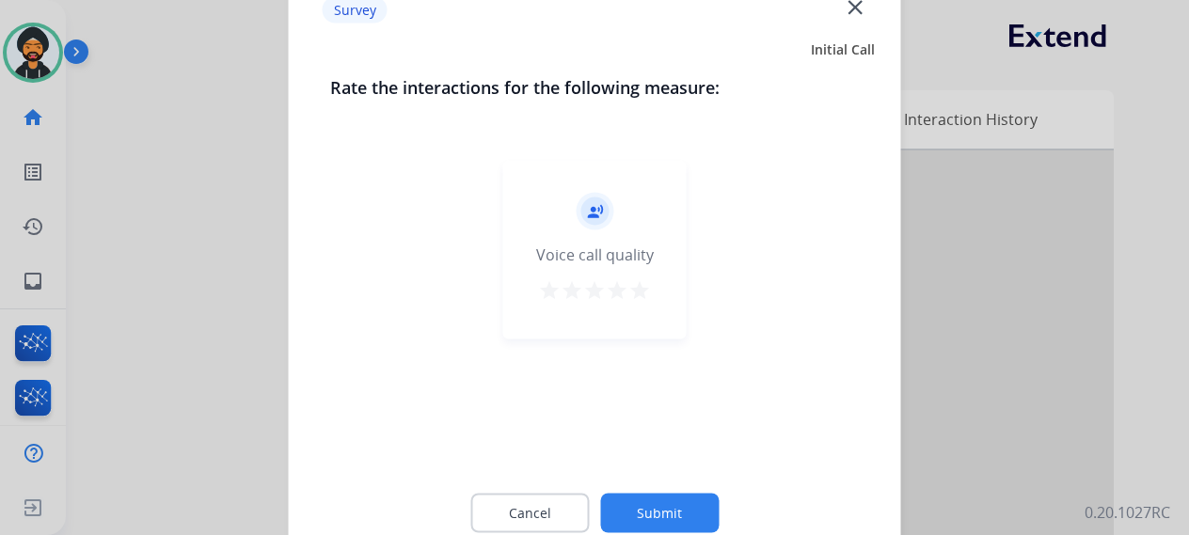
click at [672, 532] on button "Submit" at bounding box center [659, 513] width 119 height 40
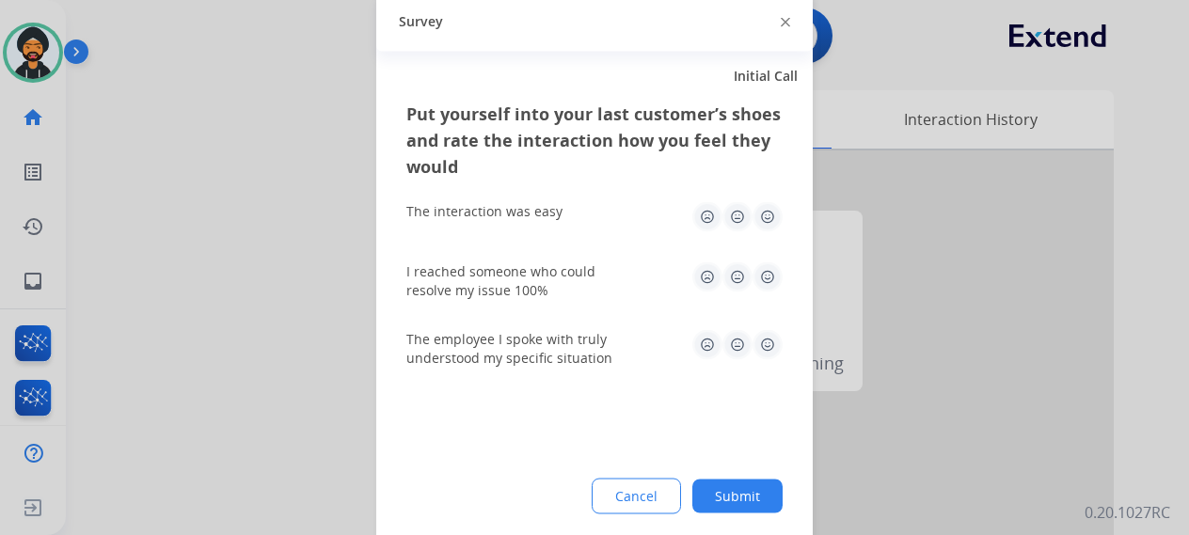
click at [730, 482] on button "Submit" at bounding box center [737, 496] width 90 height 34
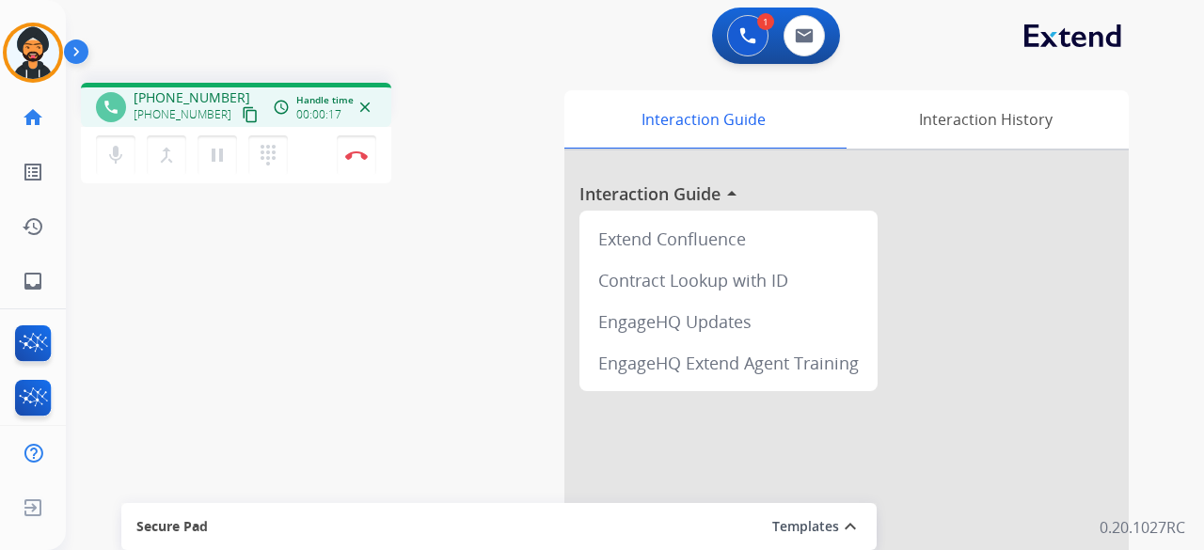
click at [242, 111] on mat-icon "content_copy" at bounding box center [250, 114] width 17 height 17
click at [207, 155] on mat-icon "pause" at bounding box center [217, 155] width 23 height 23
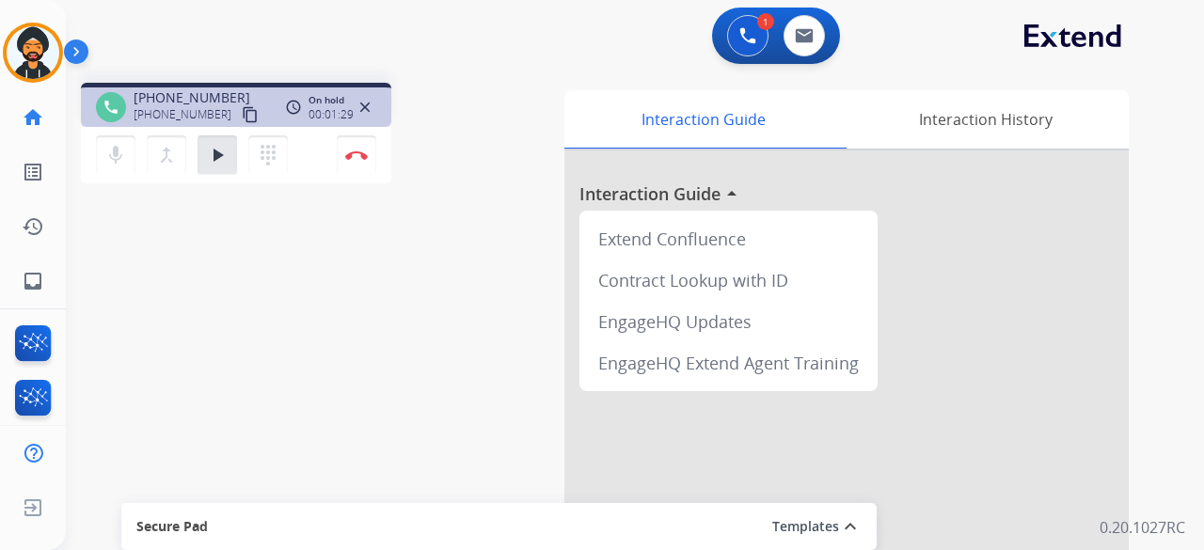
click at [231, 133] on div "mic Mute merge_type Bridge play_arrow Hold dialpad Dialpad Disconnect" at bounding box center [236, 155] width 310 height 56
click at [214, 148] on mat-icon "play_arrow" at bounding box center [217, 155] width 23 height 23
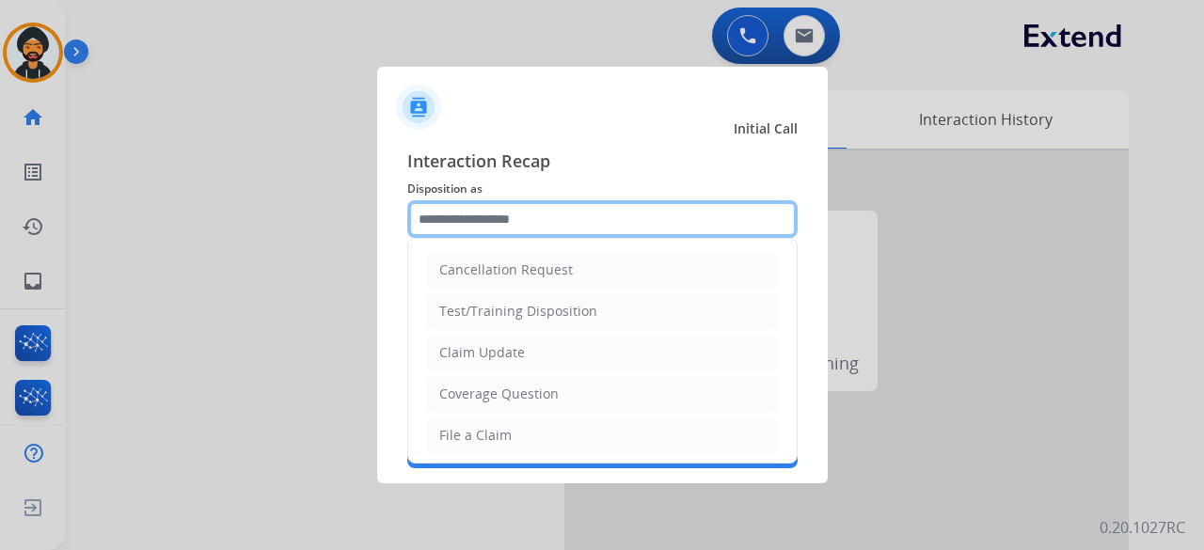
click at [467, 215] on input "text" at bounding box center [602, 219] width 390 height 38
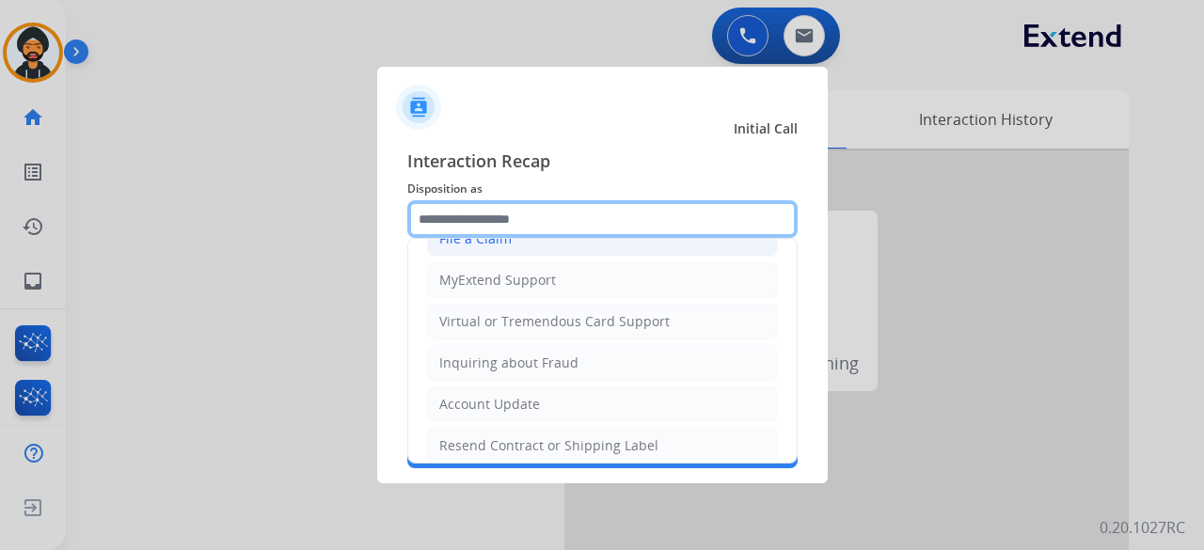
scroll to position [94, 0]
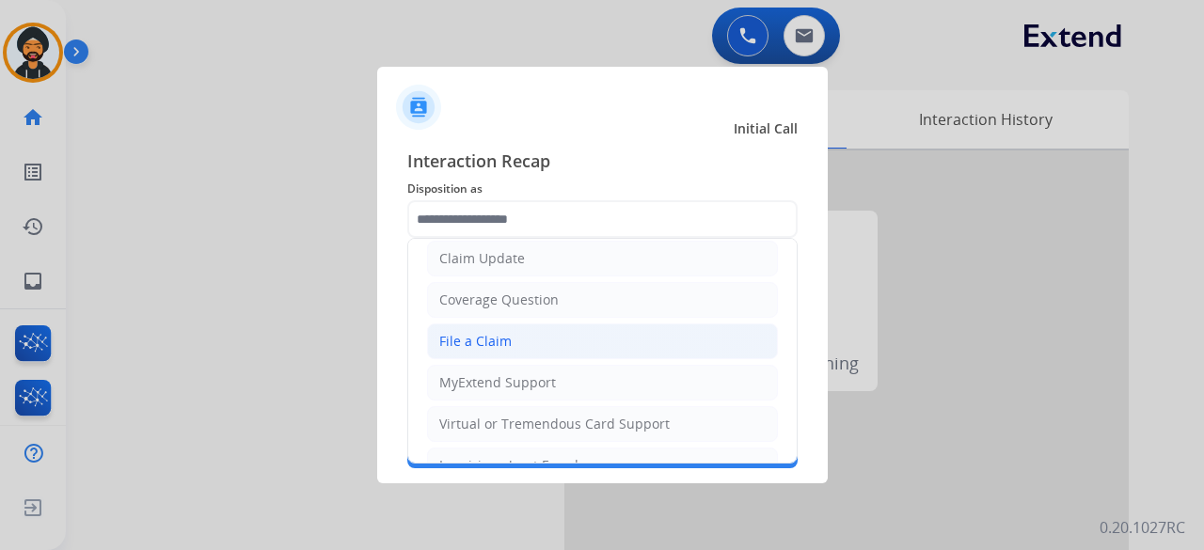
click at [501, 326] on li "File a Claim" at bounding box center [602, 342] width 351 height 36
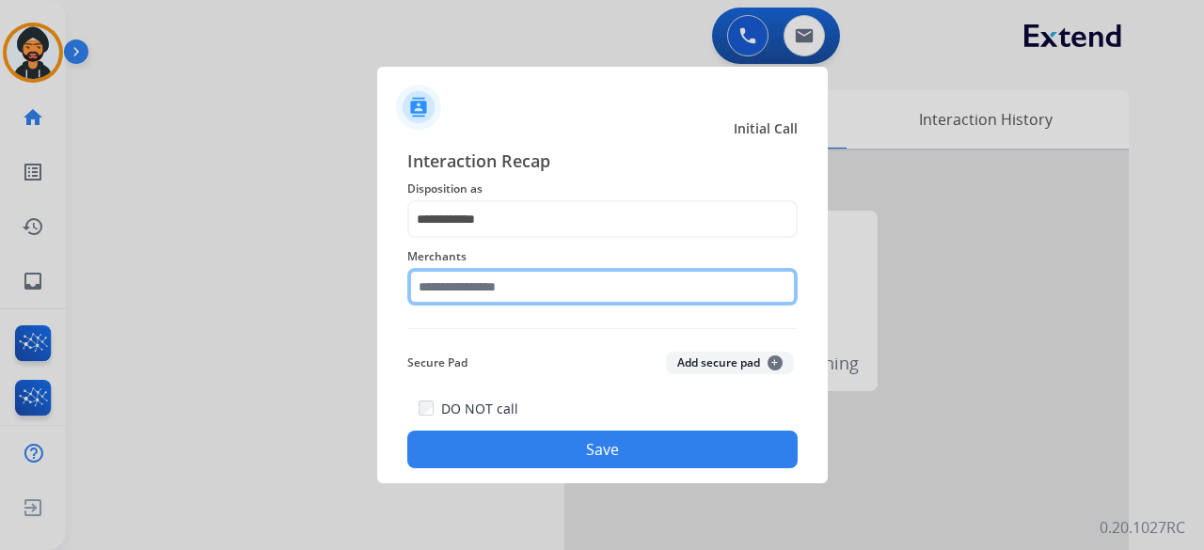
click at [450, 286] on input "text" at bounding box center [602, 287] width 390 height 38
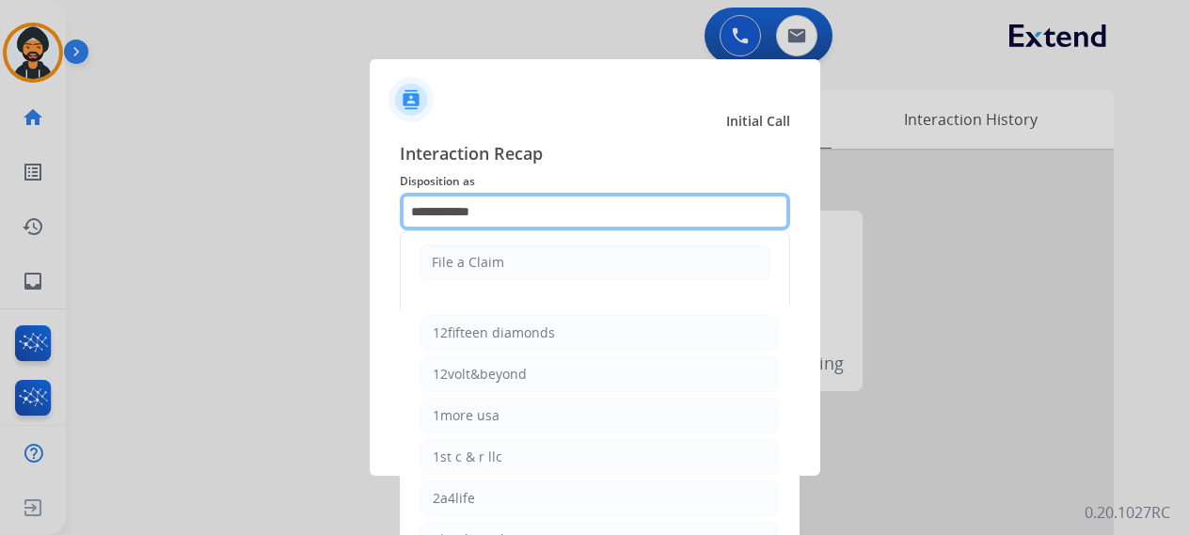
click at [461, 208] on input "**********" at bounding box center [595, 212] width 390 height 38
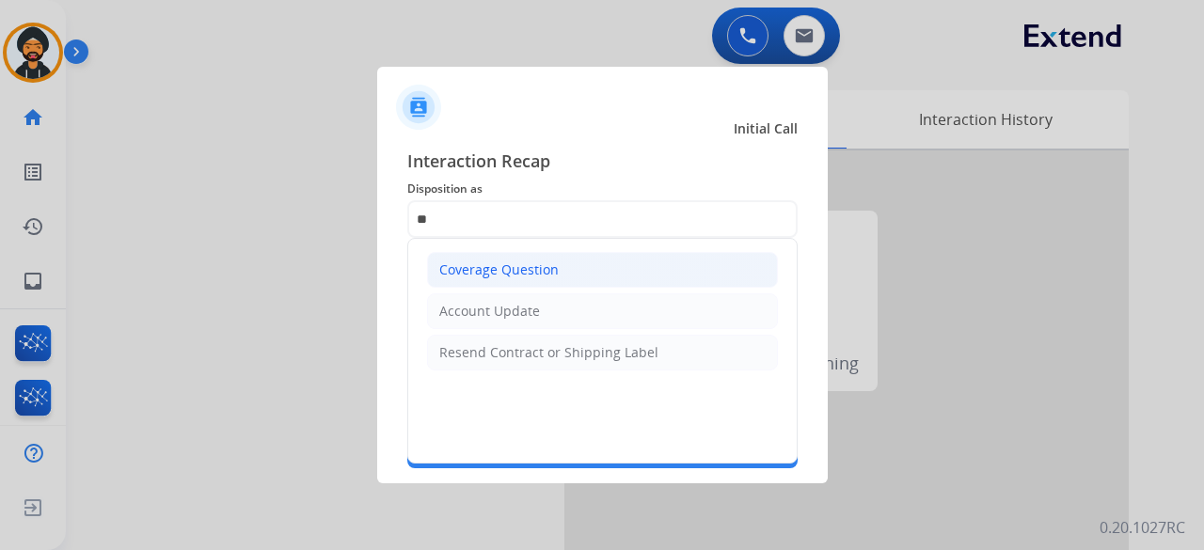
click at [450, 259] on li "Coverage Question" at bounding box center [602, 270] width 351 height 36
type input "**********"
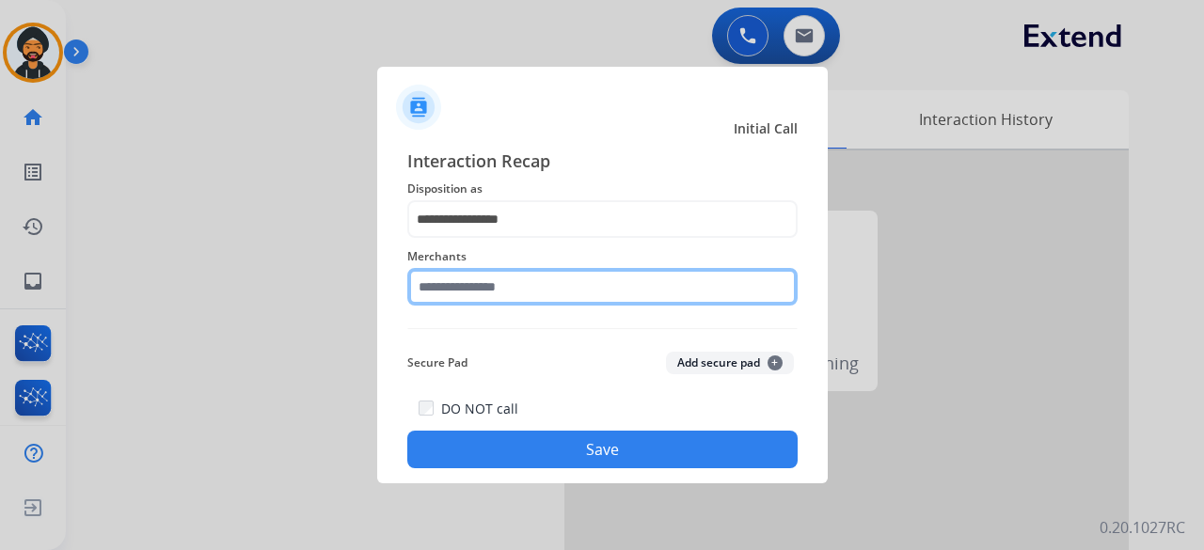
click at [441, 278] on input "text" at bounding box center [602, 287] width 390 height 38
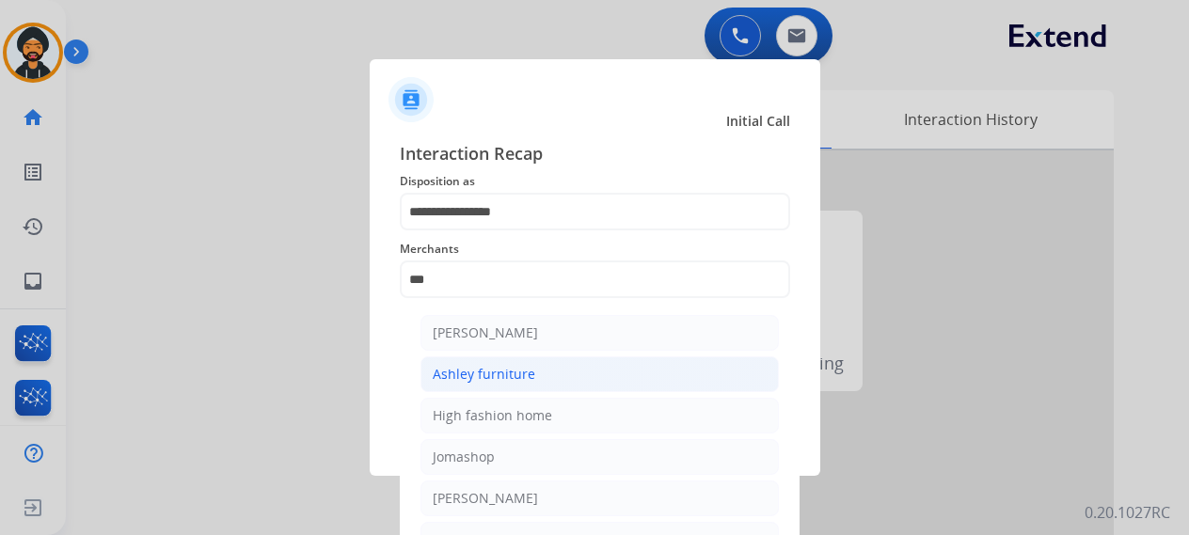
click at [479, 362] on li "Ashley furniture" at bounding box center [600, 375] width 358 height 36
type input "**********"
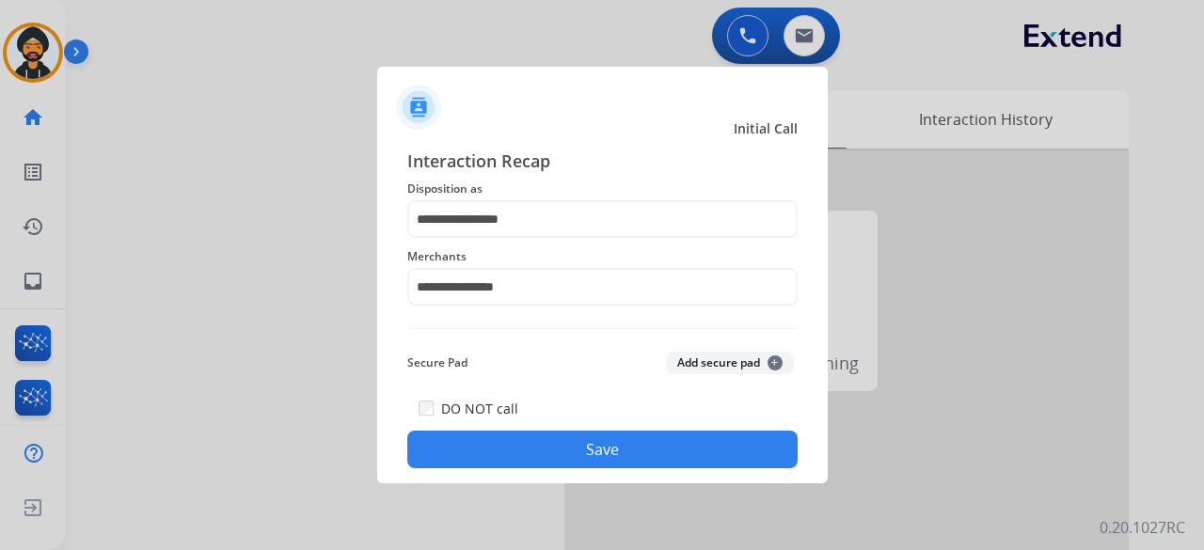
click at [478, 446] on button "Save" at bounding box center [602, 450] width 390 height 38
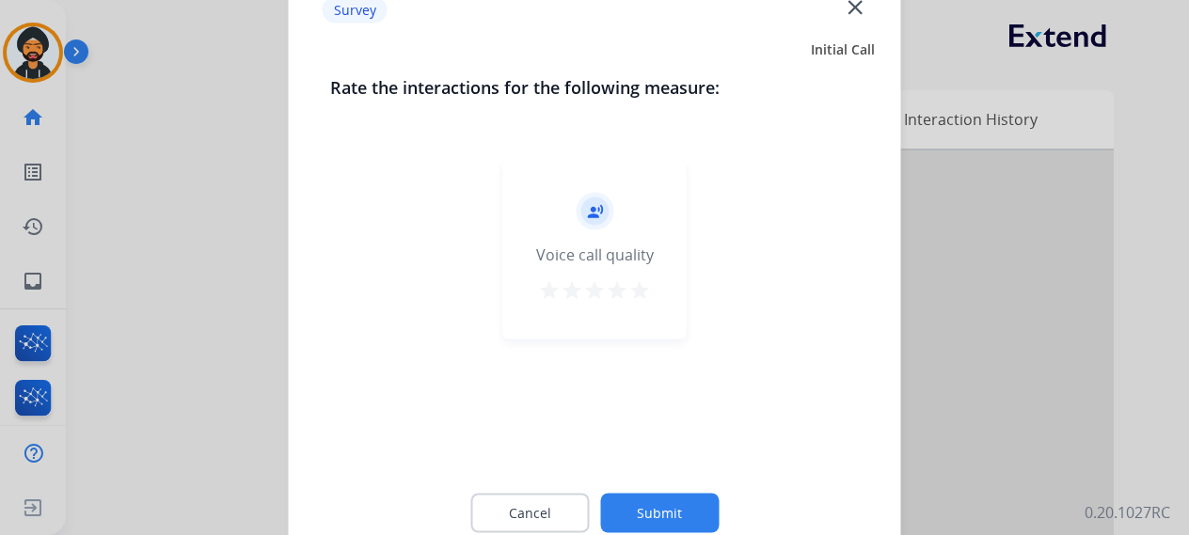
click at [677, 505] on button "Submit" at bounding box center [659, 513] width 119 height 40
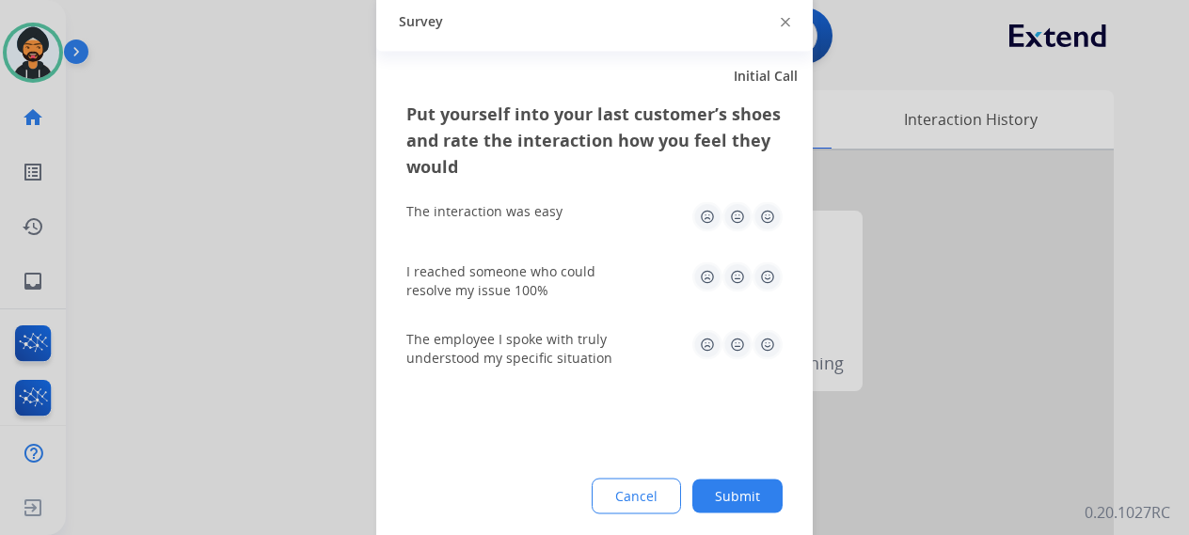
click at [756, 489] on button "Submit" at bounding box center [737, 496] width 90 height 34
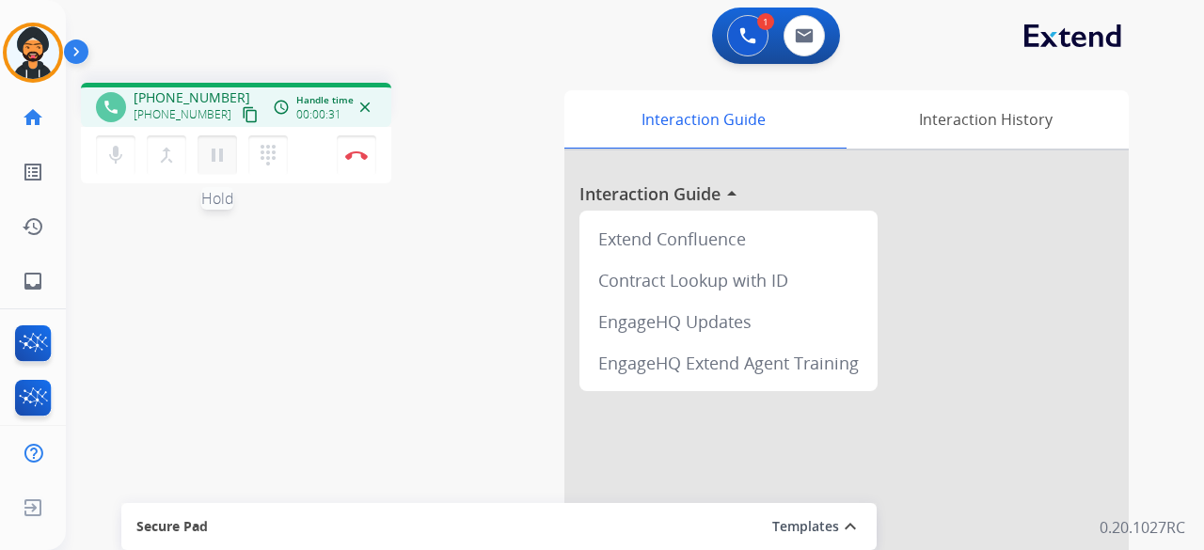
click at [219, 148] on mat-icon "pause" at bounding box center [217, 155] width 23 height 23
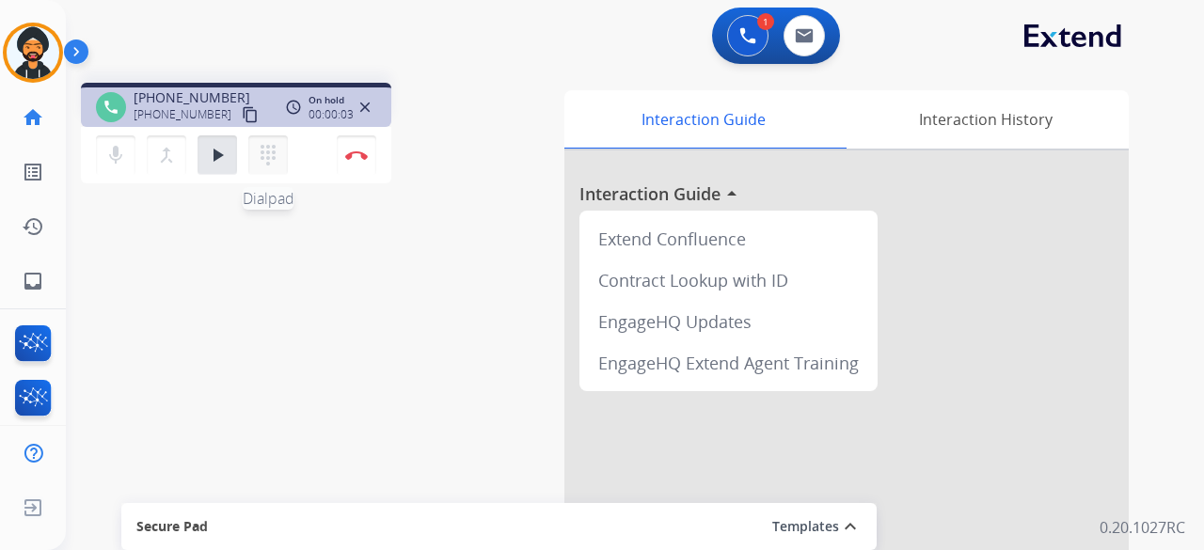
click at [261, 150] on mat-icon "dialpad" at bounding box center [268, 155] width 23 height 23
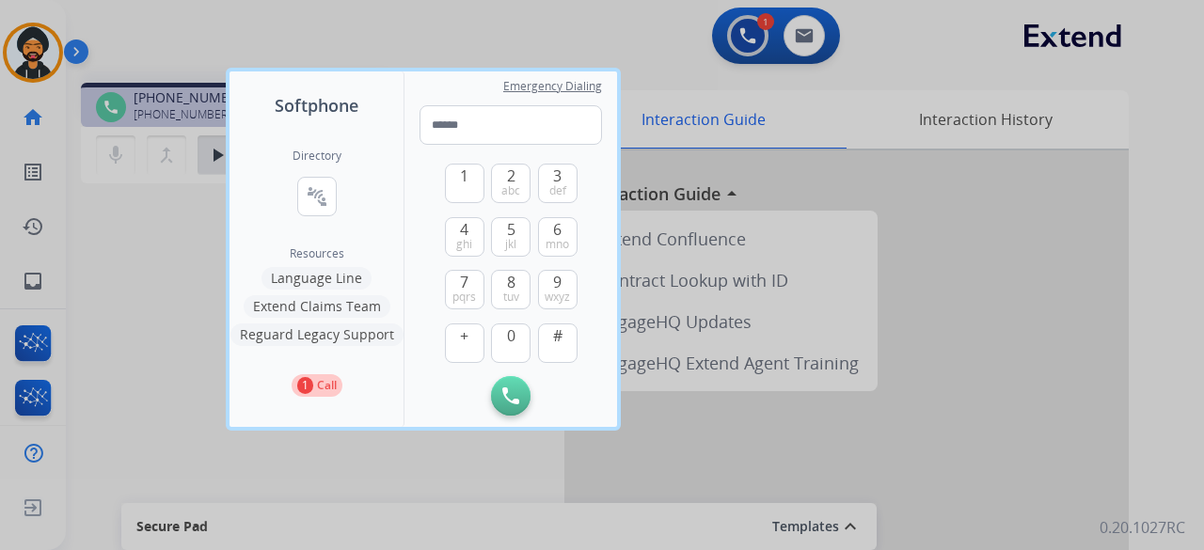
click at [302, 280] on button "Language Line" at bounding box center [317, 278] width 110 height 23
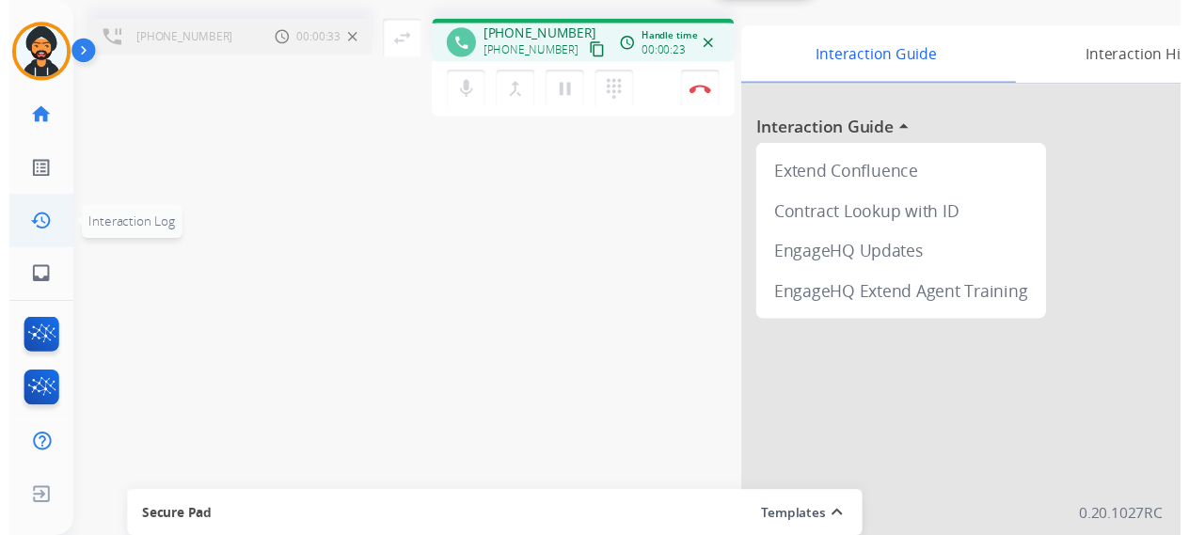
scroll to position [0, 0]
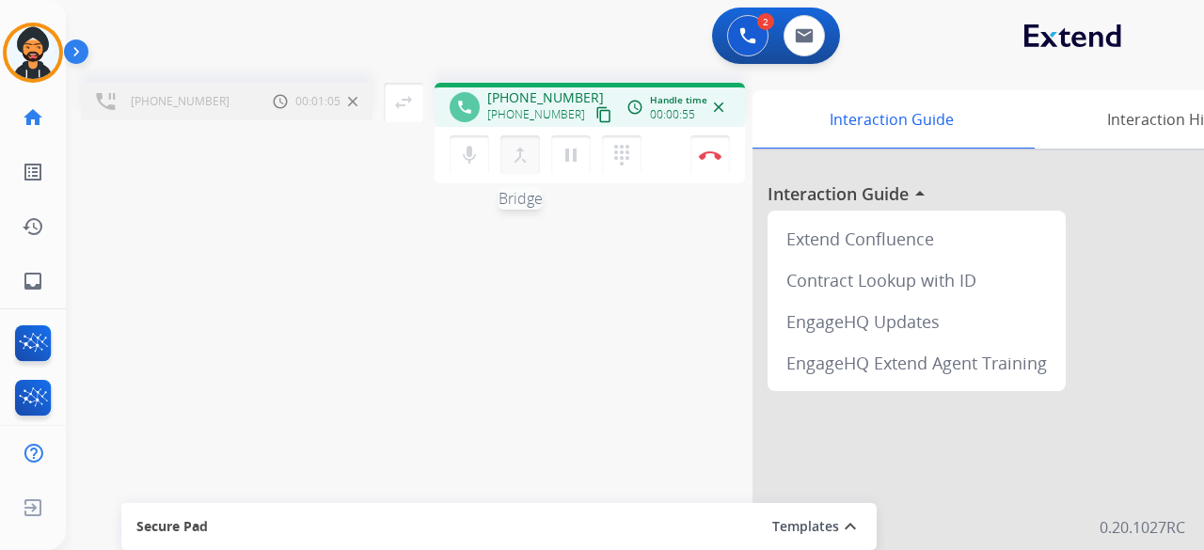
click at [527, 155] on mat-icon "merge_type" at bounding box center [520, 155] width 23 height 23
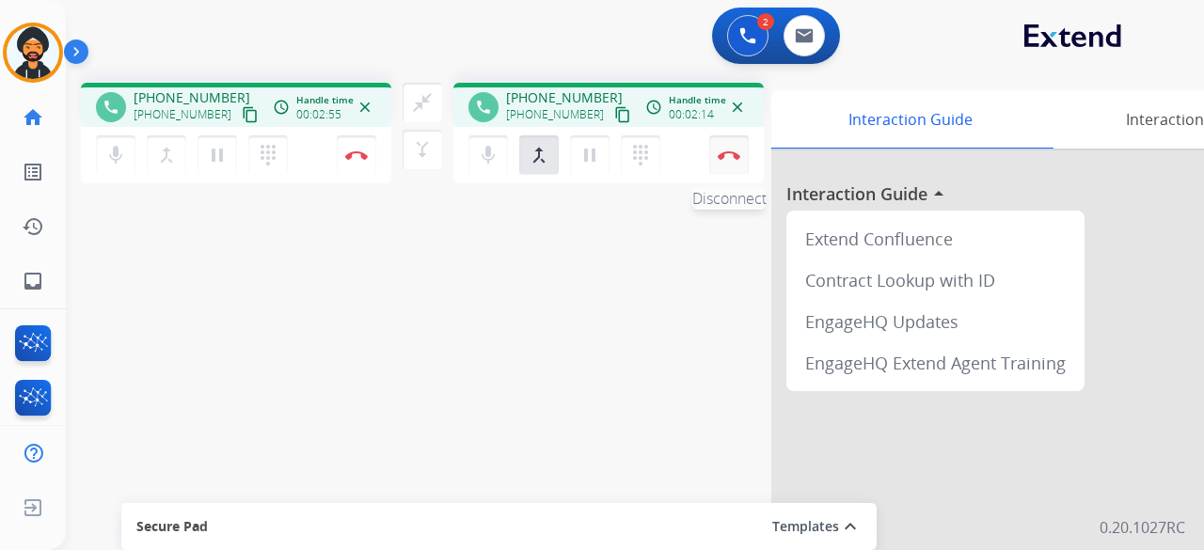
click at [368, 154] on img at bounding box center [356, 155] width 23 height 9
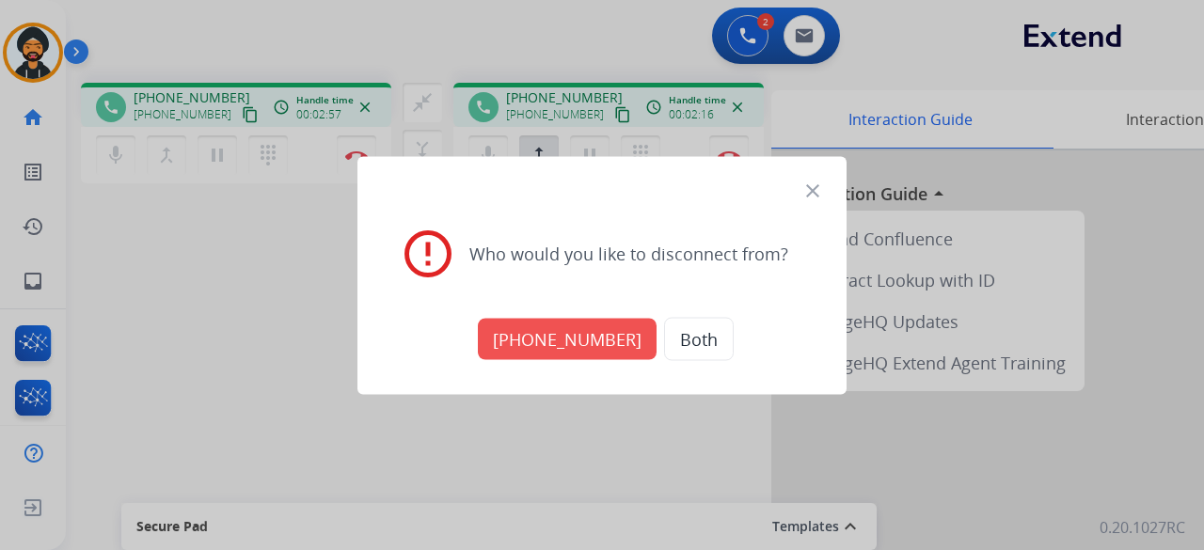
click at [585, 336] on button "[PHONE_NUMBER]" at bounding box center [567, 338] width 179 height 41
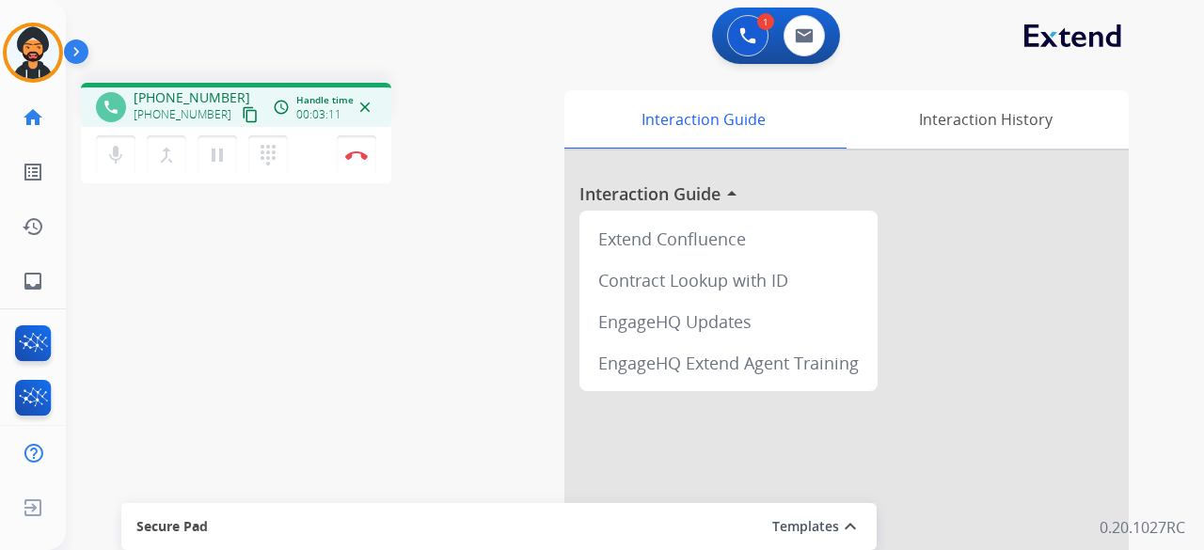
click at [242, 112] on mat-icon "content_copy" at bounding box center [250, 114] width 17 height 17
drag, startPoint x: 227, startPoint y: 110, endPoint x: 213, endPoint y: 111, distance: 14.1
click at [242, 110] on mat-icon "content_copy" at bounding box center [250, 114] width 17 height 17
click at [368, 155] on button "Disconnect" at bounding box center [357, 155] width 40 height 40
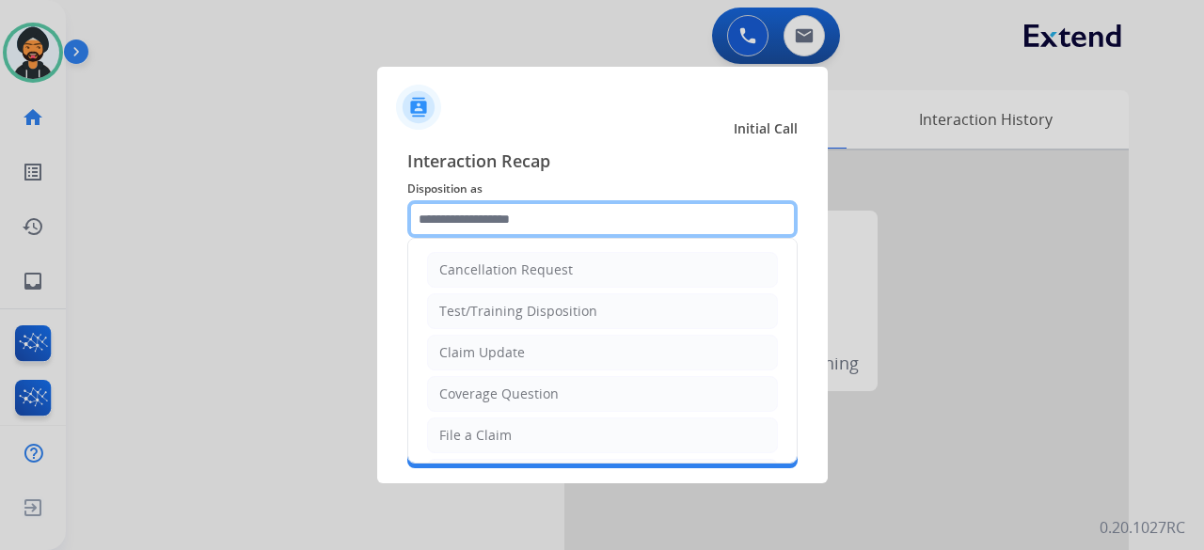
click at [522, 208] on input "text" at bounding box center [602, 219] width 390 height 38
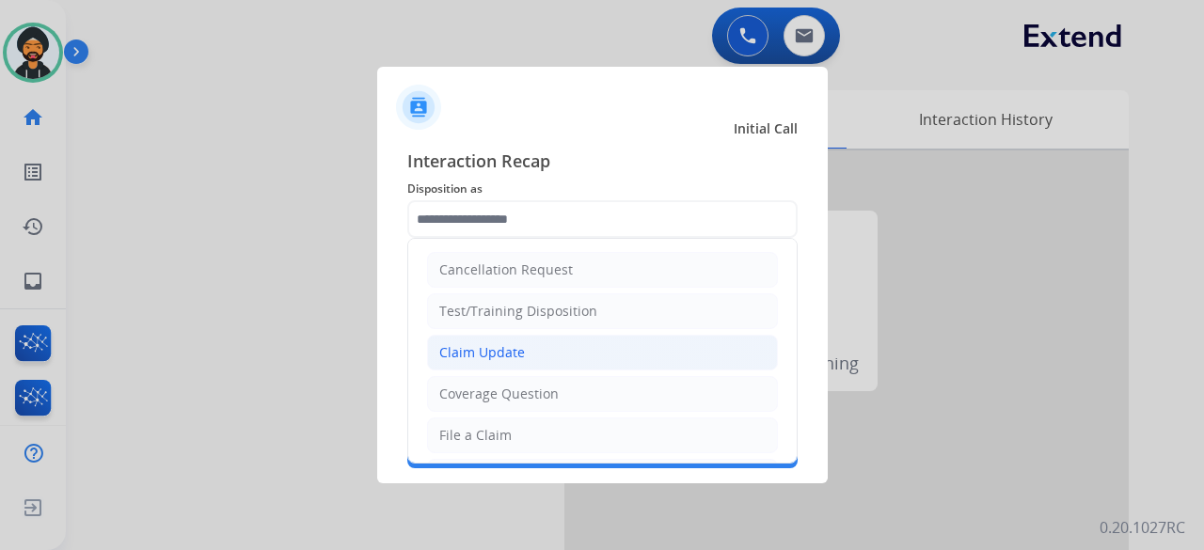
drag, startPoint x: 493, startPoint y: 349, endPoint x: 504, endPoint y: 337, distance: 16.6
click at [495, 347] on div "Claim Update" at bounding box center [482, 352] width 86 height 19
type input "**********"
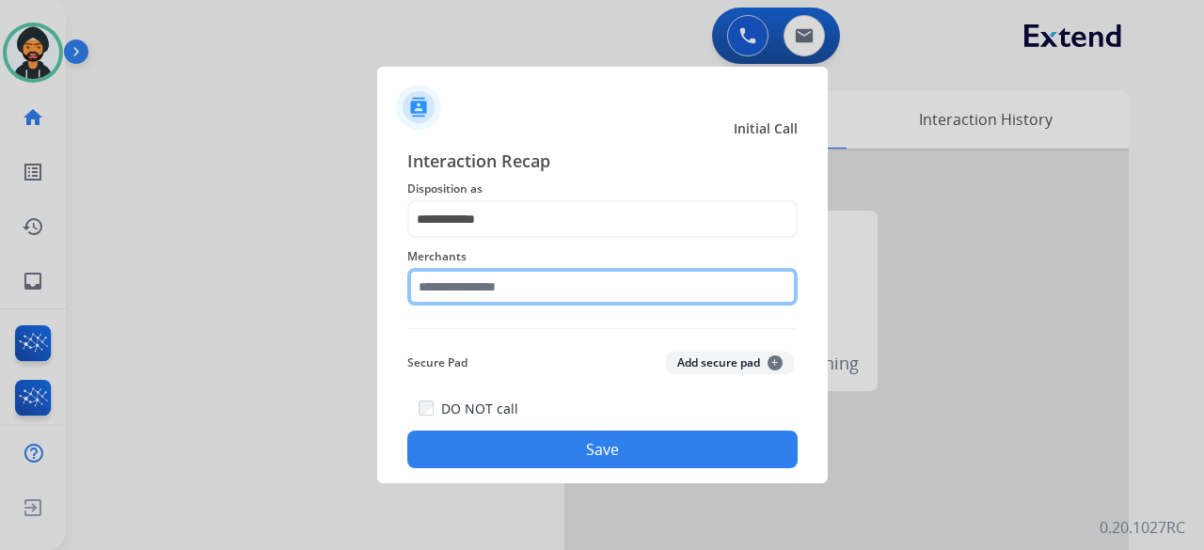
click at [500, 279] on input "text" at bounding box center [602, 287] width 390 height 38
drag, startPoint x: 602, startPoint y: 374, endPoint x: 436, endPoint y: 291, distance: 186.0
click at [436, 291] on input "text" at bounding box center [602, 287] width 390 height 38
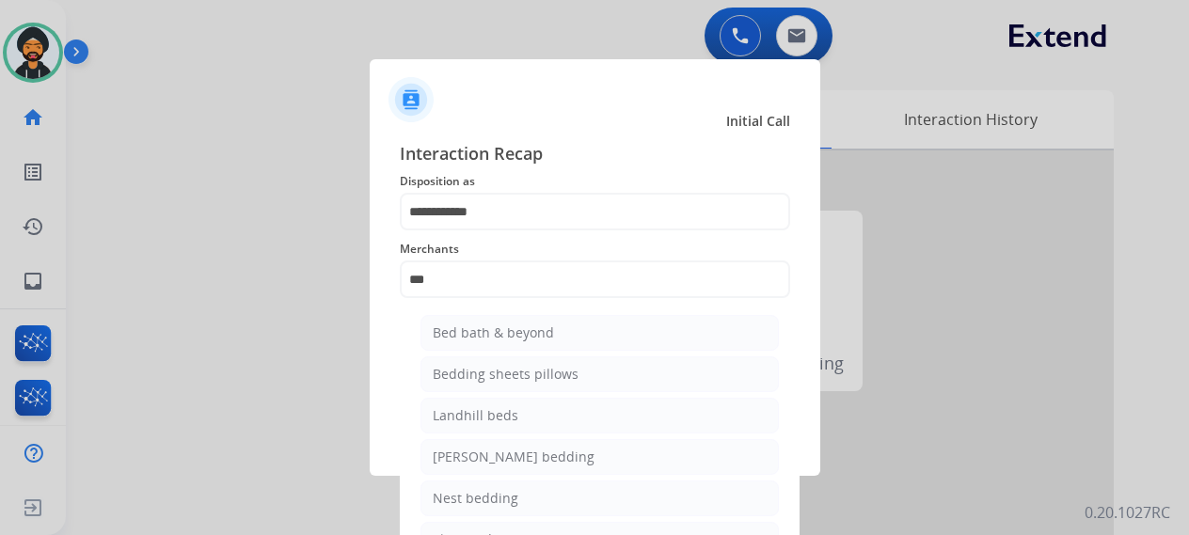
click at [550, 332] on li "Bed bath & beyond" at bounding box center [600, 333] width 358 height 36
type input "**********"
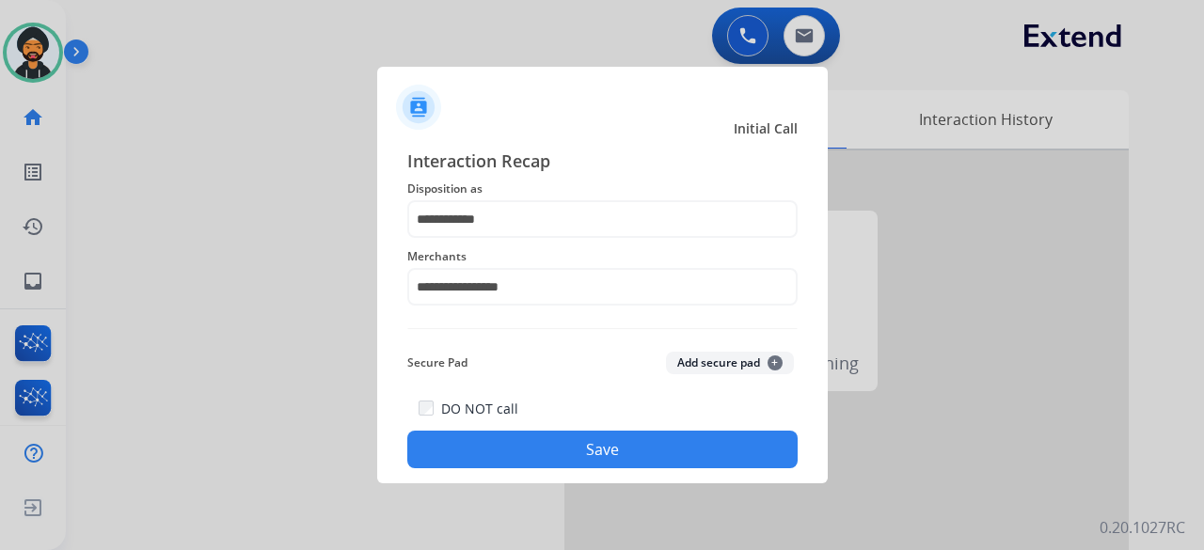
click at [550, 429] on div "DO NOT call Save" at bounding box center [602, 433] width 390 height 72
click at [557, 446] on button "Save" at bounding box center [602, 450] width 390 height 38
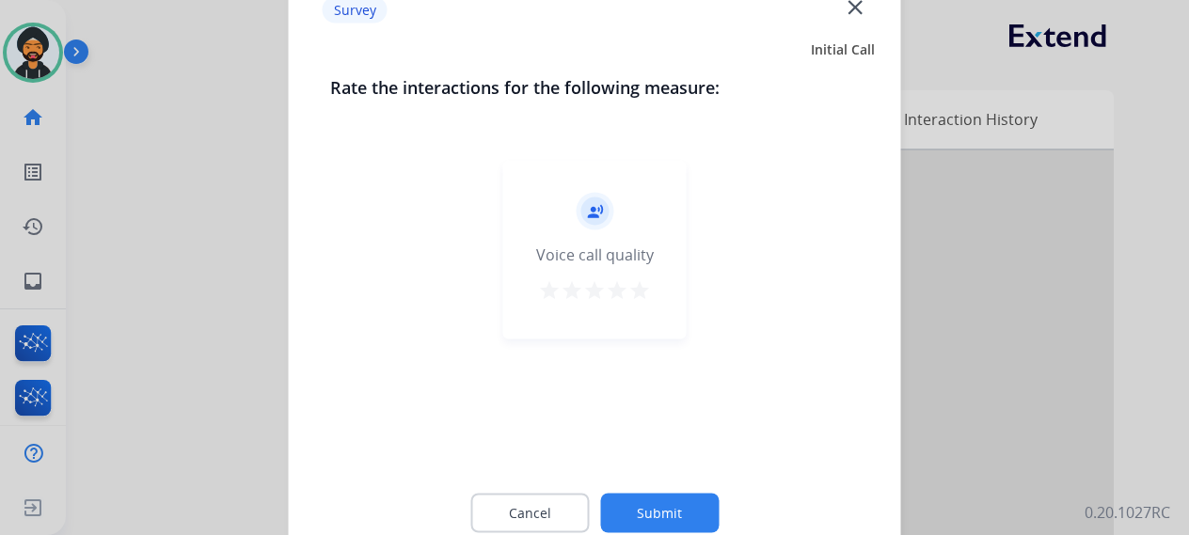
click at [670, 507] on button "Submit" at bounding box center [659, 513] width 119 height 40
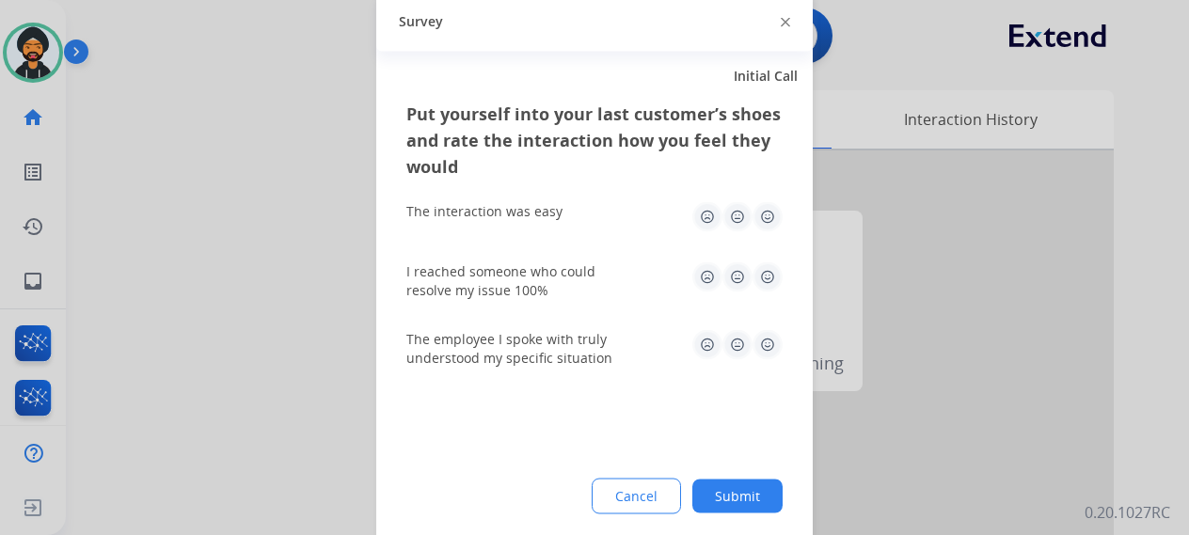
drag, startPoint x: 755, startPoint y: 501, endPoint x: 722, endPoint y: 438, distance: 70.3
click at [755, 500] on button "Submit" at bounding box center [737, 496] width 90 height 34
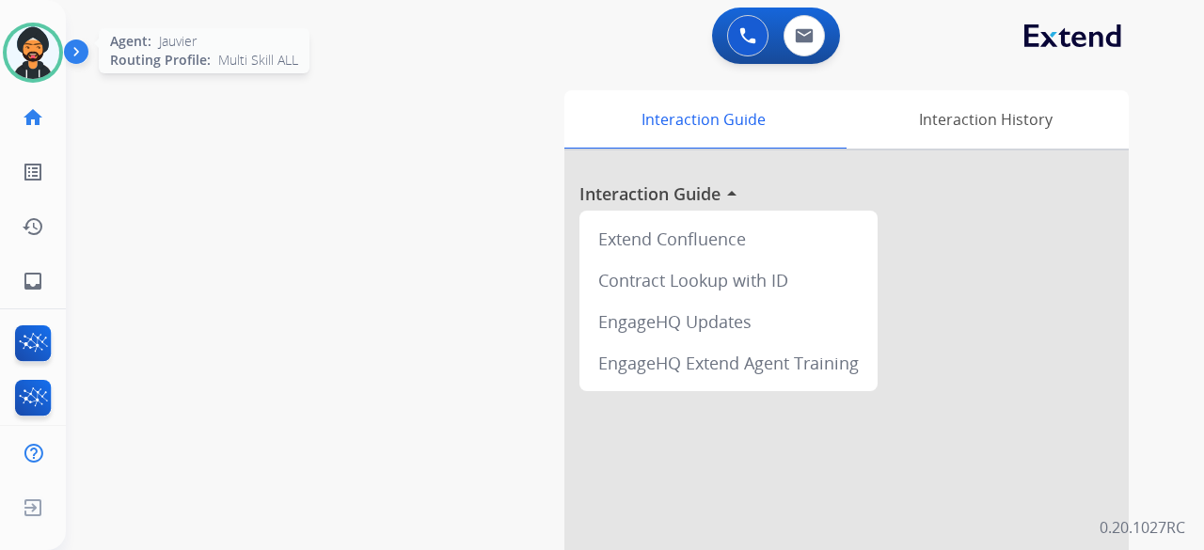
click at [31, 57] on img at bounding box center [33, 52] width 53 height 53
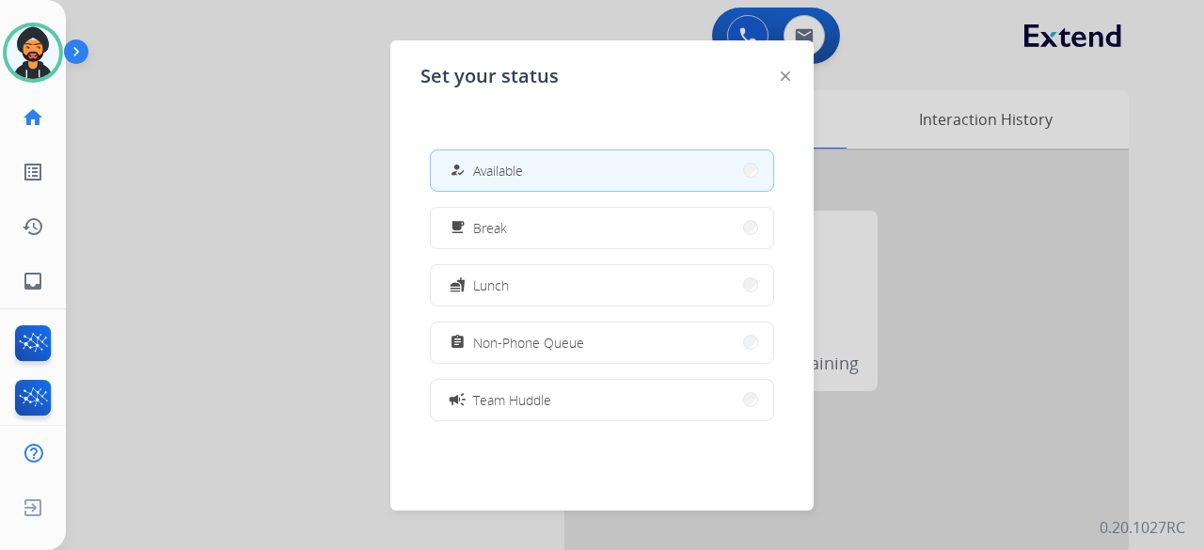
click at [273, 160] on div at bounding box center [602, 275] width 1204 height 550
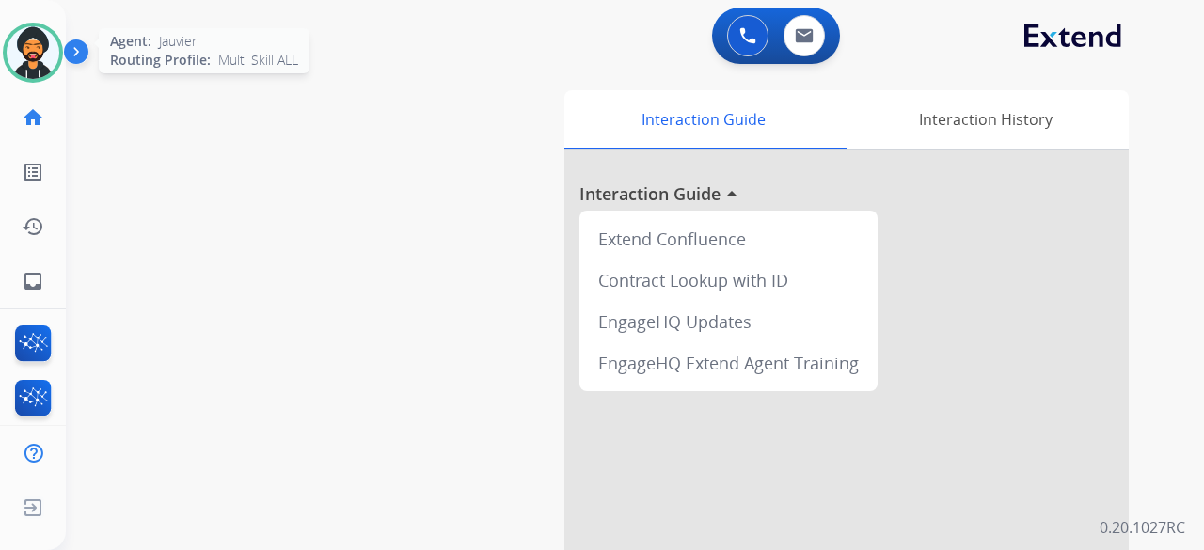
click at [24, 59] on img at bounding box center [33, 52] width 53 height 53
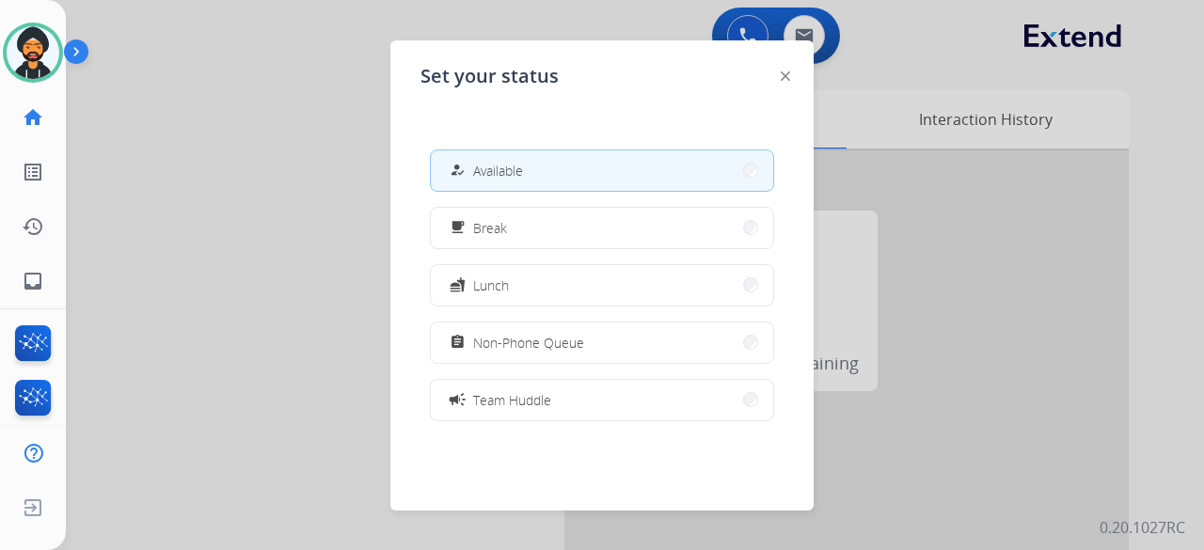
click at [274, 119] on div at bounding box center [602, 275] width 1204 height 550
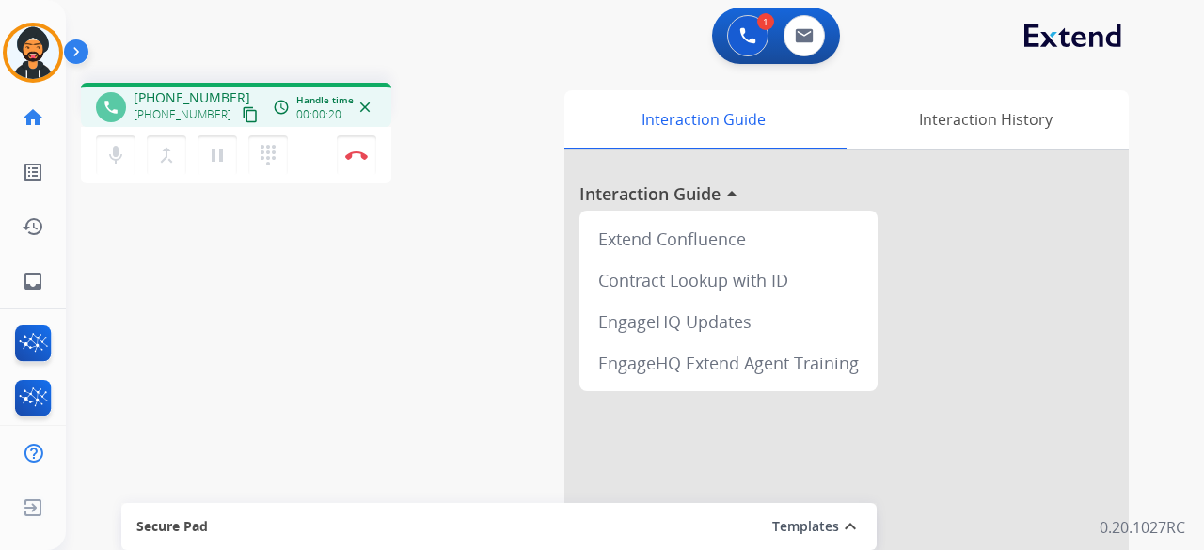
click at [242, 114] on mat-icon "content_copy" at bounding box center [250, 114] width 17 height 17
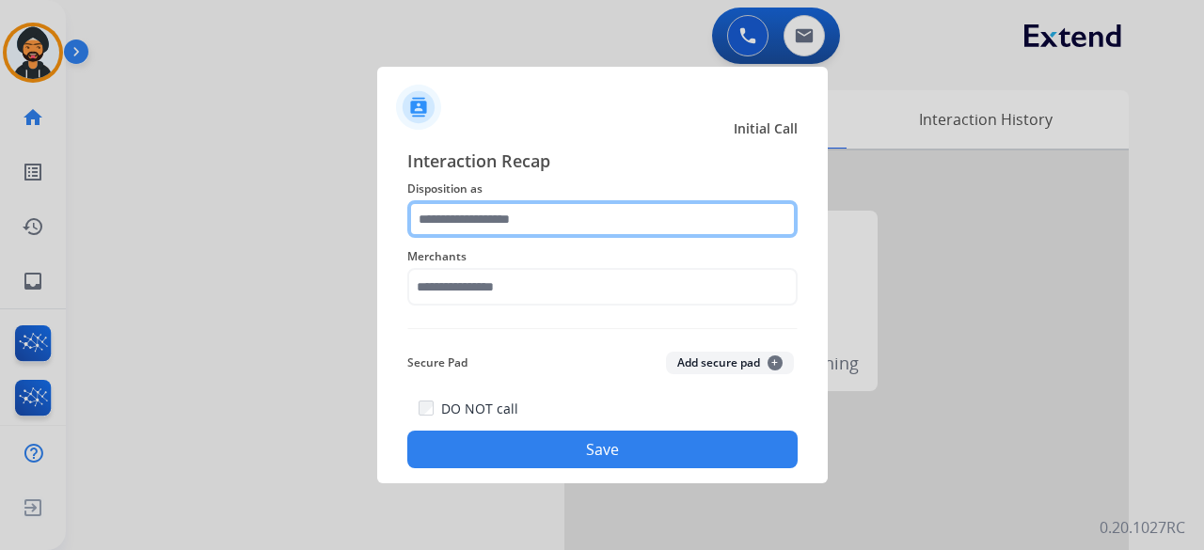
click at [475, 231] on input "text" at bounding box center [602, 219] width 390 height 38
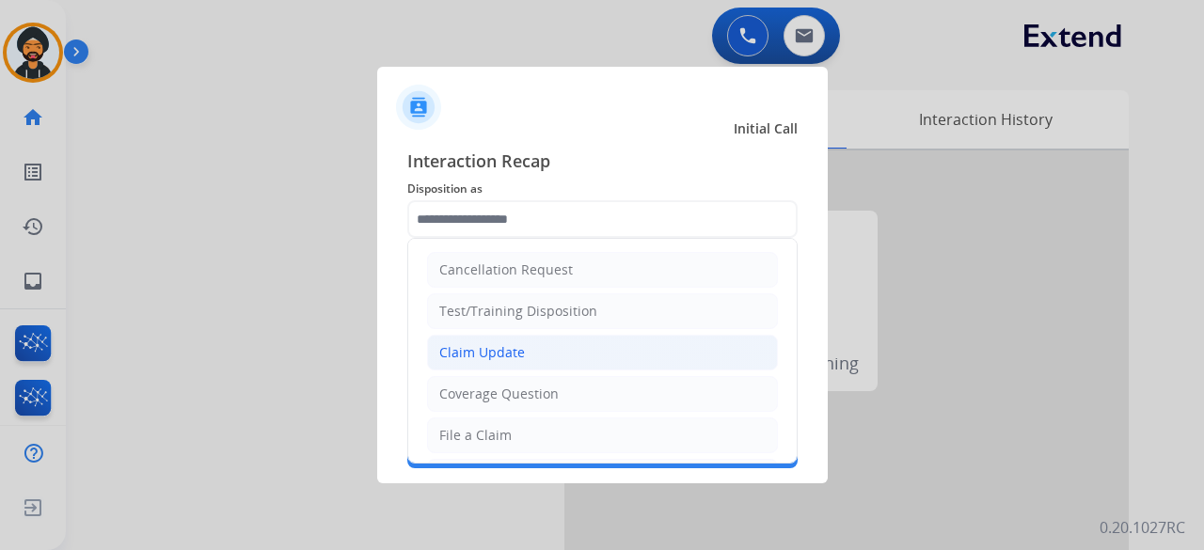
click at [482, 349] on div "Claim Update" at bounding box center [482, 352] width 86 height 19
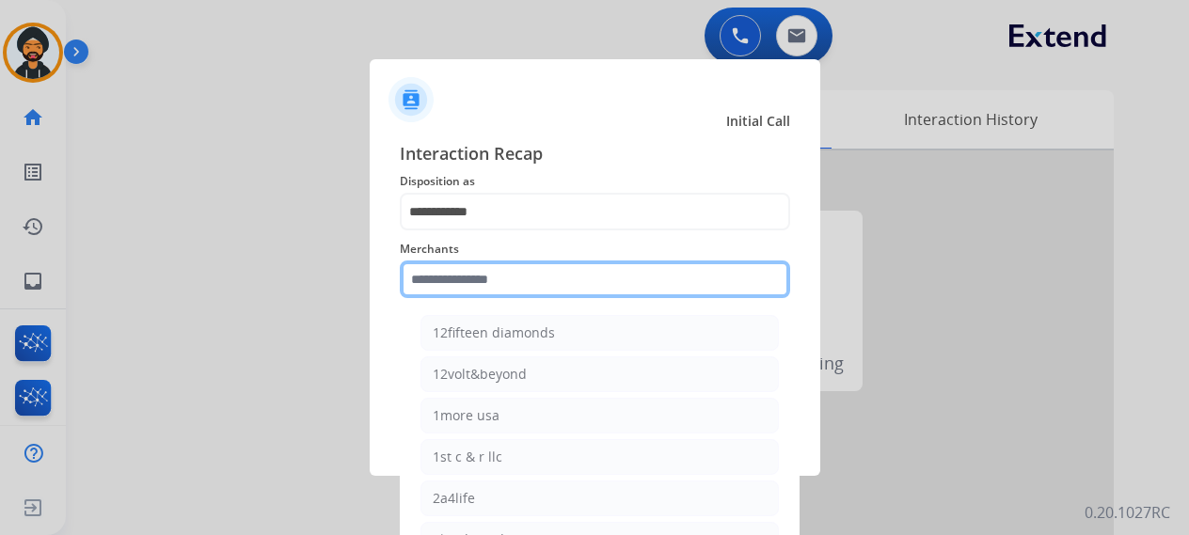
click at [480, 287] on input "text" at bounding box center [595, 280] width 390 height 38
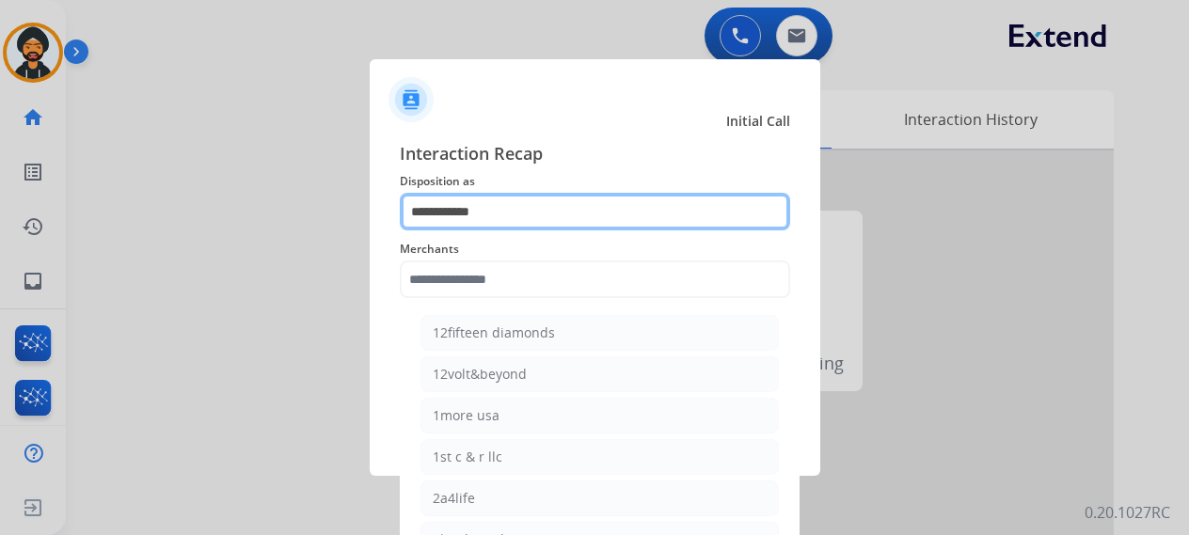
click at [446, 215] on input "**********" at bounding box center [595, 212] width 390 height 38
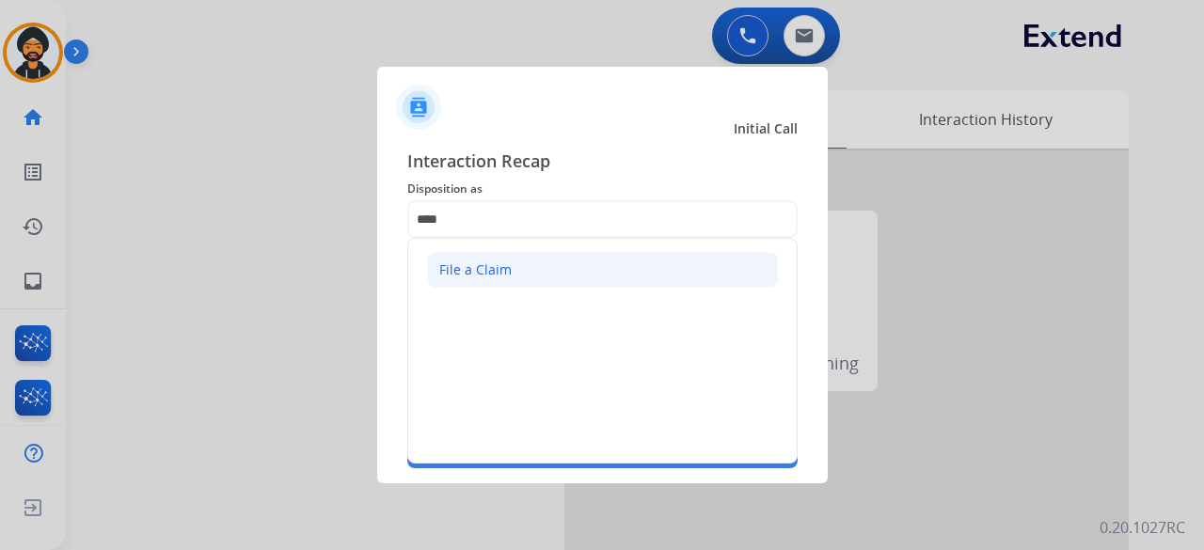
click at [455, 278] on div "File a Claim" at bounding box center [475, 270] width 72 height 19
type input "**********"
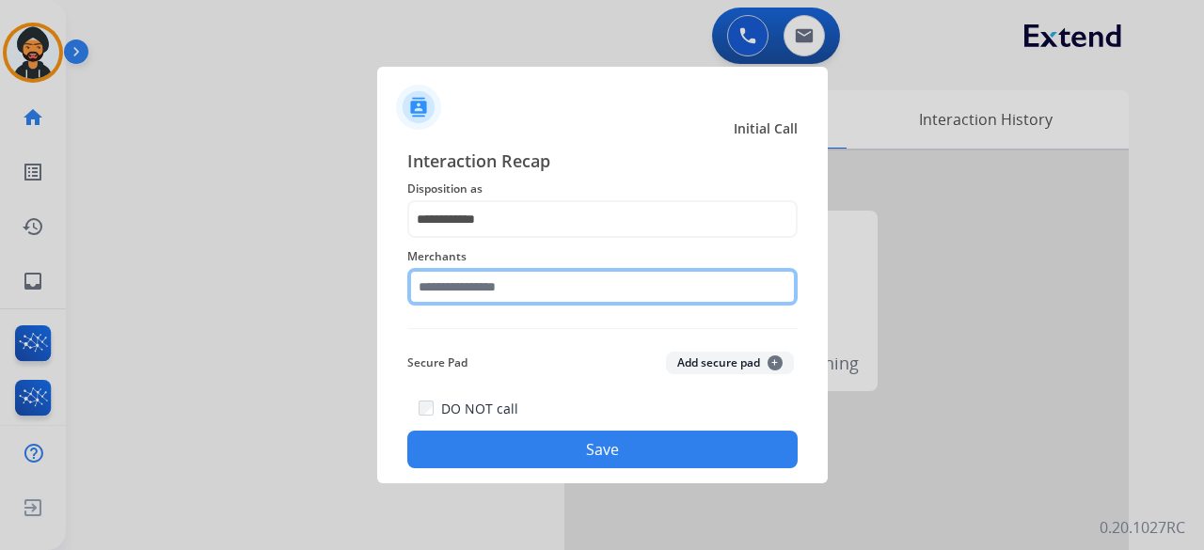
click at [457, 299] on div "Merchants" at bounding box center [602, 275] width 390 height 75
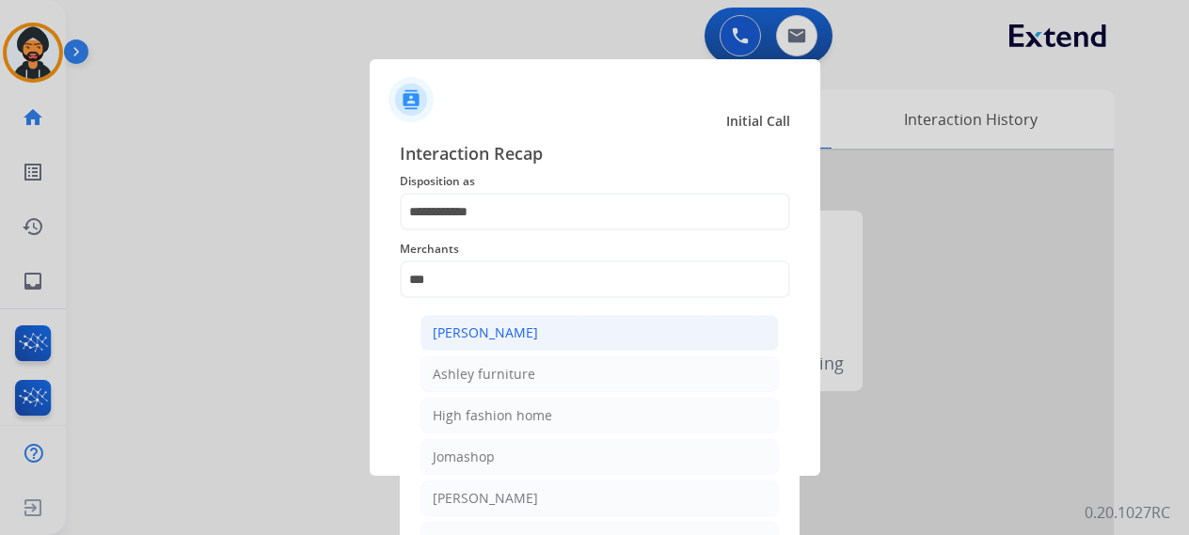
click at [520, 325] on div "[PERSON_NAME]" at bounding box center [485, 333] width 105 height 19
type input "**********"
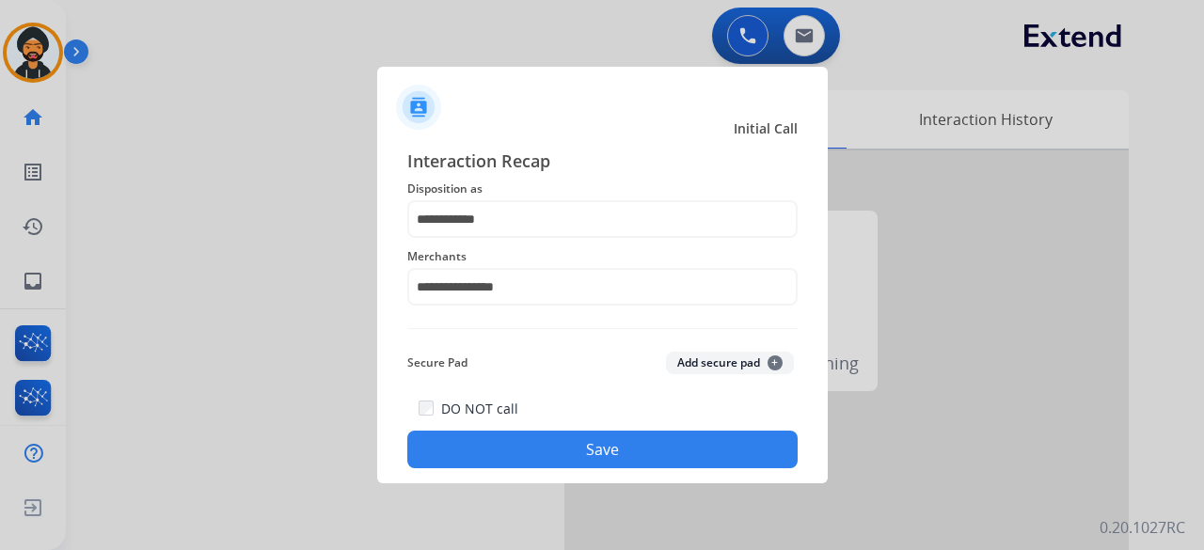
click at [506, 345] on div "Secure Pad Add secure pad +" at bounding box center [602, 363] width 390 height 38
click at [546, 439] on button "Save" at bounding box center [602, 450] width 390 height 38
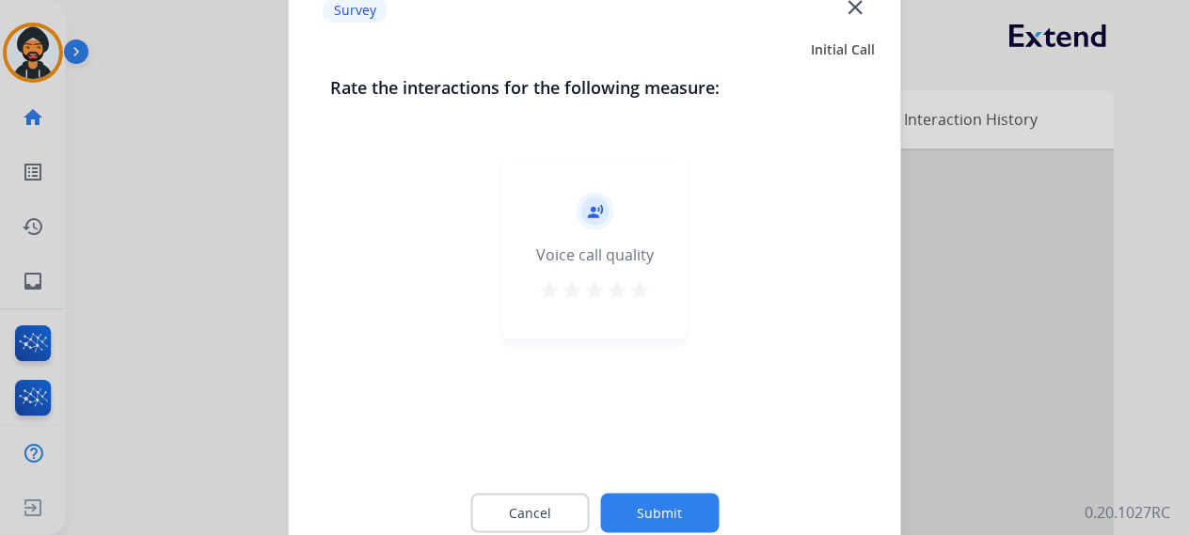
click at [685, 501] on button "Submit" at bounding box center [659, 513] width 119 height 40
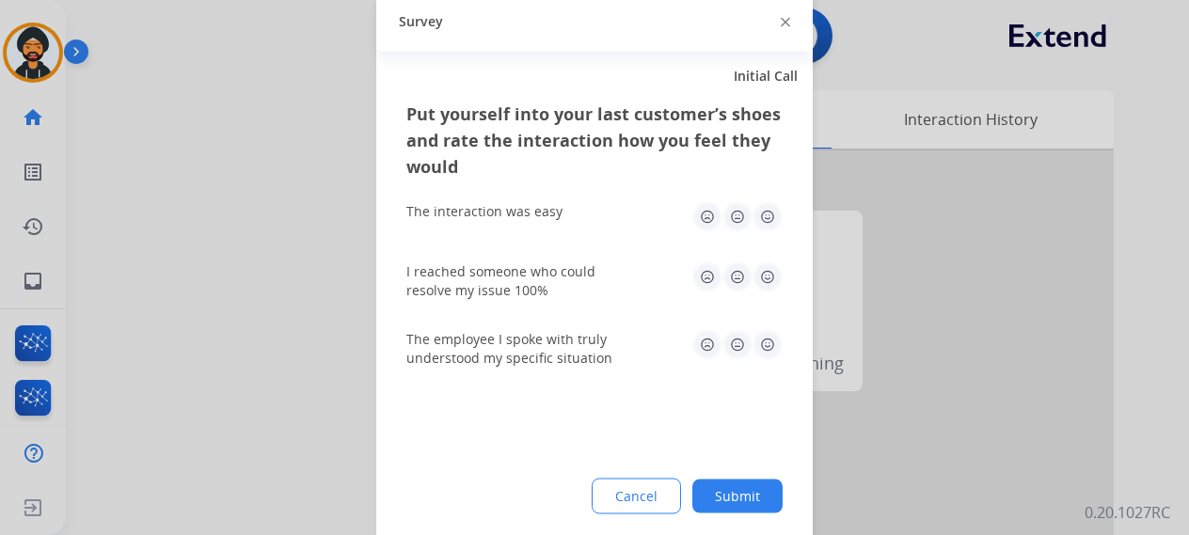
click at [730, 473] on div "Put yourself into your last customer’s shoes and rate the interaction how you f…" at bounding box center [594, 322] width 437 height 444
click at [741, 485] on button "Submit" at bounding box center [737, 496] width 90 height 34
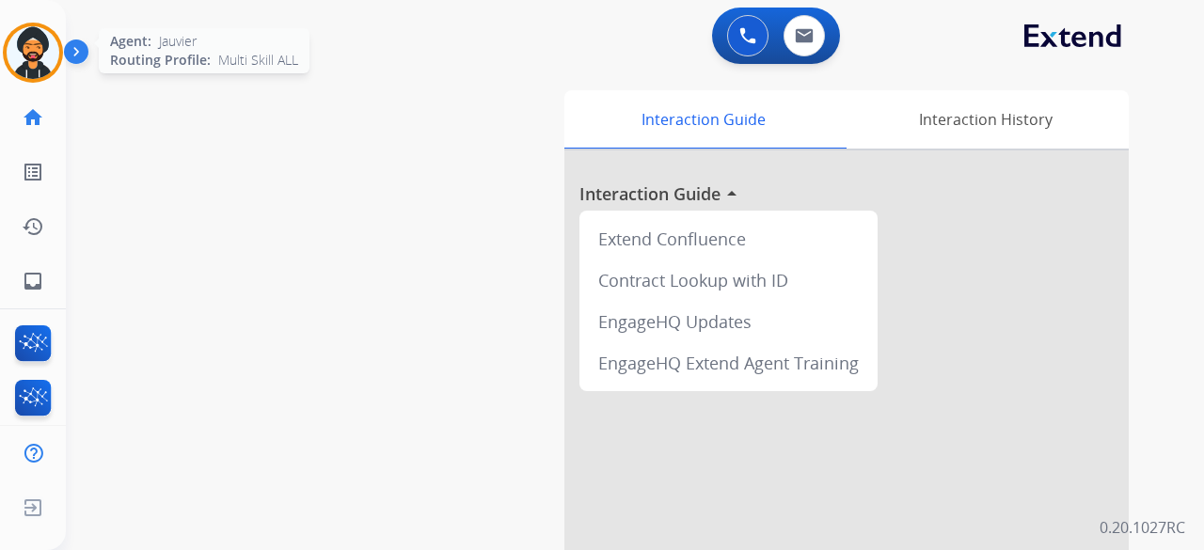
click at [38, 74] on img at bounding box center [33, 52] width 53 height 53
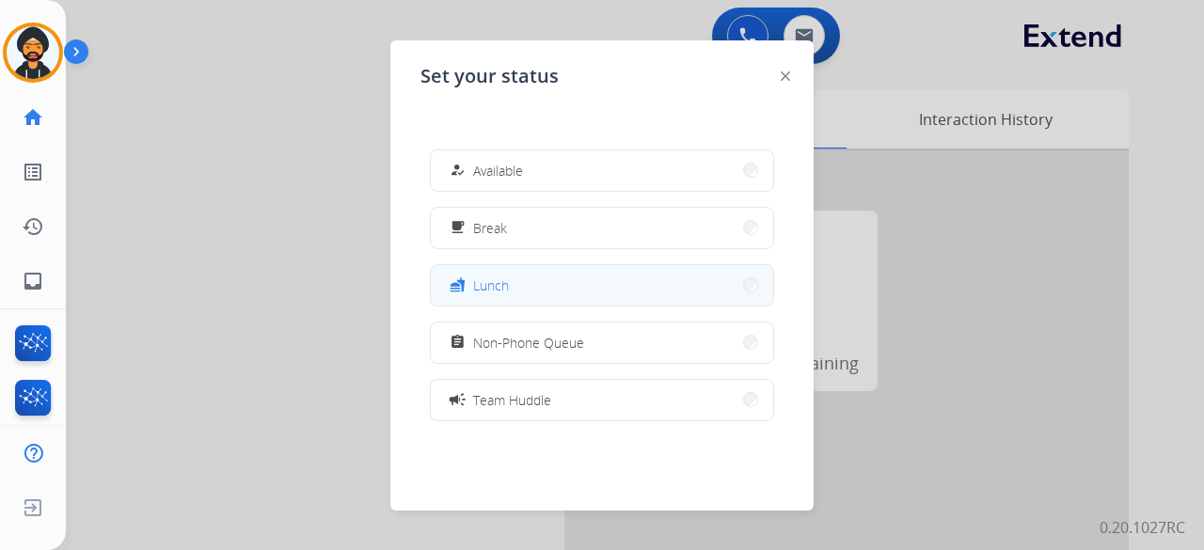
click at [516, 289] on button "fastfood Lunch" at bounding box center [602, 285] width 342 height 40
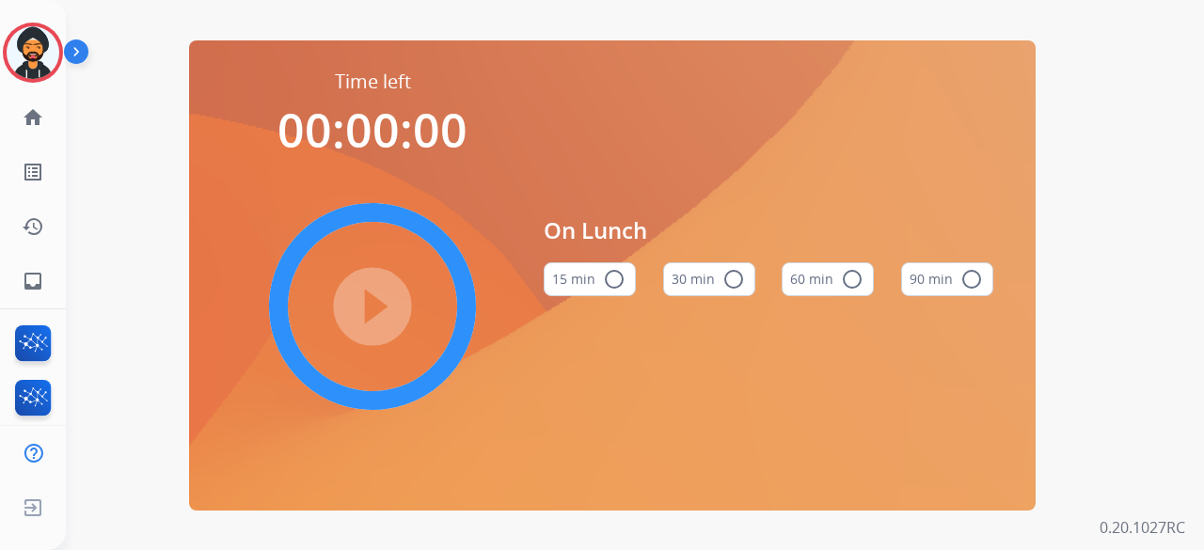
click at [819, 274] on button "60 min radio_button_unchecked" at bounding box center [828, 279] width 92 height 34
click at [366, 295] on mat-icon "play_circle_filled" at bounding box center [372, 306] width 23 height 23
